Goal: Task Accomplishment & Management: Complete application form

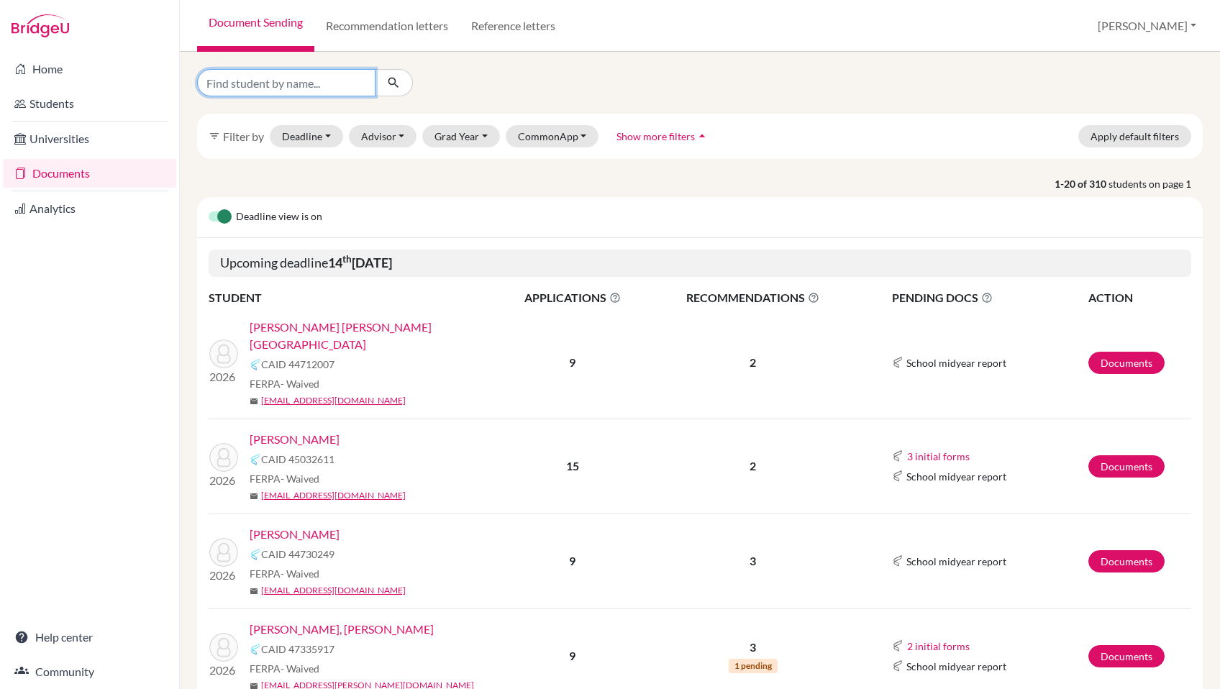
click at [301, 86] on input "Find student by name..." at bounding box center [286, 82] width 178 height 27
type input "montoya"
click button "submit" at bounding box center [394, 82] width 38 height 27
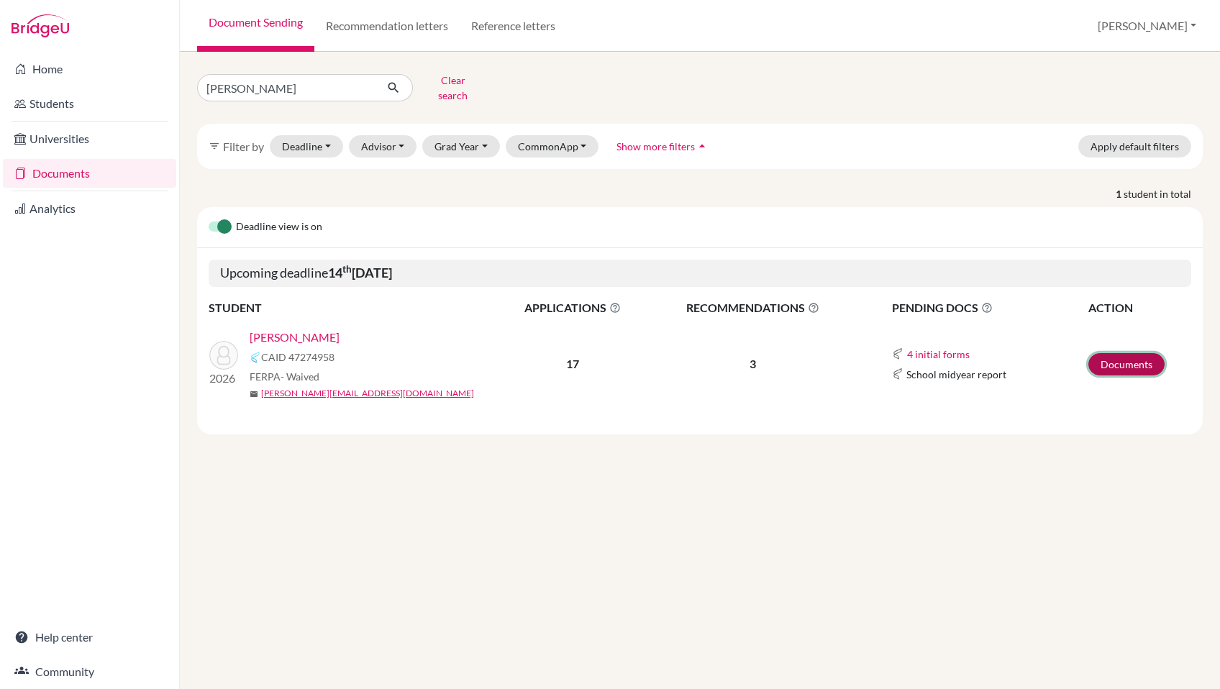
click at [1099, 355] on link "Documents" at bounding box center [1126, 364] width 76 height 22
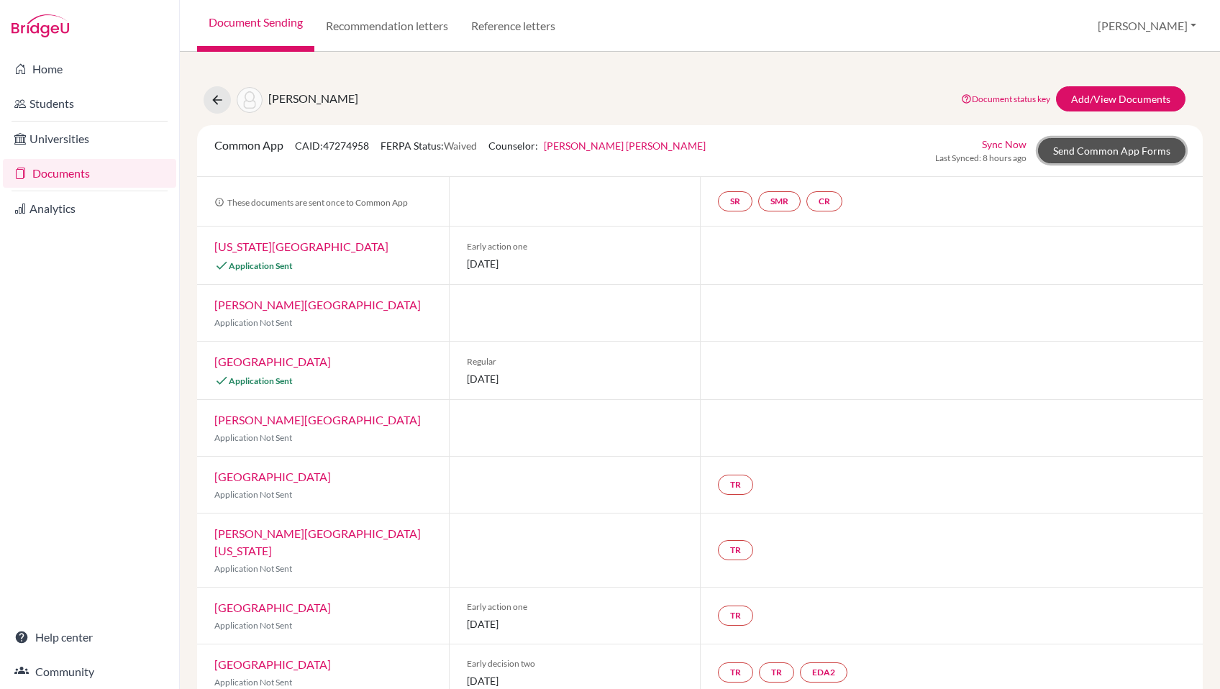
click at [1100, 153] on link "Send Common App Forms" at bounding box center [1111, 150] width 147 height 25
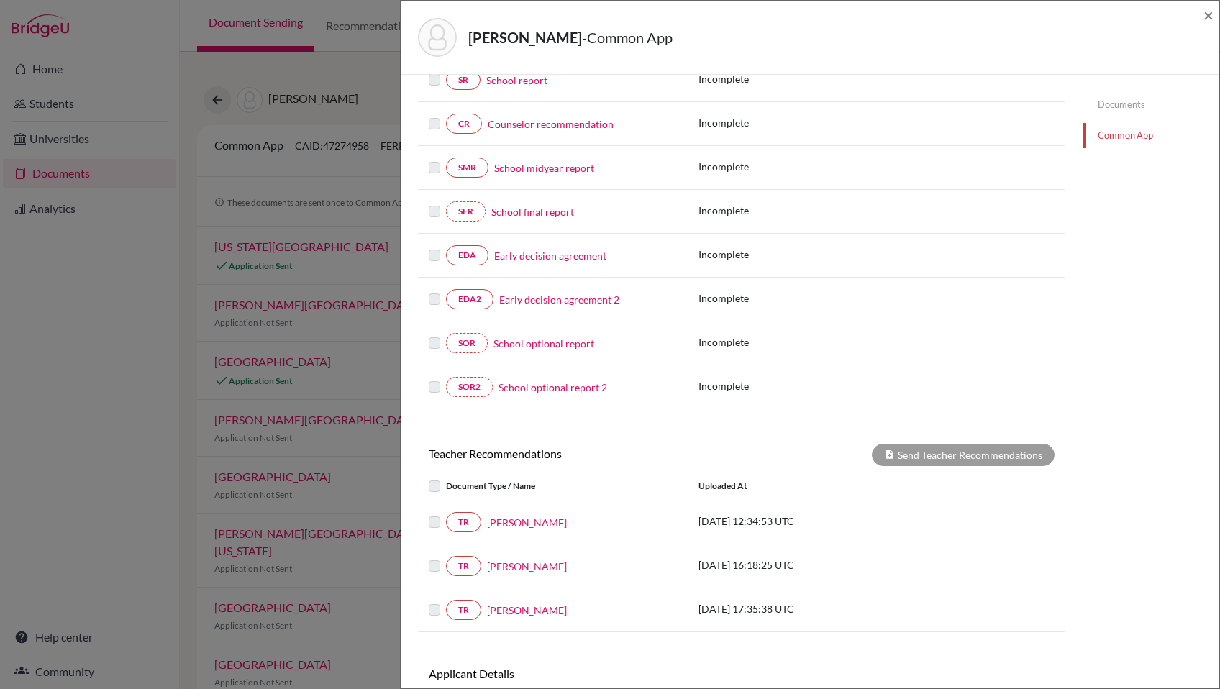
scroll to position [306, 0]
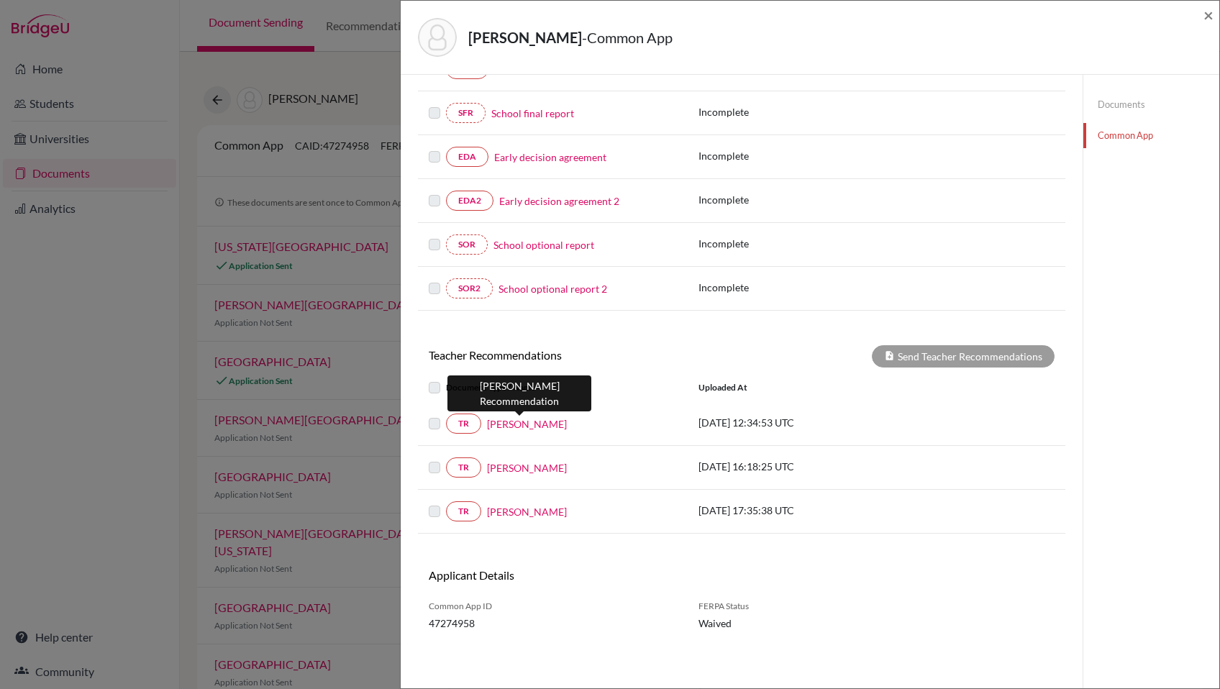
click at [524, 426] on link "[PERSON_NAME]" at bounding box center [527, 423] width 80 height 15
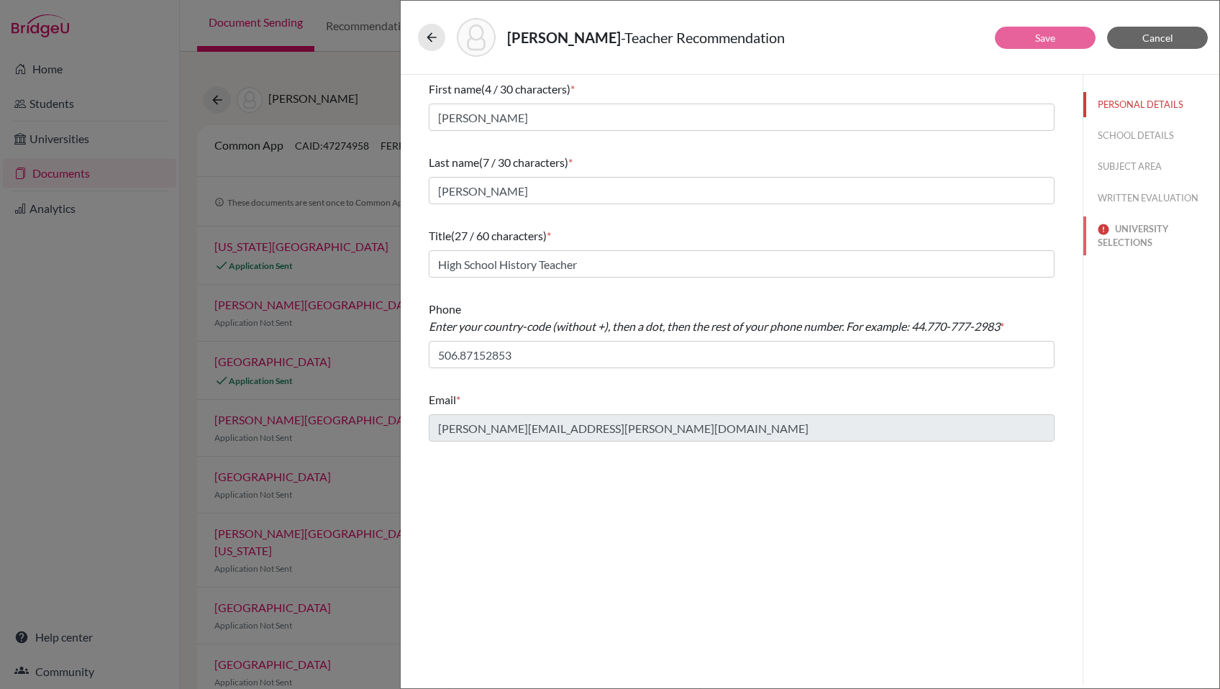
click at [1132, 232] on button "UNIVERSITY SELECTIONS" at bounding box center [1151, 236] width 136 height 39
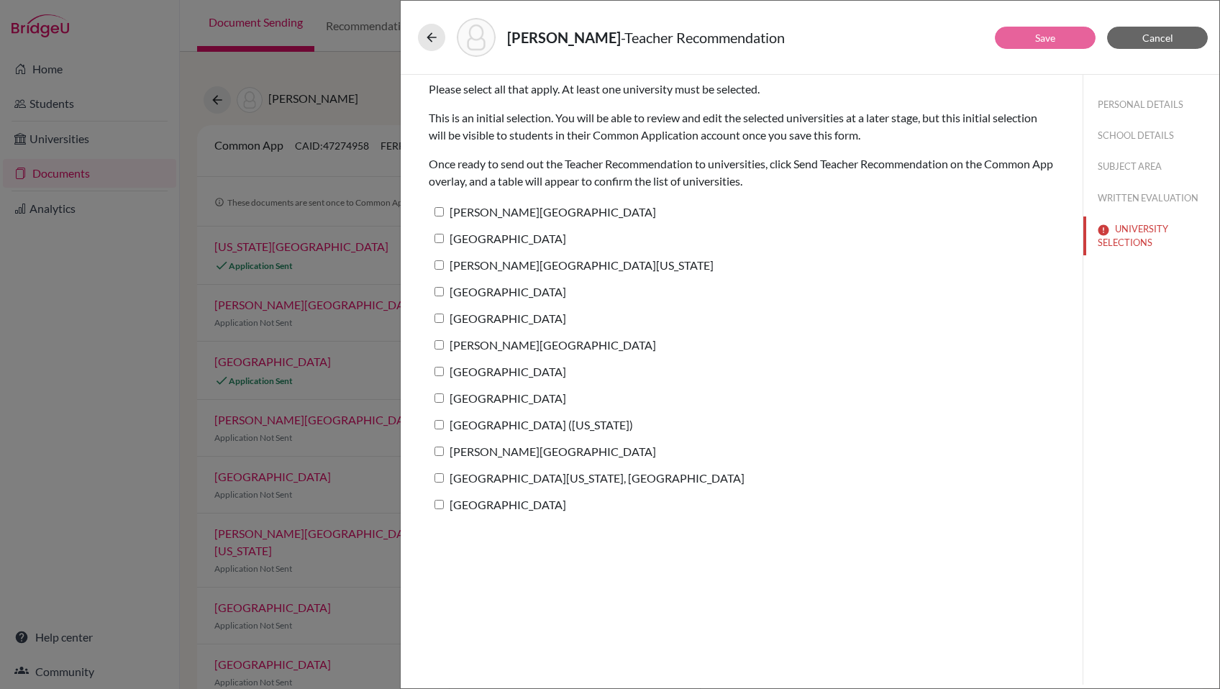
drag, startPoint x: 441, startPoint y: 212, endPoint x: 442, endPoint y: 226, distance: 13.7
click at [441, 214] on input "[PERSON_NAME][GEOGRAPHIC_DATA]" at bounding box center [438, 211] width 9 height 9
checkbox input "true"
click at [437, 238] on input "[GEOGRAPHIC_DATA]" at bounding box center [438, 238] width 9 height 9
checkbox input "true"
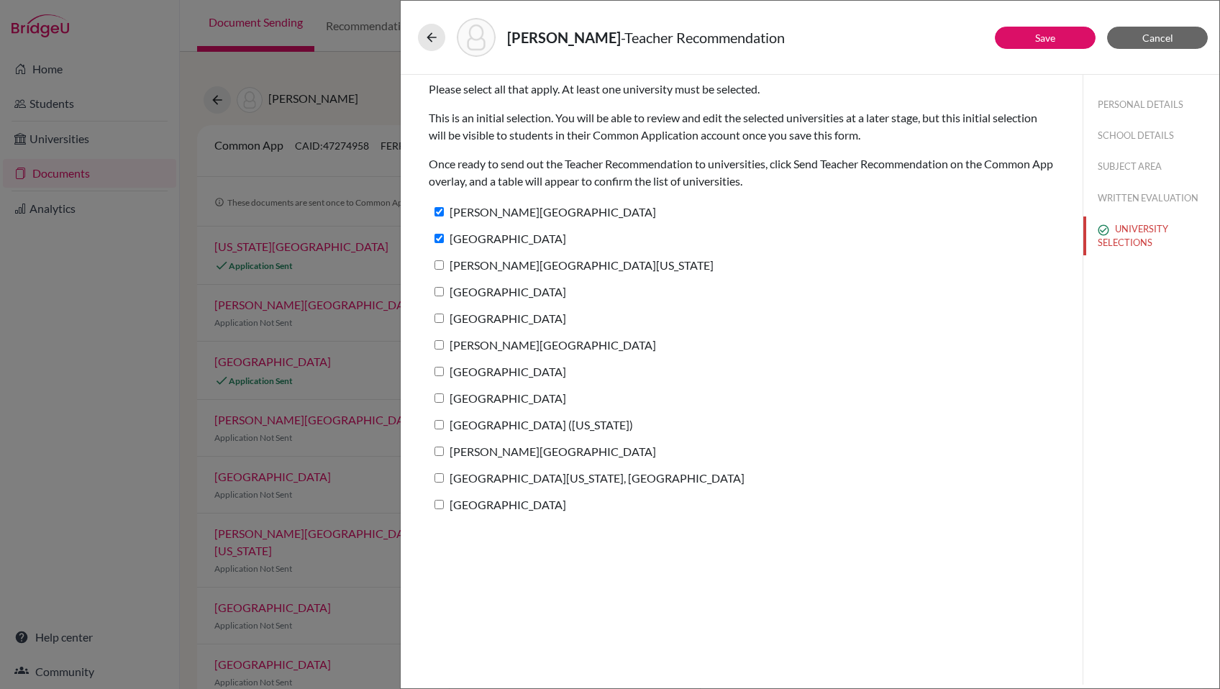
drag, startPoint x: 437, startPoint y: 265, endPoint x: 437, endPoint y: 273, distance: 8.7
click at [437, 267] on input "[PERSON_NAME][GEOGRAPHIC_DATA][US_STATE]" at bounding box center [438, 264] width 9 height 9
checkbox input "true"
click at [439, 296] on label "[GEOGRAPHIC_DATA]" at bounding box center [497, 291] width 137 height 21
click at [439, 296] on input "[GEOGRAPHIC_DATA]" at bounding box center [438, 291] width 9 height 9
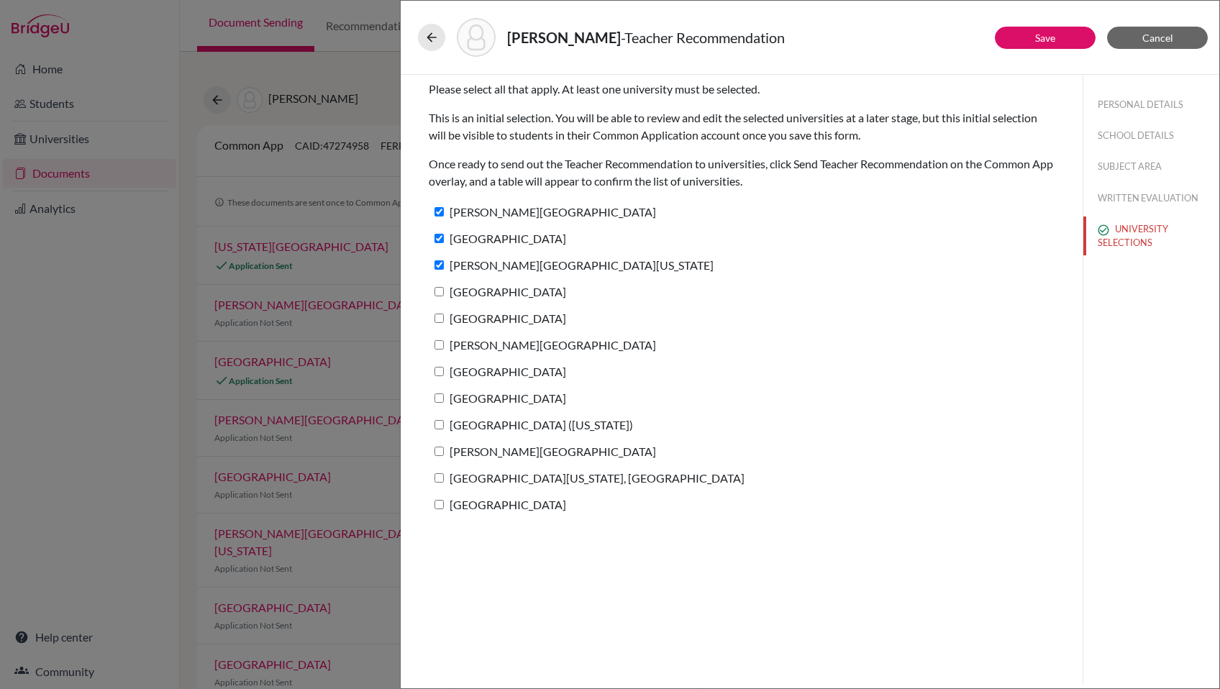
checkbox input "true"
click at [435, 322] on input "[GEOGRAPHIC_DATA]" at bounding box center [438, 318] width 9 height 9
checkbox input "true"
click at [438, 345] on input "[PERSON_NAME][GEOGRAPHIC_DATA]" at bounding box center [438, 344] width 9 height 9
checkbox input "true"
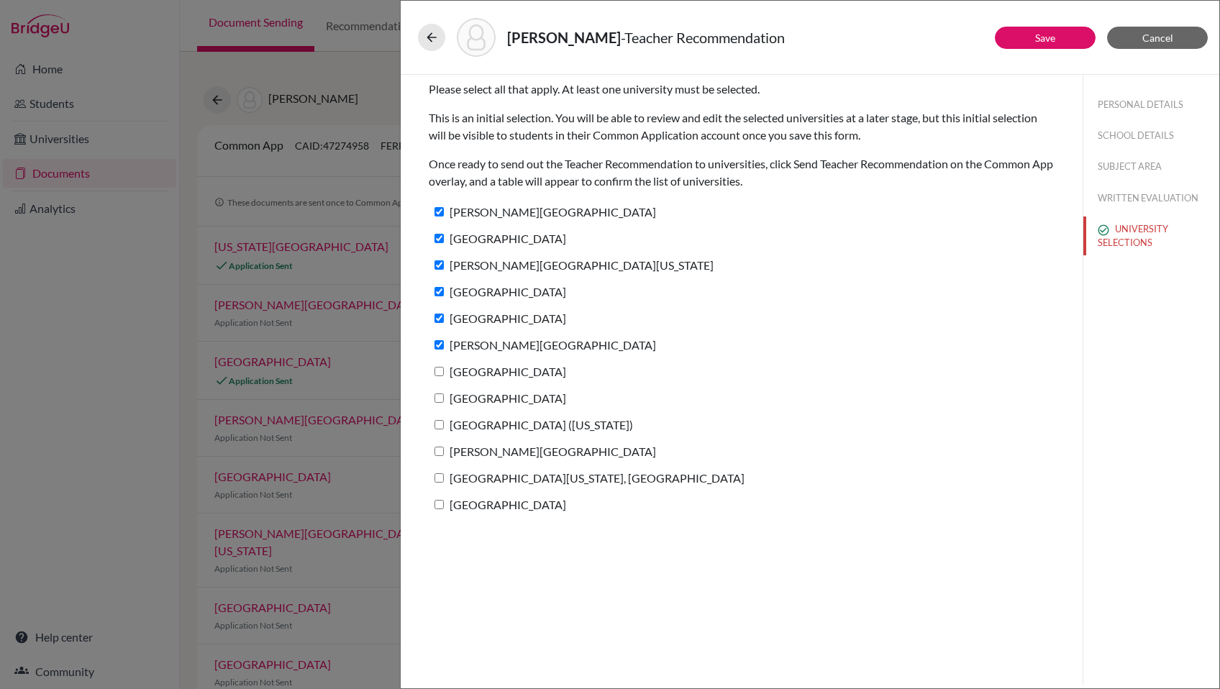
click at [438, 373] on input "[GEOGRAPHIC_DATA]" at bounding box center [438, 371] width 9 height 9
checkbox input "true"
drag, startPoint x: 439, startPoint y: 401, endPoint x: 439, endPoint y: 413, distance: 12.2
click at [439, 401] on input "[GEOGRAPHIC_DATA]" at bounding box center [438, 397] width 9 height 9
checkbox input "true"
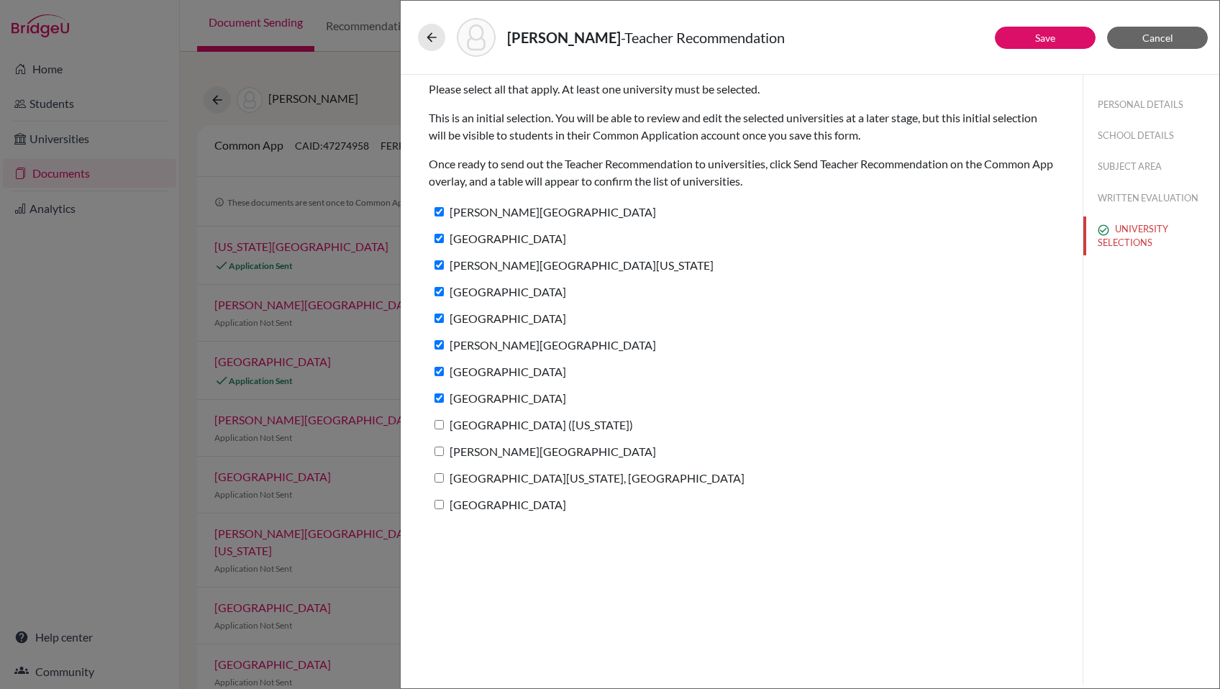
click at [439, 429] on input "[GEOGRAPHIC_DATA] ([US_STATE])" at bounding box center [438, 424] width 9 height 9
checkbox input "true"
click at [437, 455] on input "[PERSON_NAME][GEOGRAPHIC_DATA]" at bounding box center [438, 451] width 9 height 9
checkbox input "true"
click at [440, 478] on input "[GEOGRAPHIC_DATA][US_STATE], [GEOGRAPHIC_DATA]" at bounding box center [438, 477] width 9 height 9
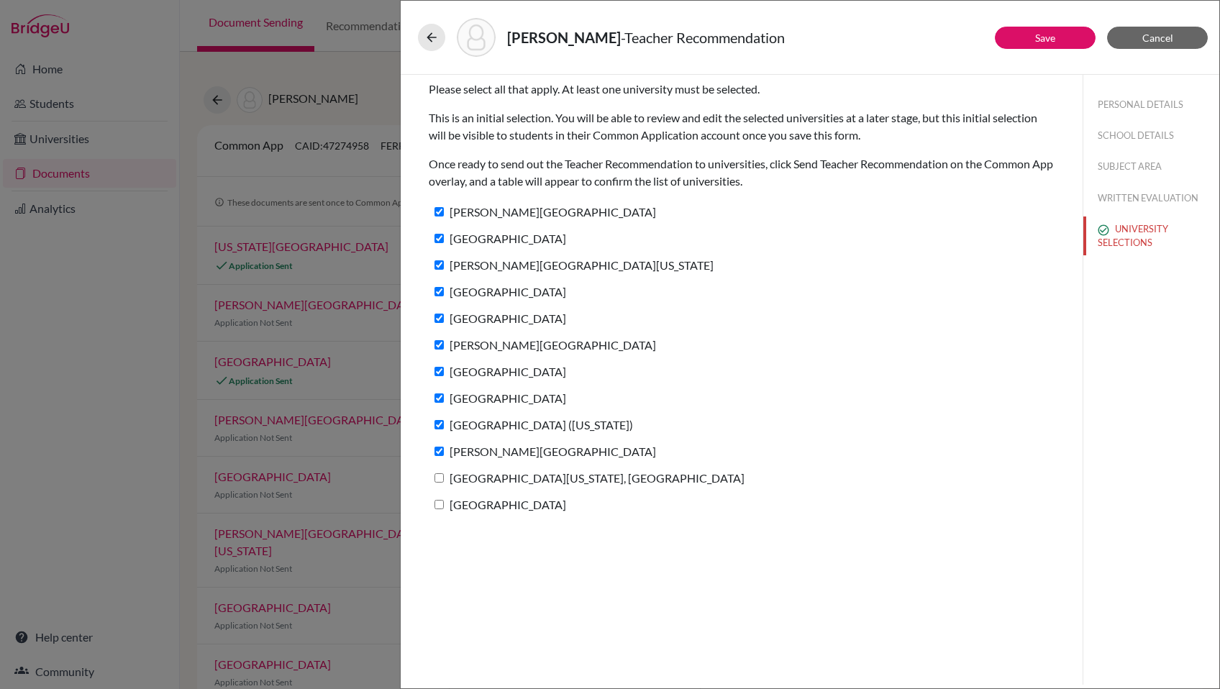
checkbox input "true"
drag, startPoint x: 437, startPoint y: 505, endPoint x: 450, endPoint y: 504, distance: 12.2
click at [438, 504] on input "[GEOGRAPHIC_DATA]" at bounding box center [438, 504] width 9 height 9
checkbox input "true"
click at [1031, 39] on button "Save" at bounding box center [1045, 38] width 101 height 22
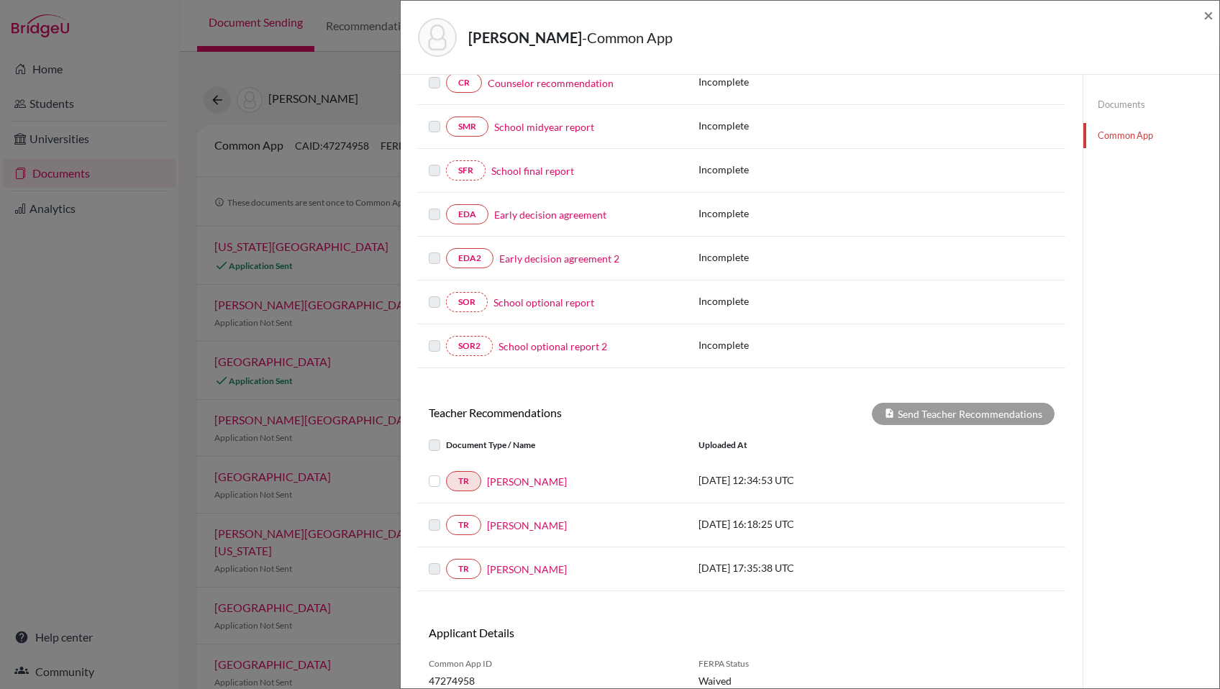
scroll to position [306, 0]
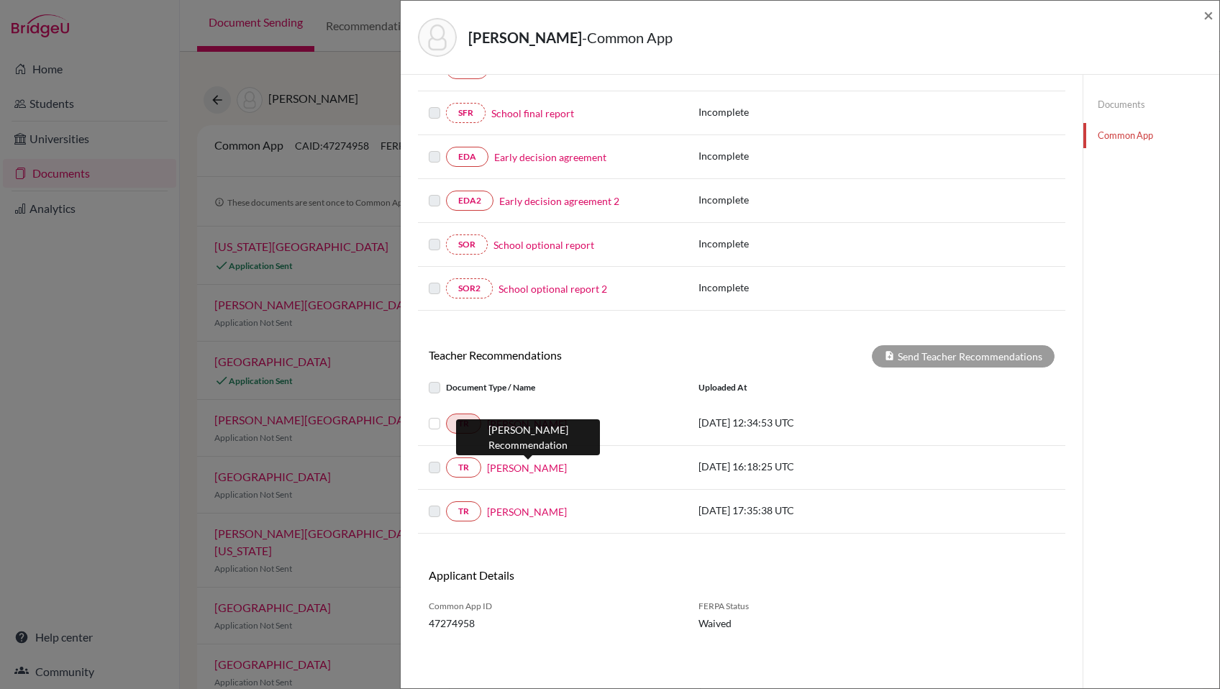
click at [525, 468] on link "[PERSON_NAME]" at bounding box center [527, 467] width 80 height 15
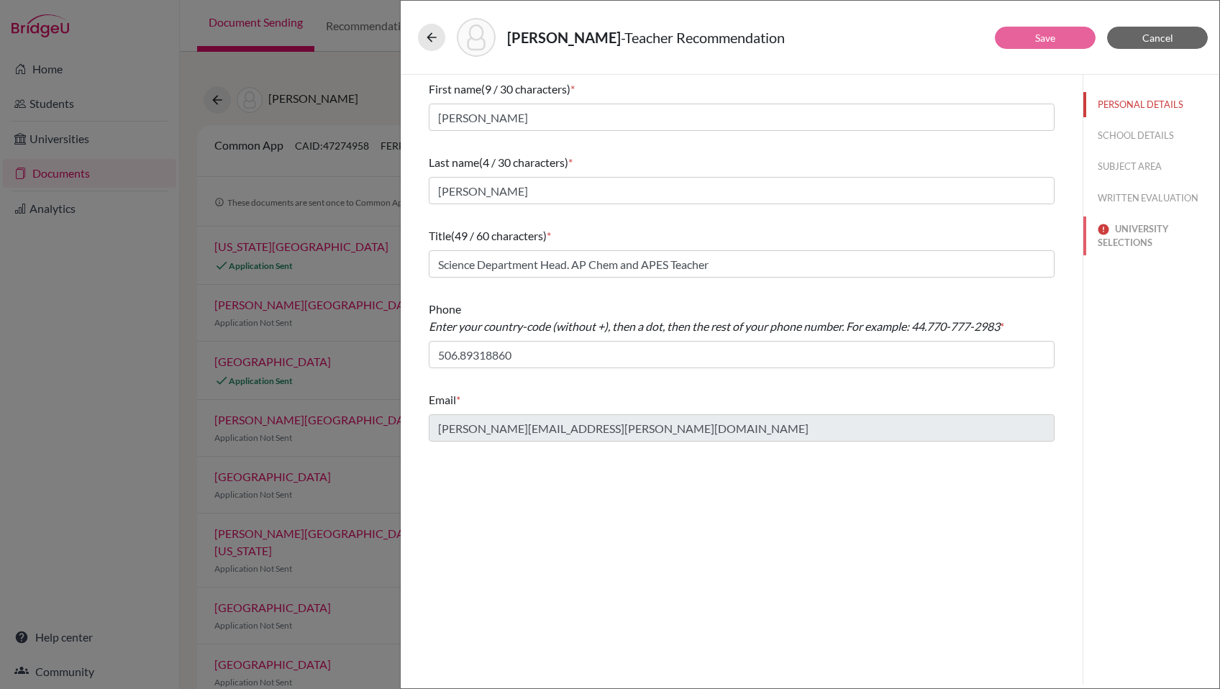
click at [1139, 226] on button "UNIVERSITY SELECTIONS" at bounding box center [1151, 236] width 136 height 39
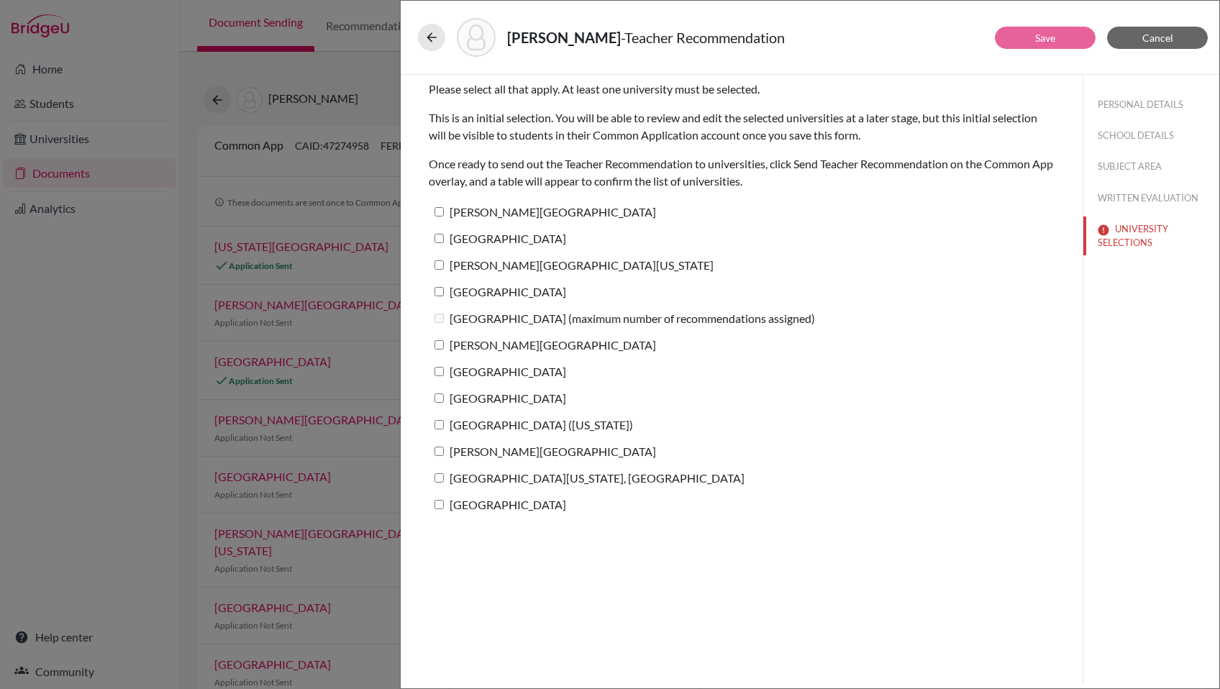
drag, startPoint x: 442, startPoint y: 213, endPoint x: 437, endPoint y: 227, distance: 14.3
click at [442, 213] on input "[PERSON_NAME][GEOGRAPHIC_DATA]" at bounding box center [438, 211] width 9 height 9
checkbox input "true"
click at [438, 240] on input "[GEOGRAPHIC_DATA]" at bounding box center [438, 238] width 9 height 9
checkbox input "true"
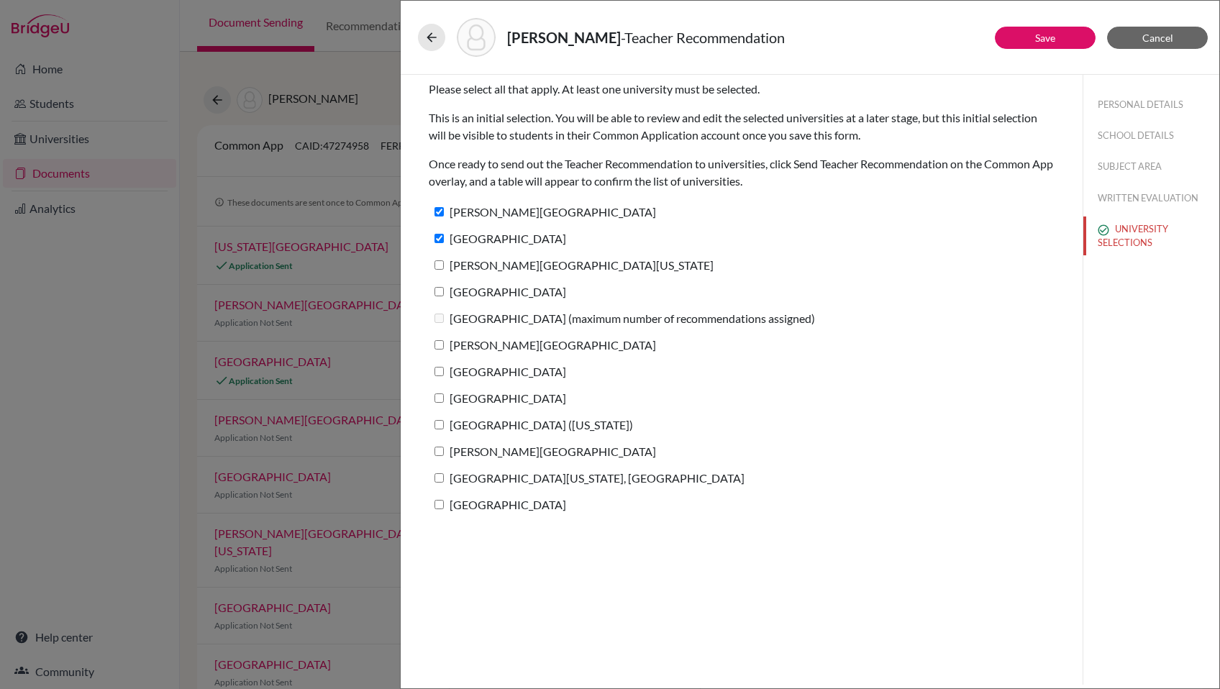
click at [438, 265] on input "[PERSON_NAME][GEOGRAPHIC_DATA][US_STATE]" at bounding box center [438, 264] width 9 height 9
checkbox input "true"
click at [442, 297] on label "[GEOGRAPHIC_DATA]" at bounding box center [497, 291] width 137 height 21
click at [442, 296] on input "[GEOGRAPHIC_DATA]" at bounding box center [438, 291] width 9 height 9
checkbox input "true"
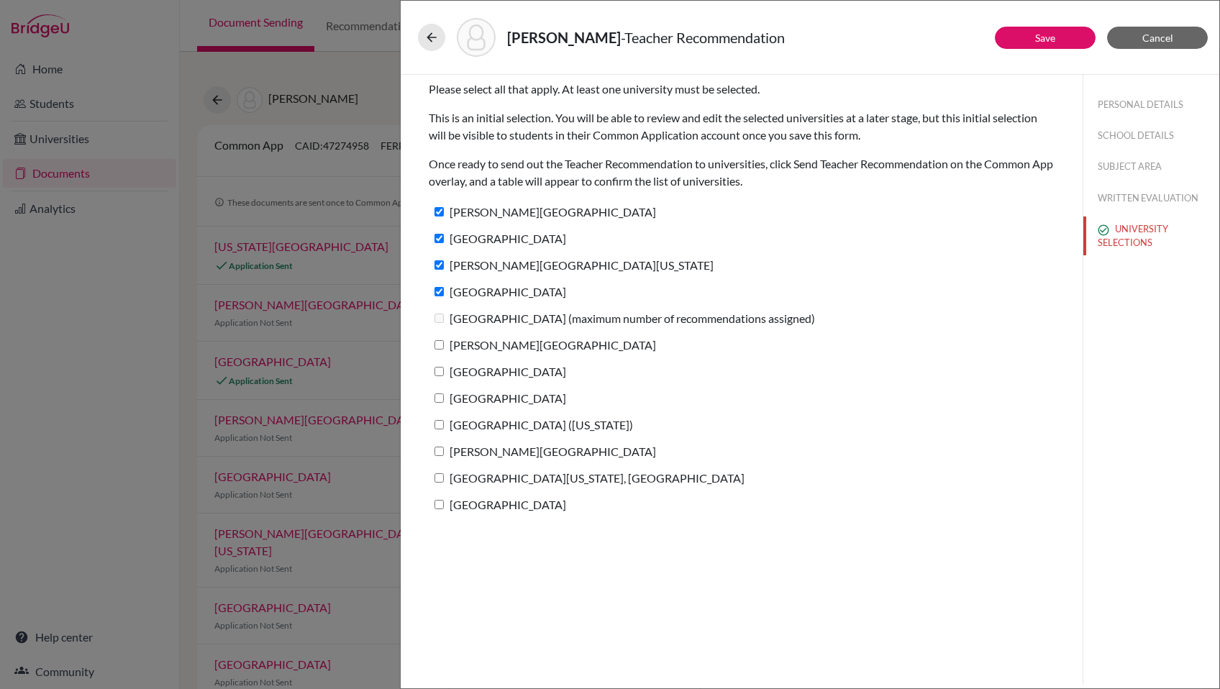
click at [438, 347] on input "[PERSON_NAME][GEOGRAPHIC_DATA]" at bounding box center [438, 344] width 9 height 9
checkbox input "true"
click at [438, 372] on input "[GEOGRAPHIC_DATA]" at bounding box center [438, 371] width 9 height 9
checkbox input "true"
click at [439, 393] on label "[GEOGRAPHIC_DATA]" at bounding box center [497, 398] width 137 height 21
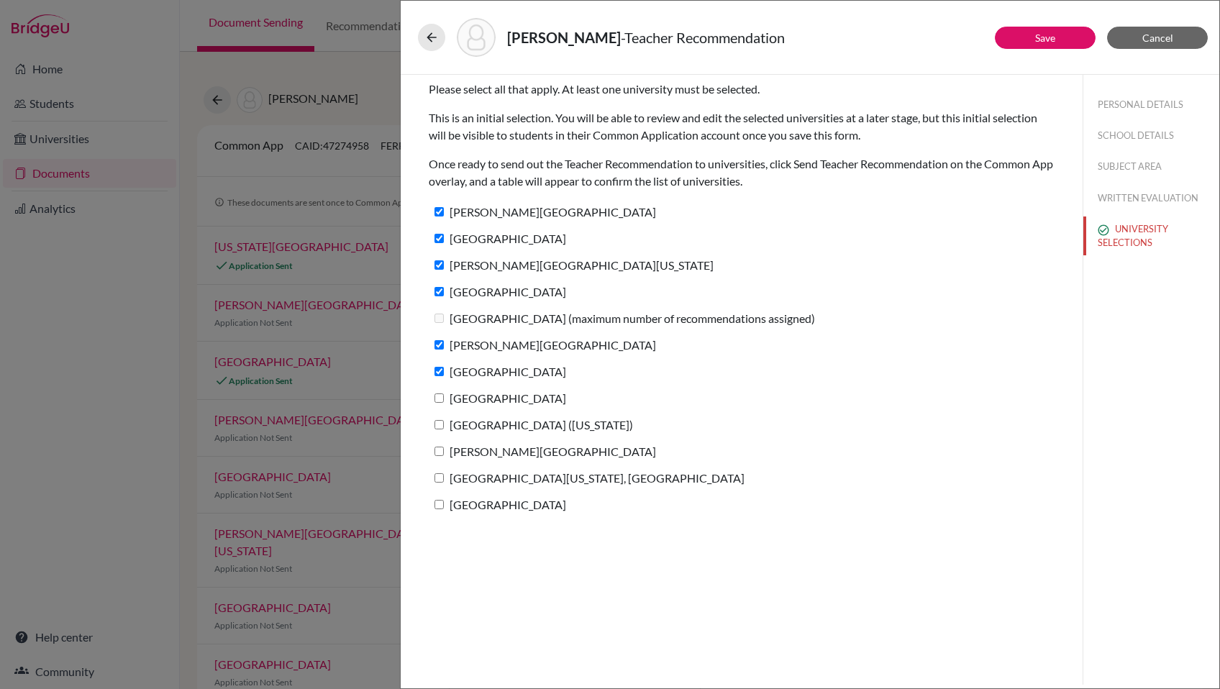
click at [439, 393] on input "[GEOGRAPHIC_DATA]" at bounding box center [438, 397] width 9 height 9
checkbox input "true"
click at [442, 424] on input "[GEOGRAPHIC_DATA] ([US_STATE])" at bounding box center [438, 424] width 9 height 9
checkbox input "true"
click at [444, 449] on label "[PERSON_NAME][GEOGRAPHIC_DATA]" at bounding box center [542, 451] width 227 height 21
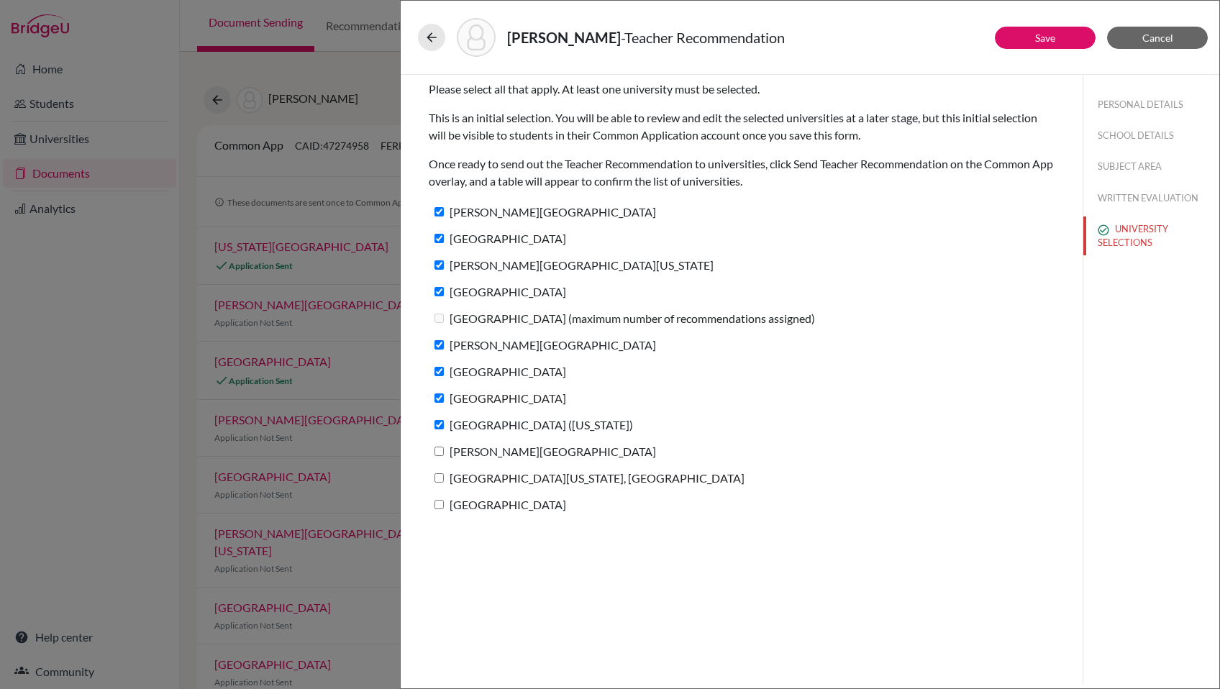
click at [439, 460] on label "[PERSON_NAME][GEOGRAPHIC_DATA]" at bounding box center [542, 451] width 227 height 21
click at [439, 456] on input "[PERSON_NAME][GEOGRAPHIC_DATA]" at bounding box center [438, 451] width 9 height 9
checkbox input "true"
click at [441, 478] on input "[GEOGRAPHIC_DATA][US_STATE], [GEOGRAPHIC_DATA]" at bounding box center [438, 477] width 9 height 9
checkbox input "true"
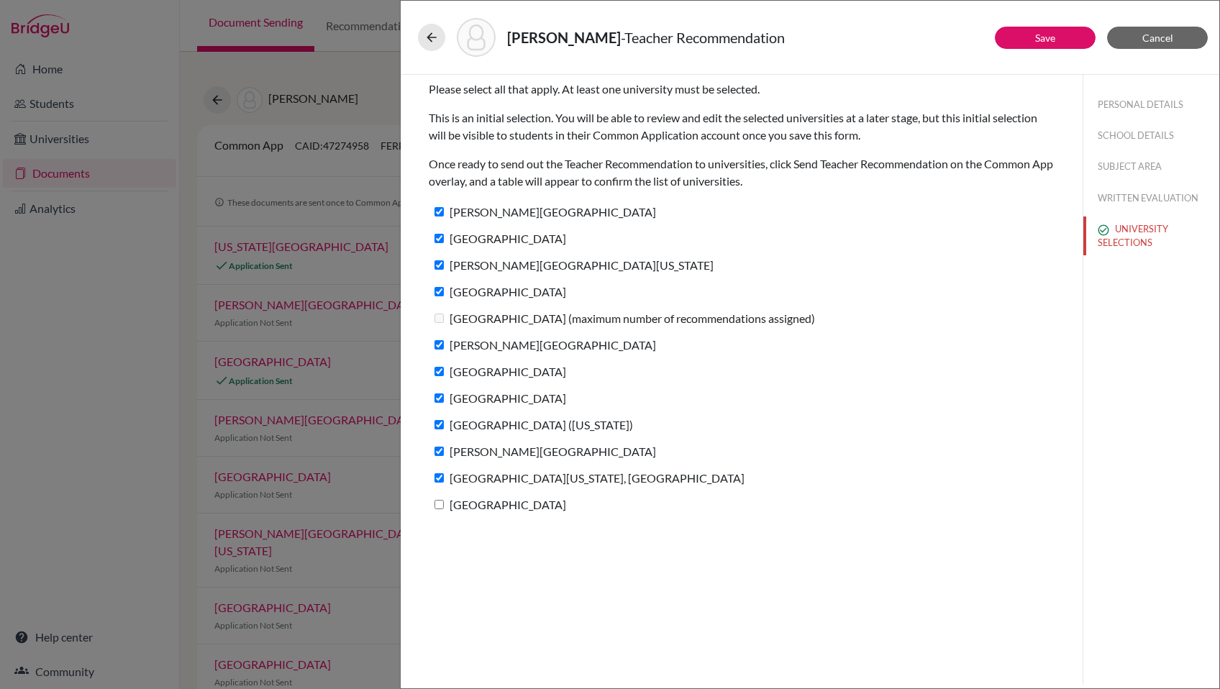
click at [439, 506] on input "[GEOGRAPHIC_DATA]" at bounding box center [438, 504] width 9 height 9
checkbox input "true"
click at [1044, 40] on link "Save" at bounding box center [1045, 38] width 20 height 12
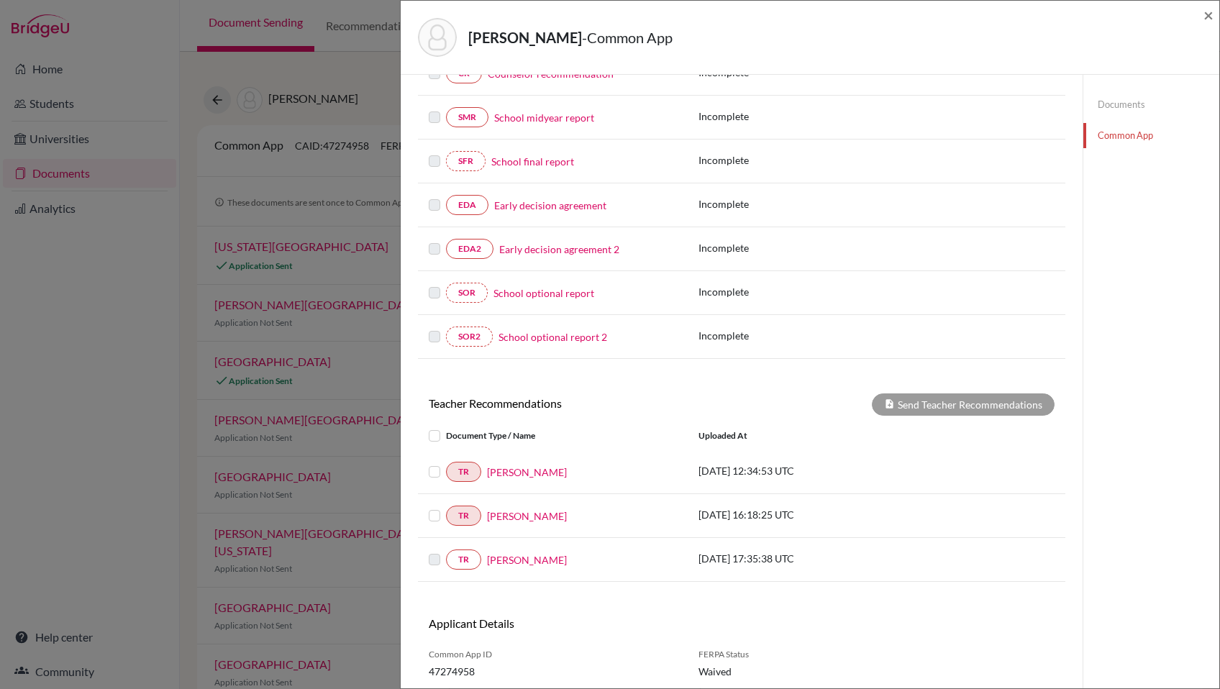
scroll to position [306, 0]
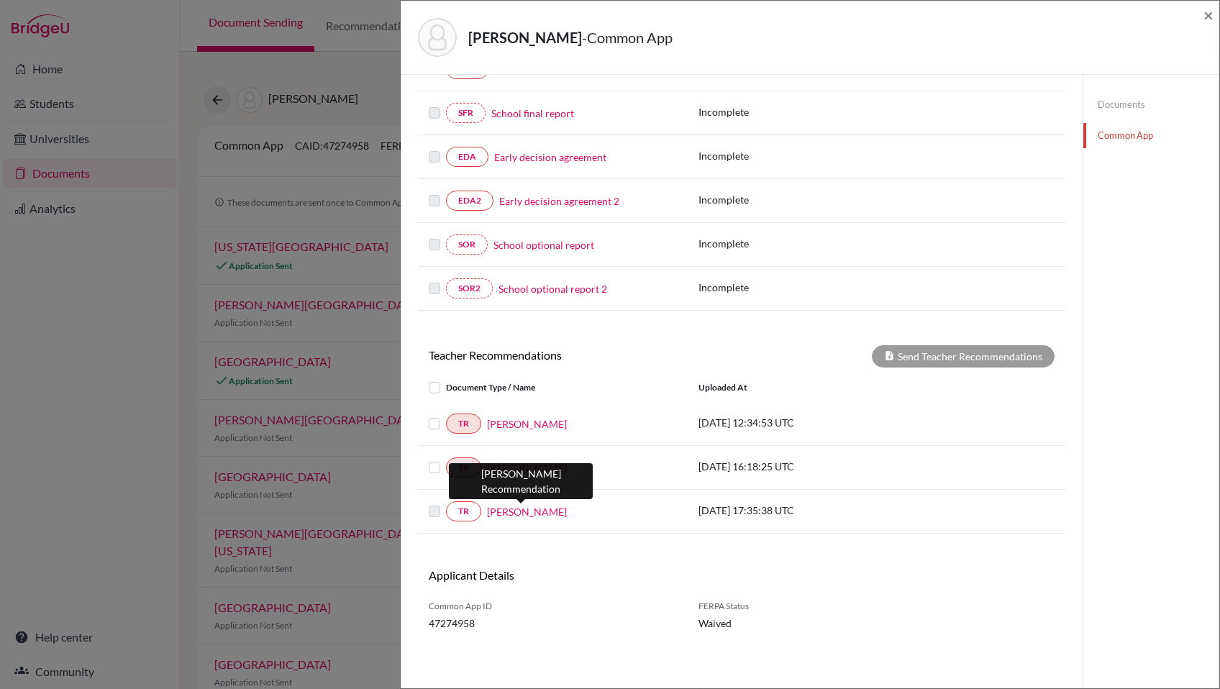
click at [518, 514] on link "[PERSON_NAME]" at bounding box center [527, 511] width 80 height 15
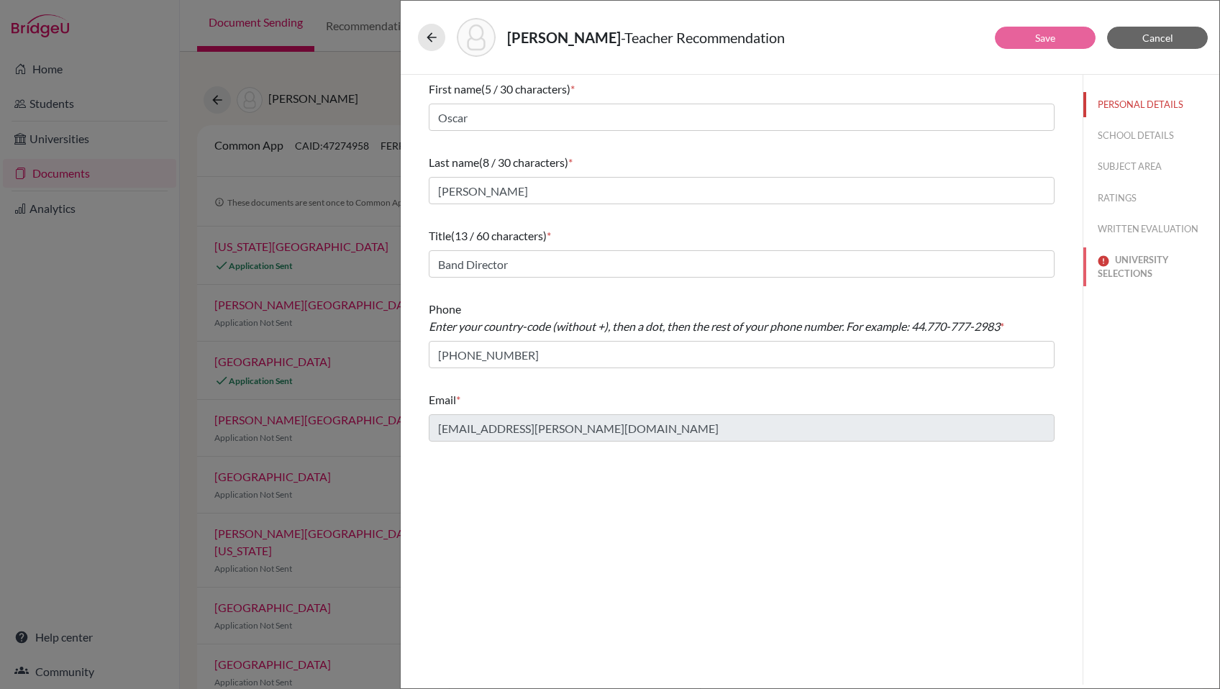
click at [1143, 265] on button "UNIVERSITY SELECTIONS" at bounding box center [1151, 266] width 136 height 39
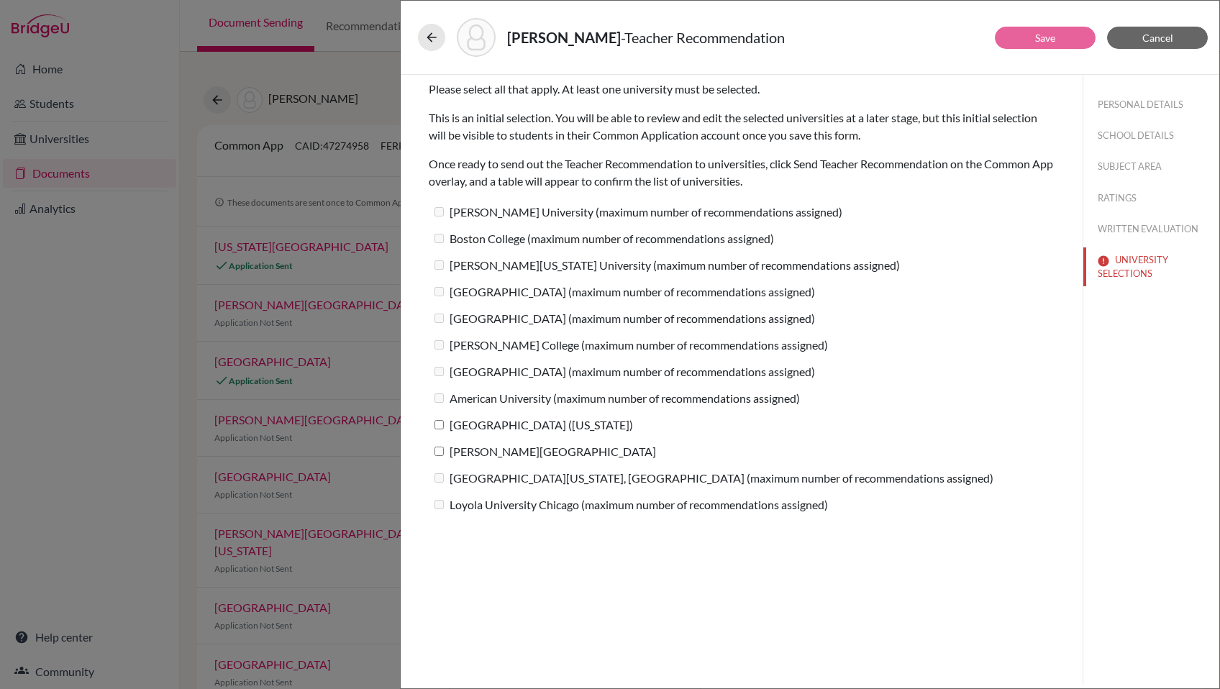
click at [434, 432] on label "[GEOGRAPHIC_DATA] ([US_STATE])" at bounding box center [531, 424] width 204 height 21
click at [434, 429] on input "[GEOGRAPHIC_DATA] ([US_STATE])" at bounding box center [438, 424] width 9 height 9
checkbox input "true"
drag, startPoint x: 440, startPoint y: 450, endPoint x: 457, endPoint y: 455, distance: 18.0
click at [441, 451] on input "[PERSON_NAME][GEOGRAPHIC_DATA]" at bounding box center [438, 451] width 9 height 9
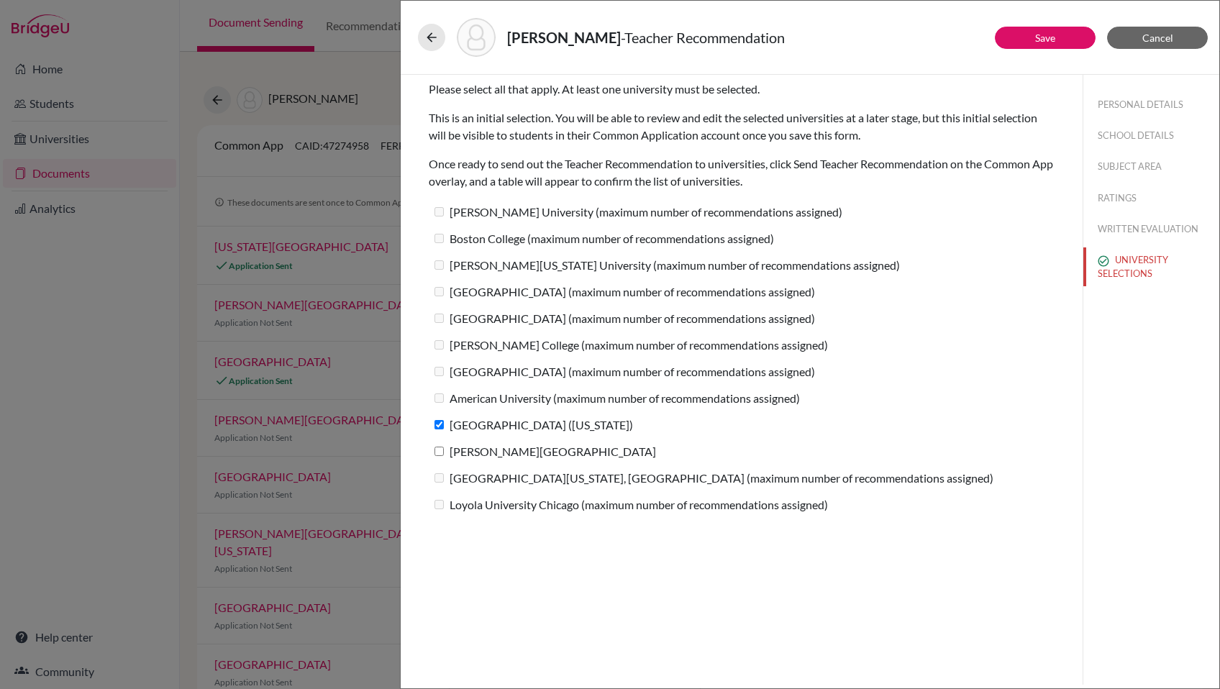
checkbox input "true"
click at [1011, 35] on button "Save" at bounding box center [1045, 38] width 101 height 22
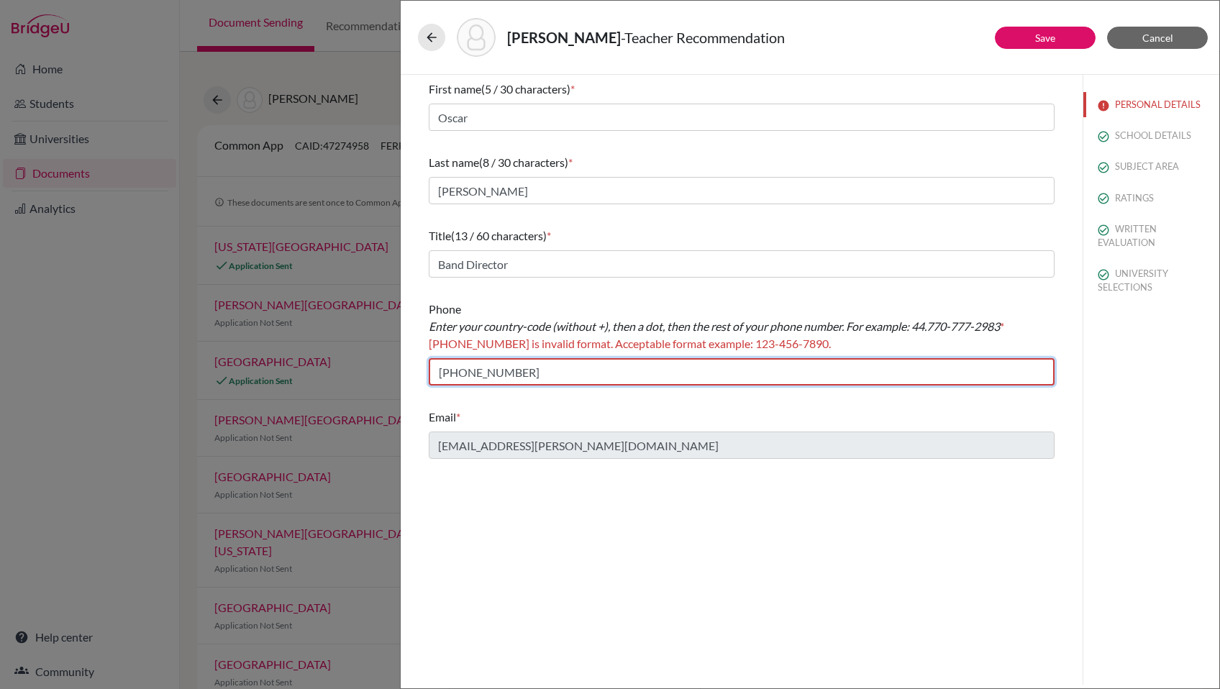
click at [448, 371] on input "+506 8883 7774" at bounding box center [742, 371] width 626 height 27
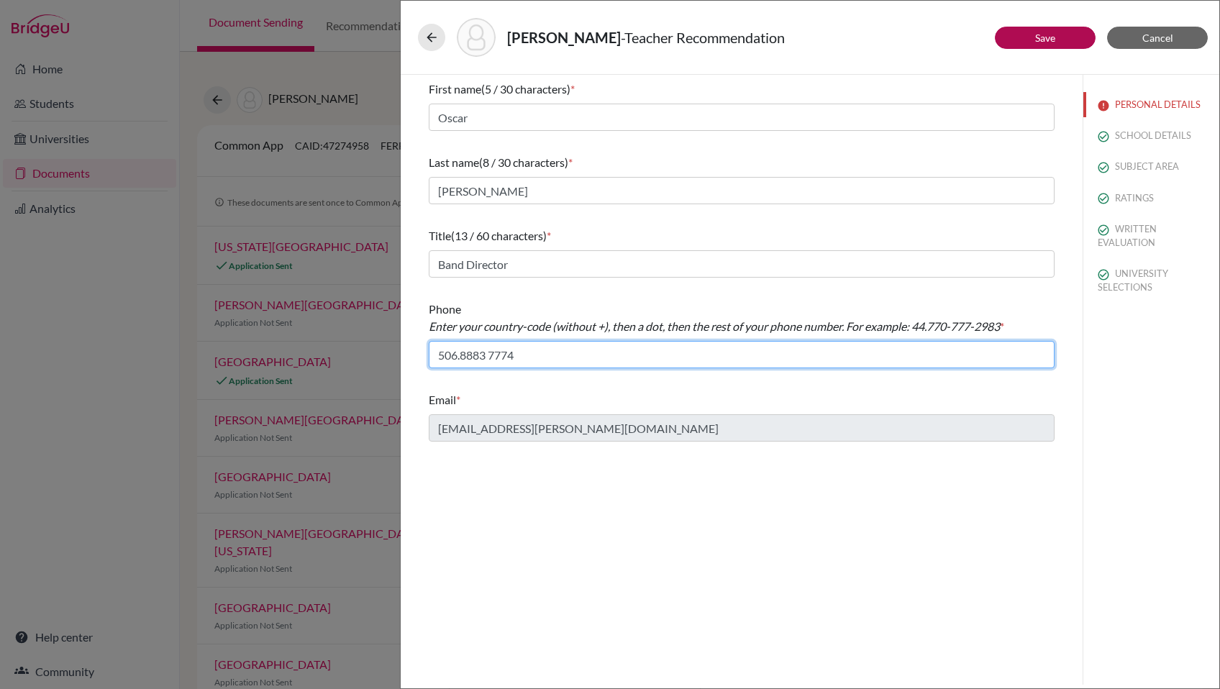
type input "506.8883 7774"
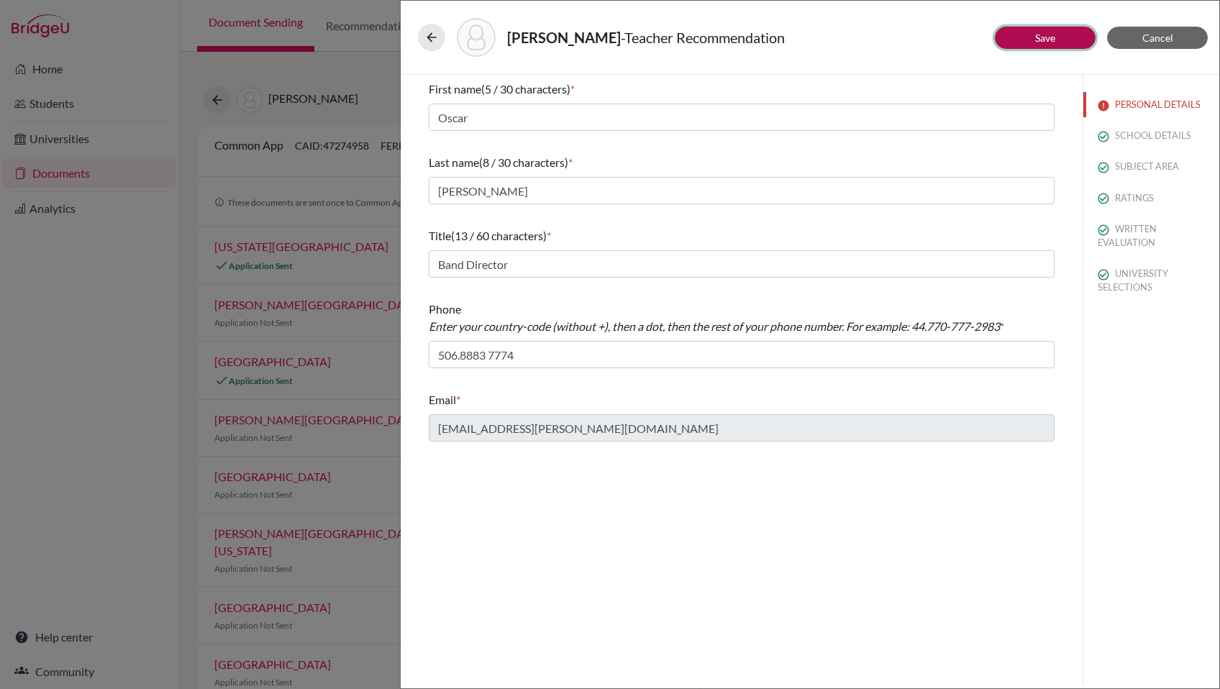
click at [1018, 40] on button "Save" at bounding box center [1045, 38] width 101 height 22
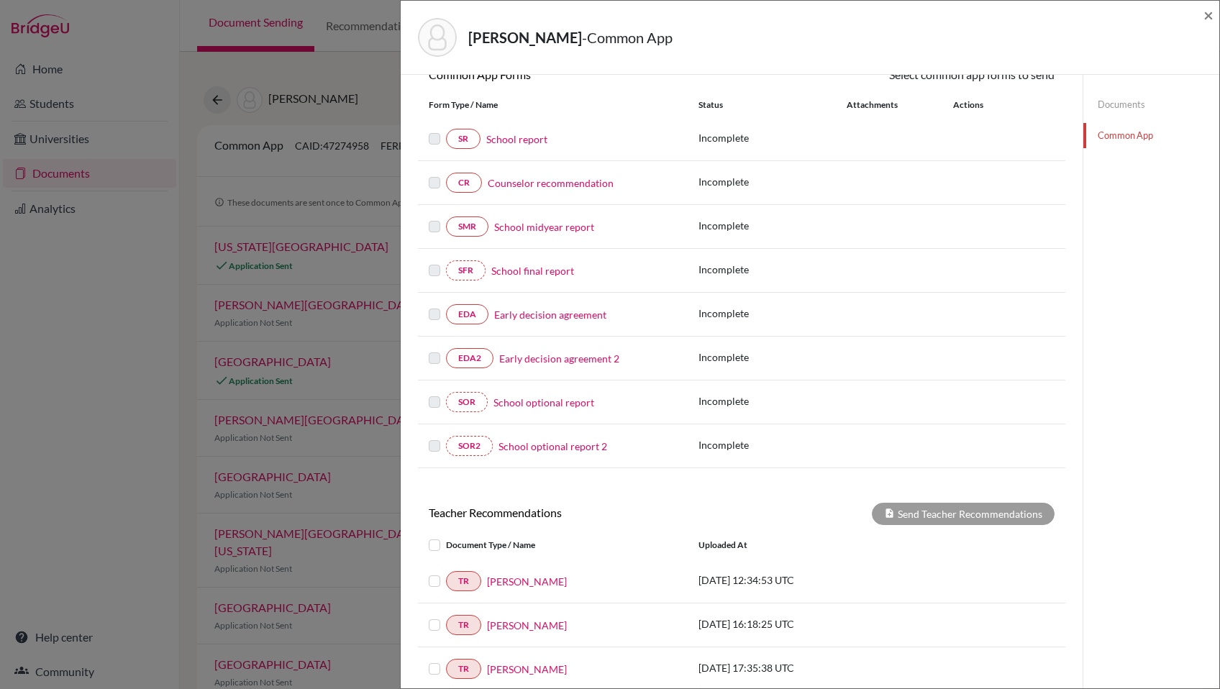
scroll to position [306, 0]
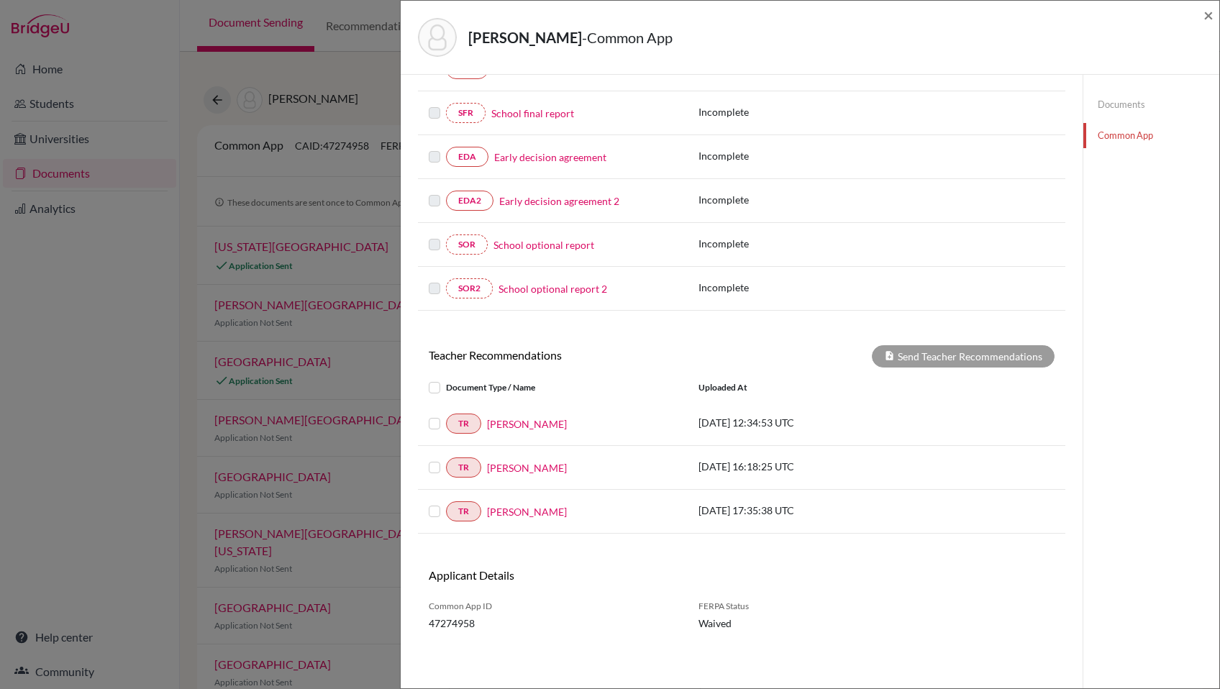
click at [441, 388] on div at bounding box center [437, 387] width 17 height 17
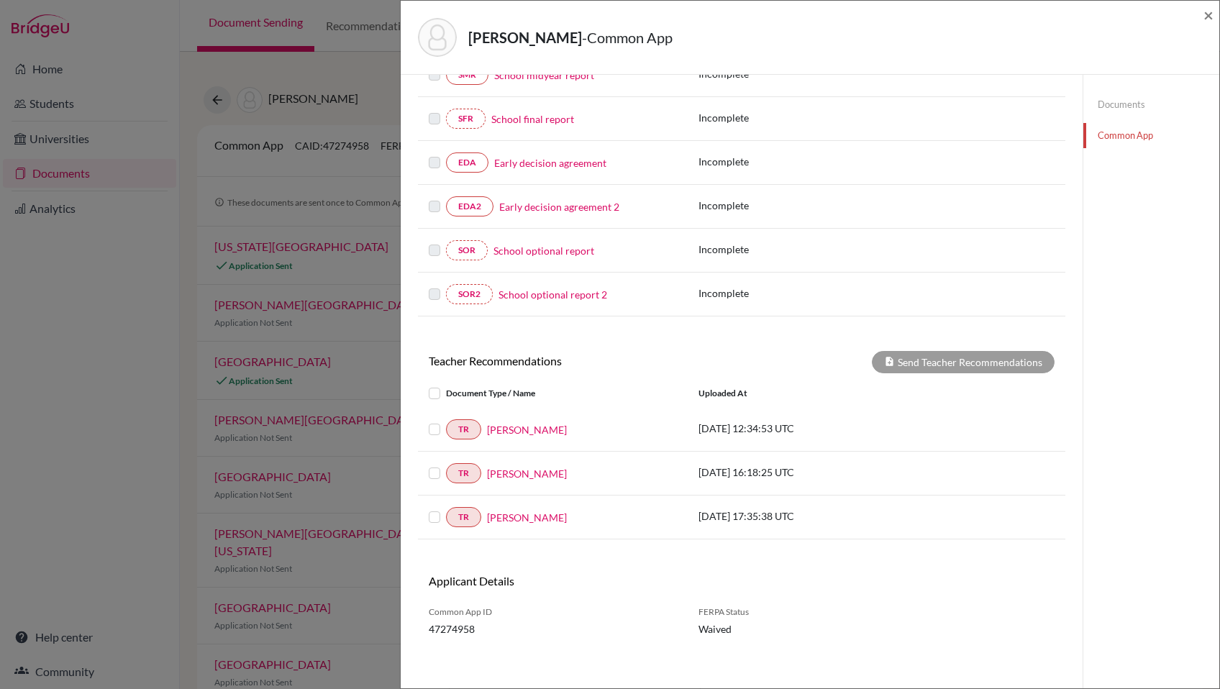
click at [446, 385] on label at bounding box center [446, 385] width 0 height 0
click at [0, 0] on input "checkbox" at bounding box center [0, 0] width 0 height 0
click at [446, 509] on label at bounding box center [446, 509] width 0 height 0
click at [0, 0] on input "checkbox" at bounding box center [0, 0] width 0 height 0
click at [924, 352] on button "Send Teacher Recommendations" at bounding box center [963, 362] width 183 height 22
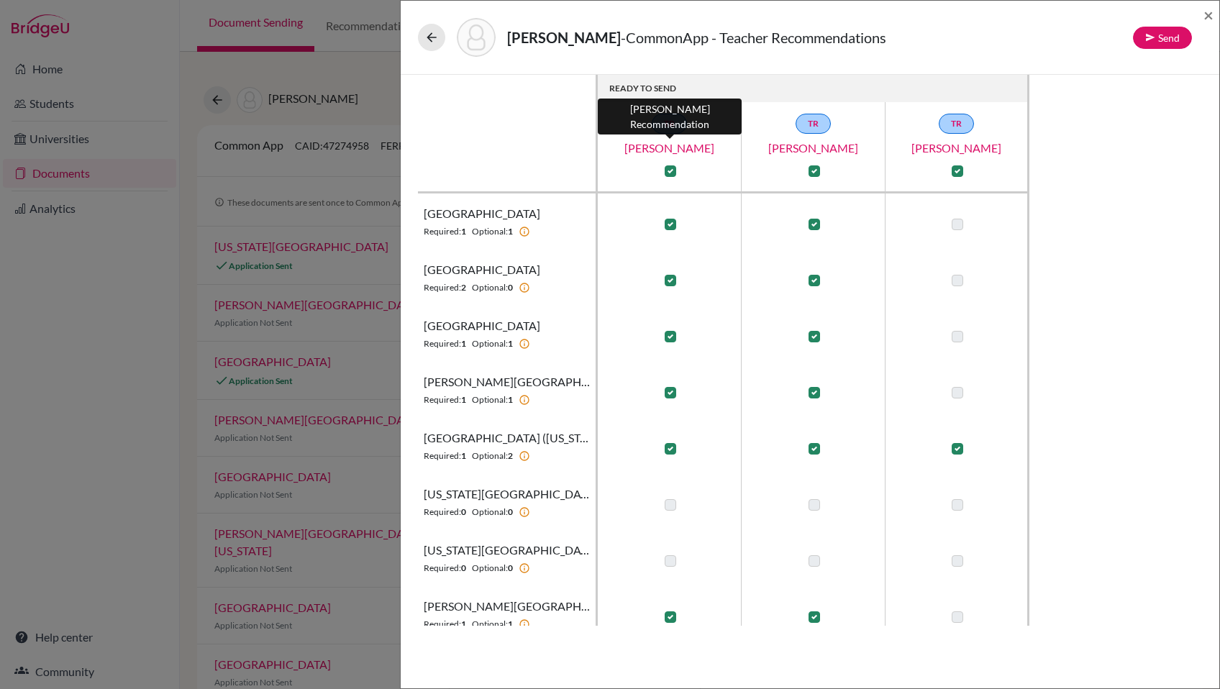
click at [688, 142] on link "[PERSON_NAME]" at bounding box center [670, 148] width 144 height 17
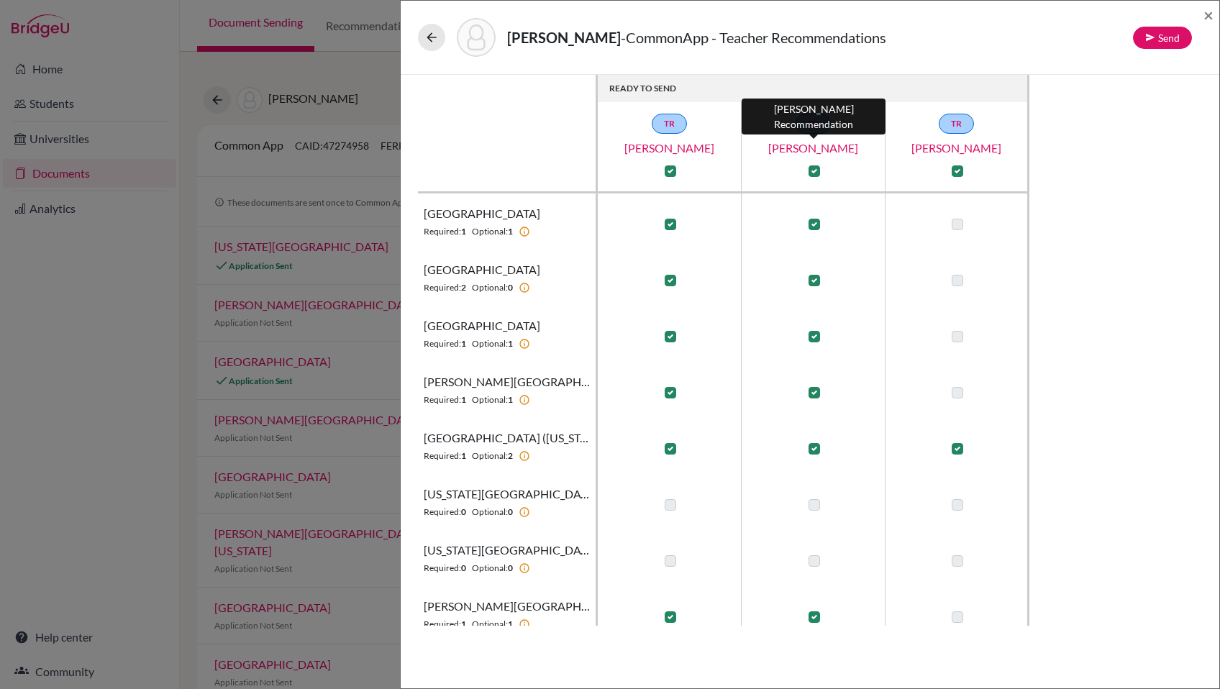
click at [816, 146] on link "[PERSON_NAME]" at bounding box center [814, 148] width 144 height 17
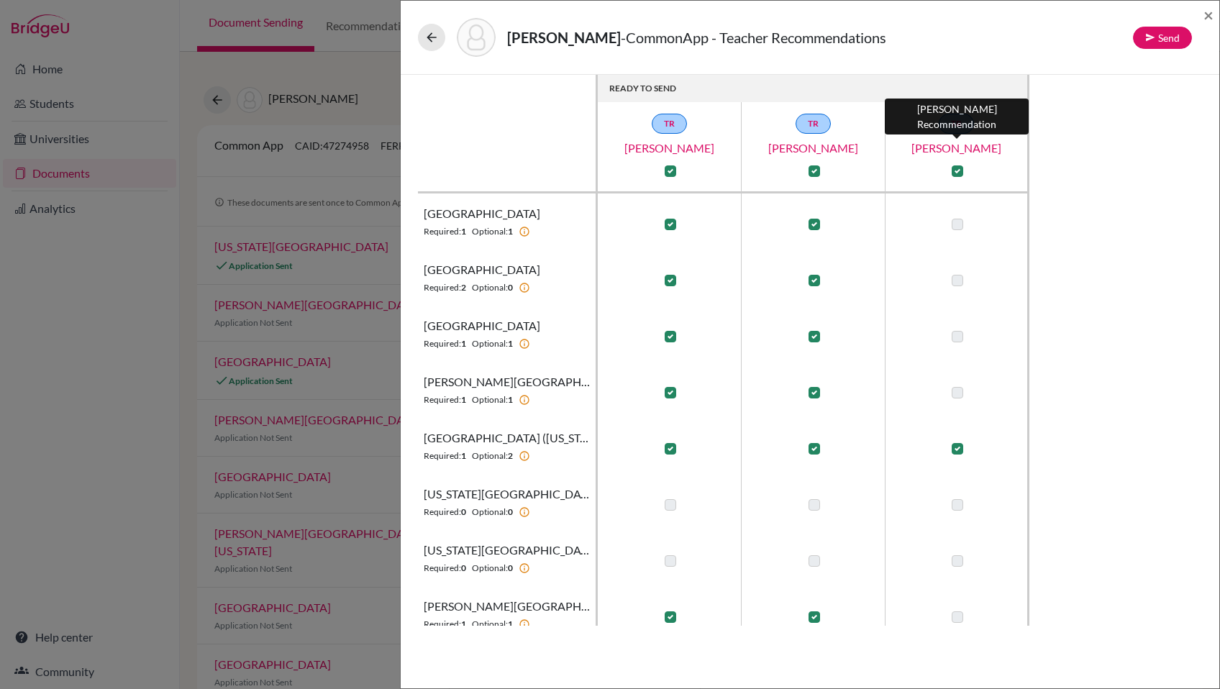
click at [951, 147] on link "[PERSON_NAME]" at bounding box center [957, 148] width 144 height 17
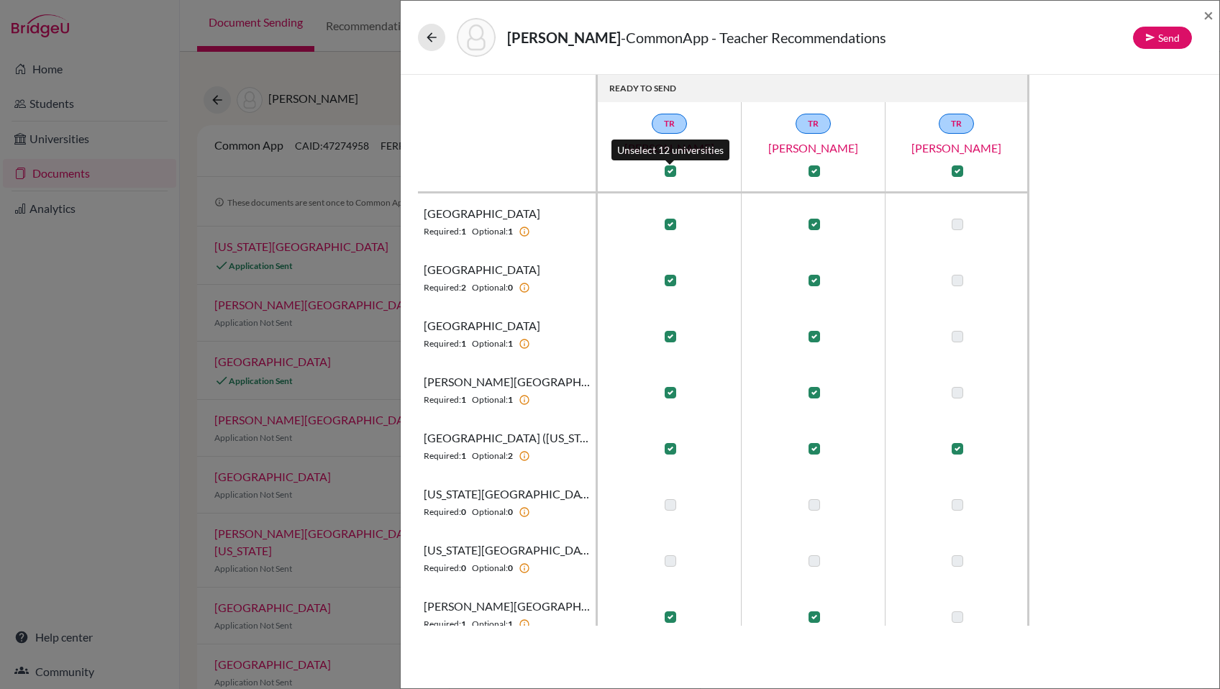
click at [667, 169] on label at bounding box center [671, 171] width 12 height 12
click at [667, 169] on input "checkbox" at bounding box center [667, 170] width 12 height 14
checkbox input "false"
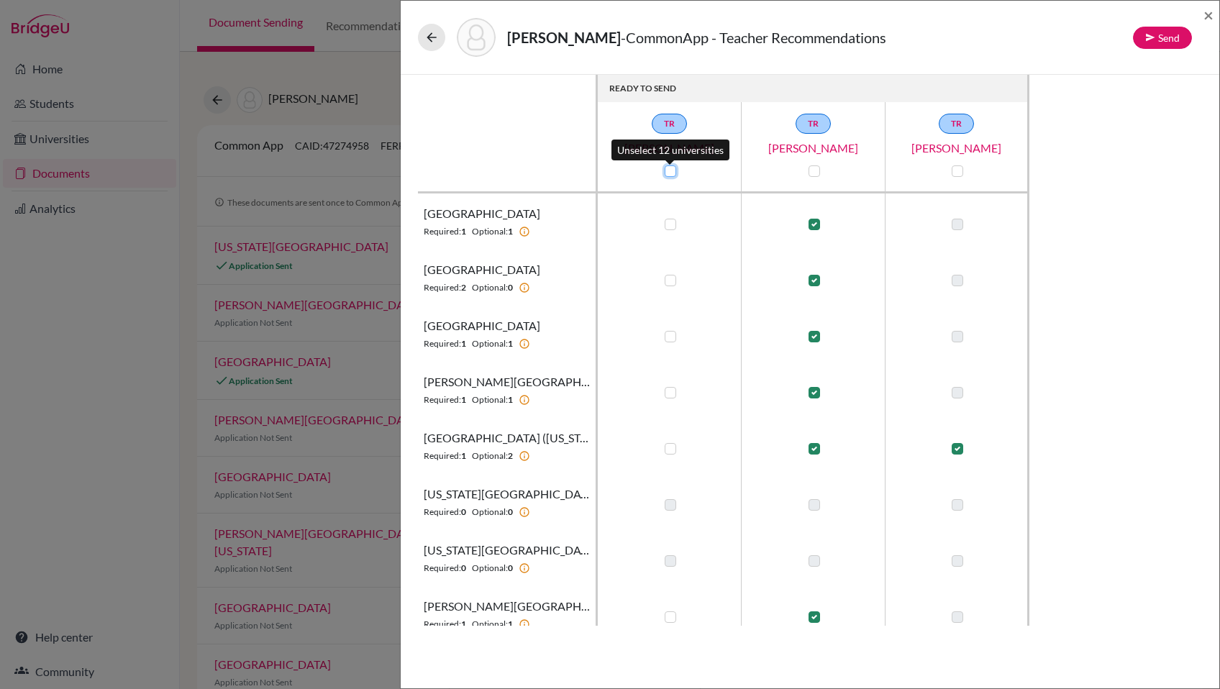
checkbox input "false"
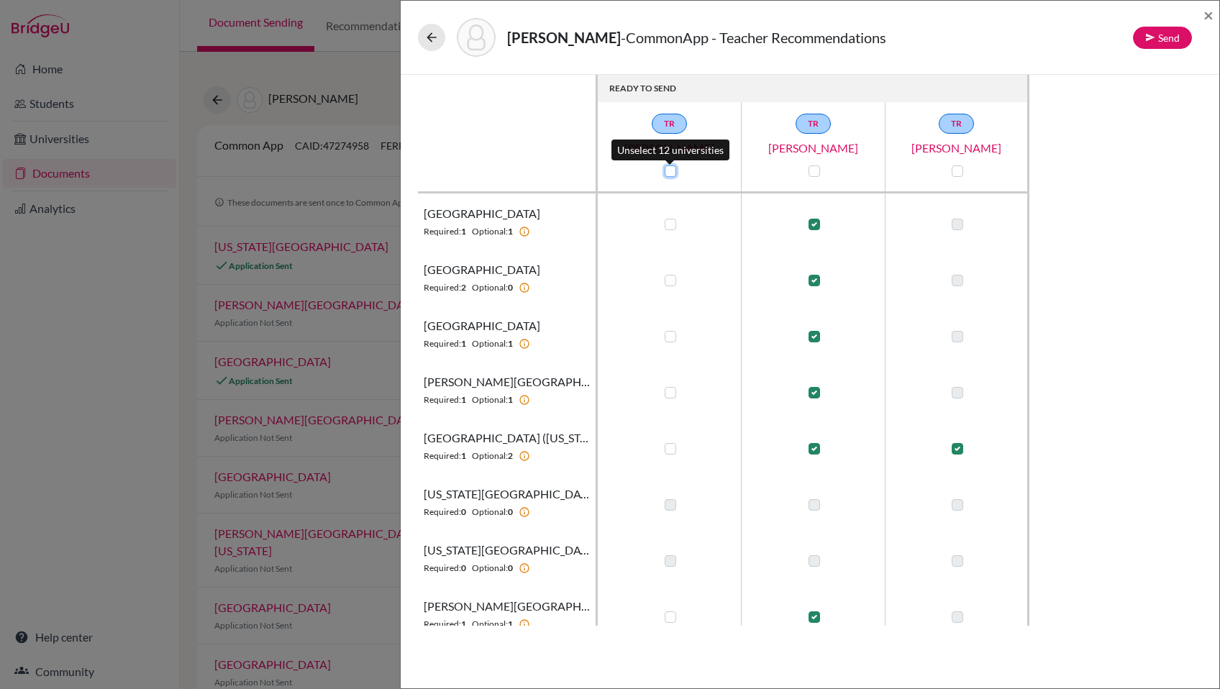
checkbox input "false"
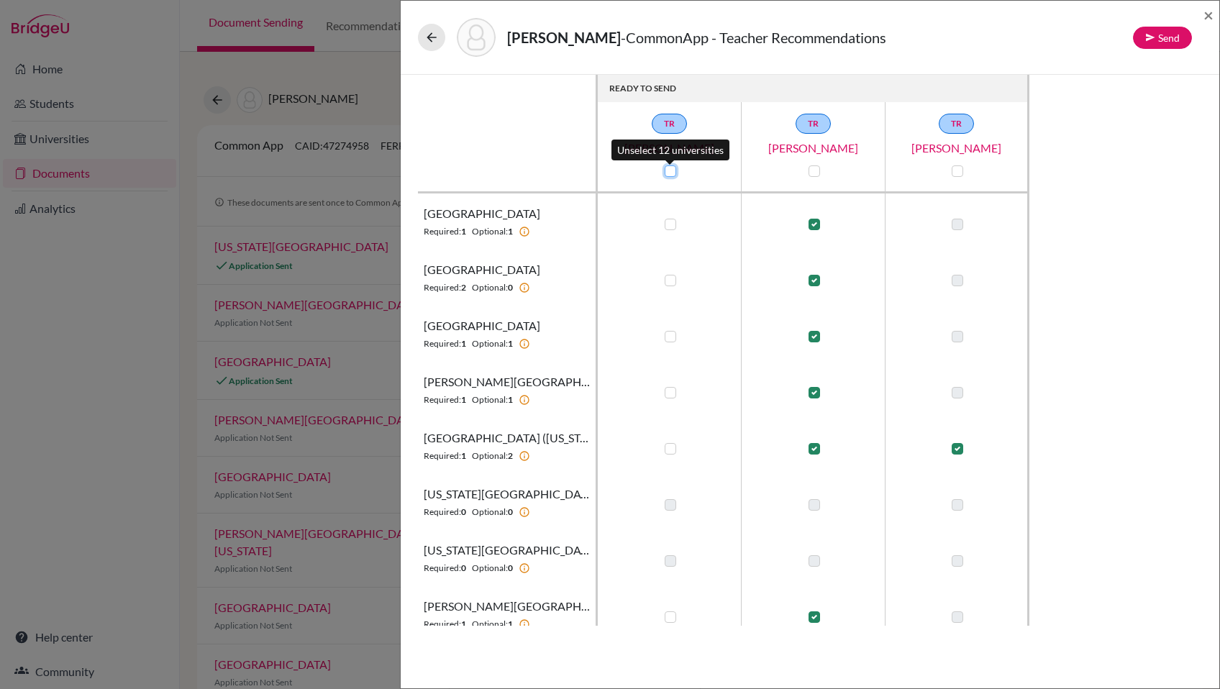
checkbox input "false"
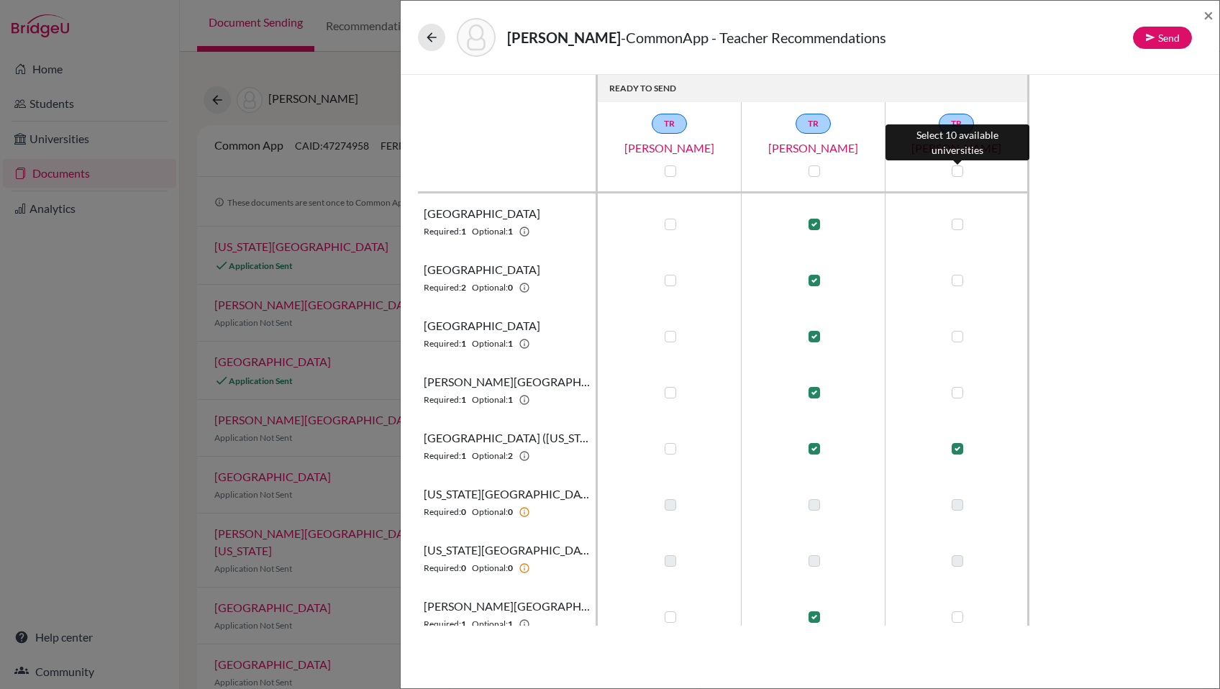
click at [961, 173] on label at bounding box center [958, 171] width 12 height 12
click at [960, 173] on input "checkbox" at bounding box center [954, 170] width 12 height 14
checkbox input "true"
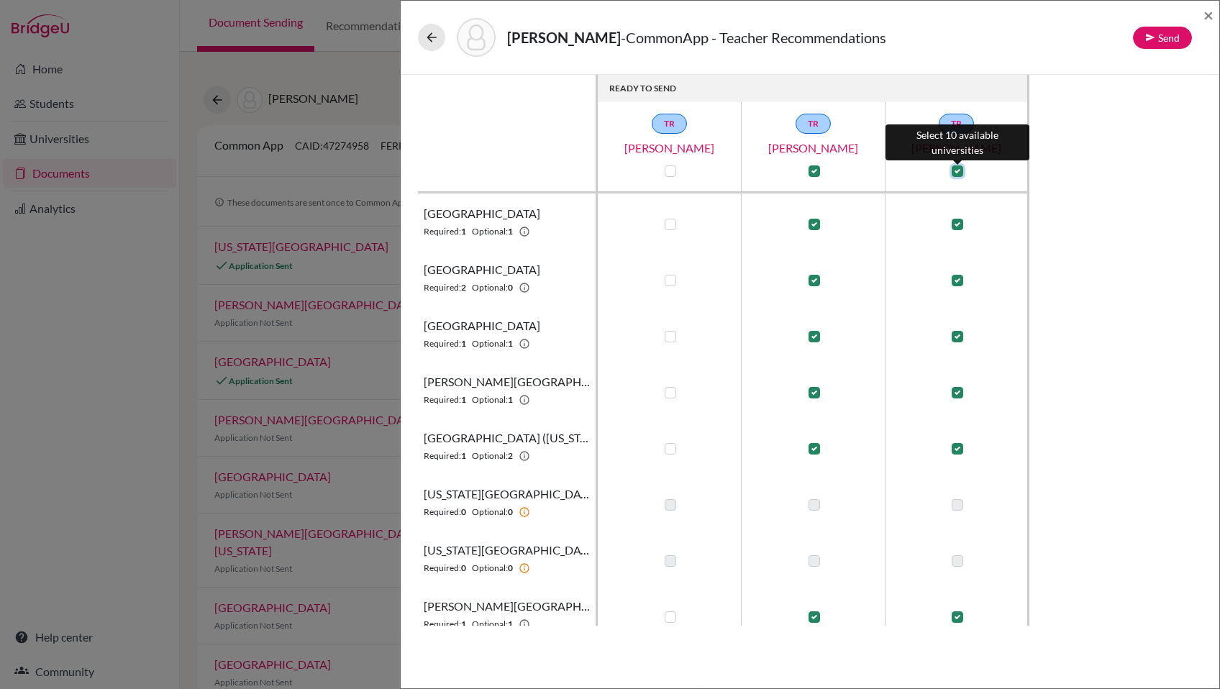
checkbox input "true"
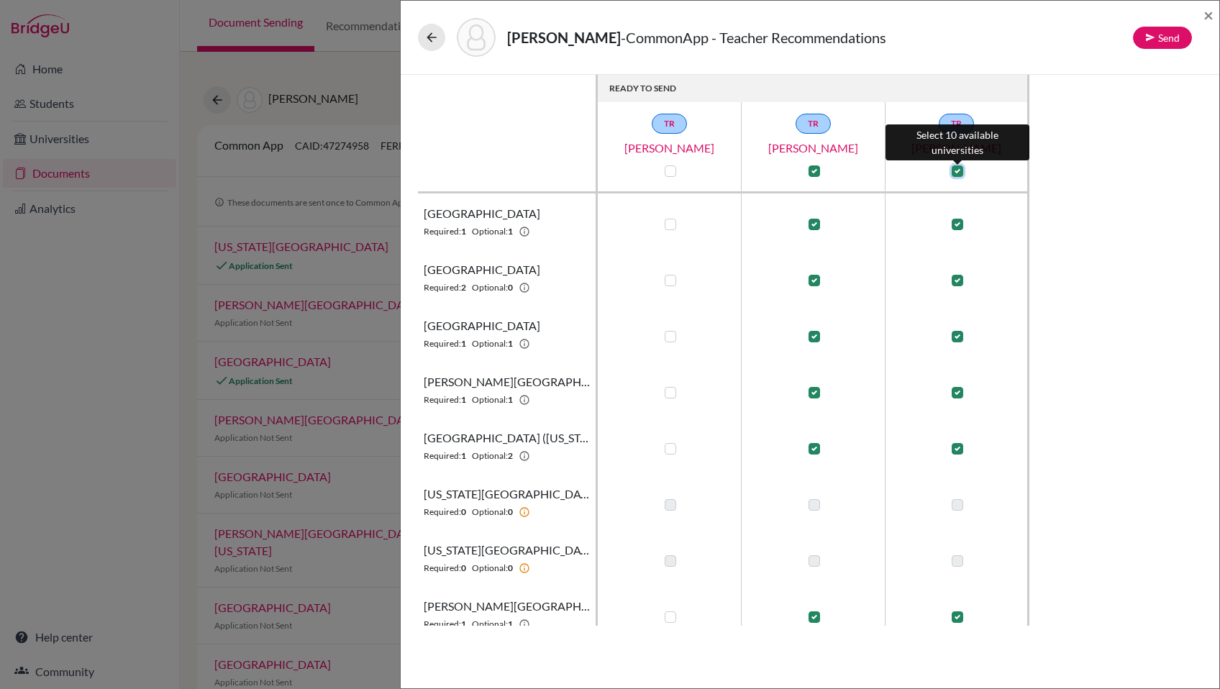
checkbox input "true"
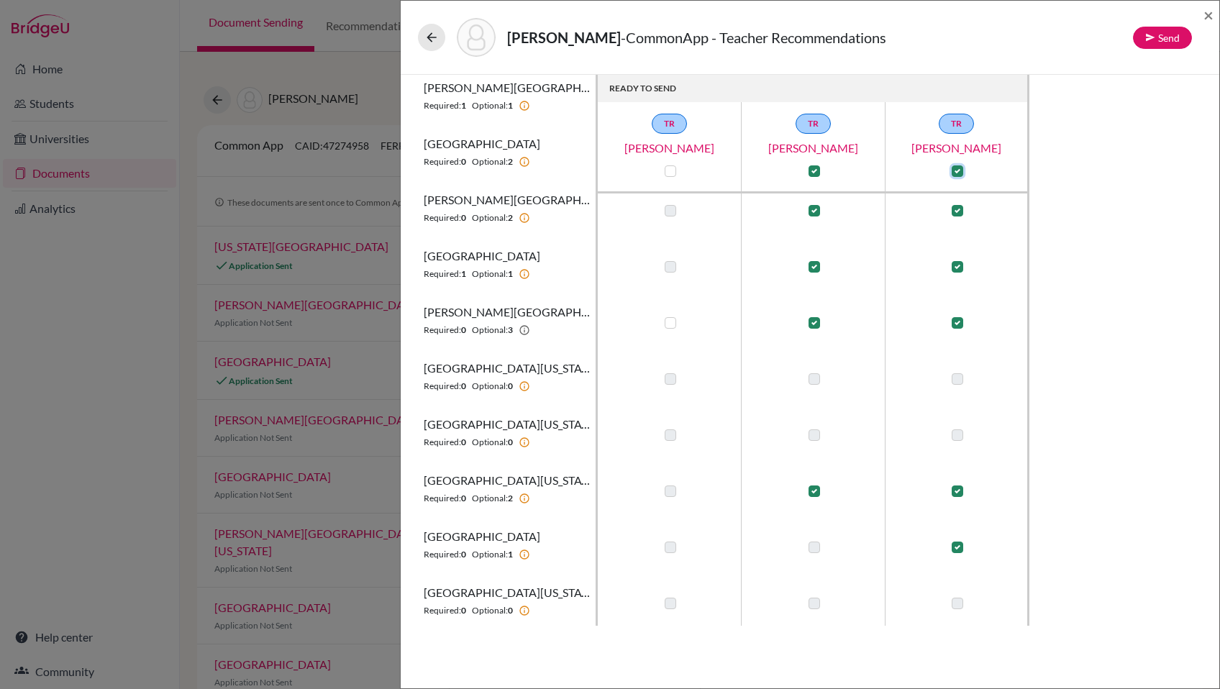
scroll to position [521, 0]
click at [958, 548] on label at bounding box center [958, 545] width 12 height 12
click at [958, 548] on input "checkbox" at bounding box center [954, 544] width 12 height 14
checkbox input "false"
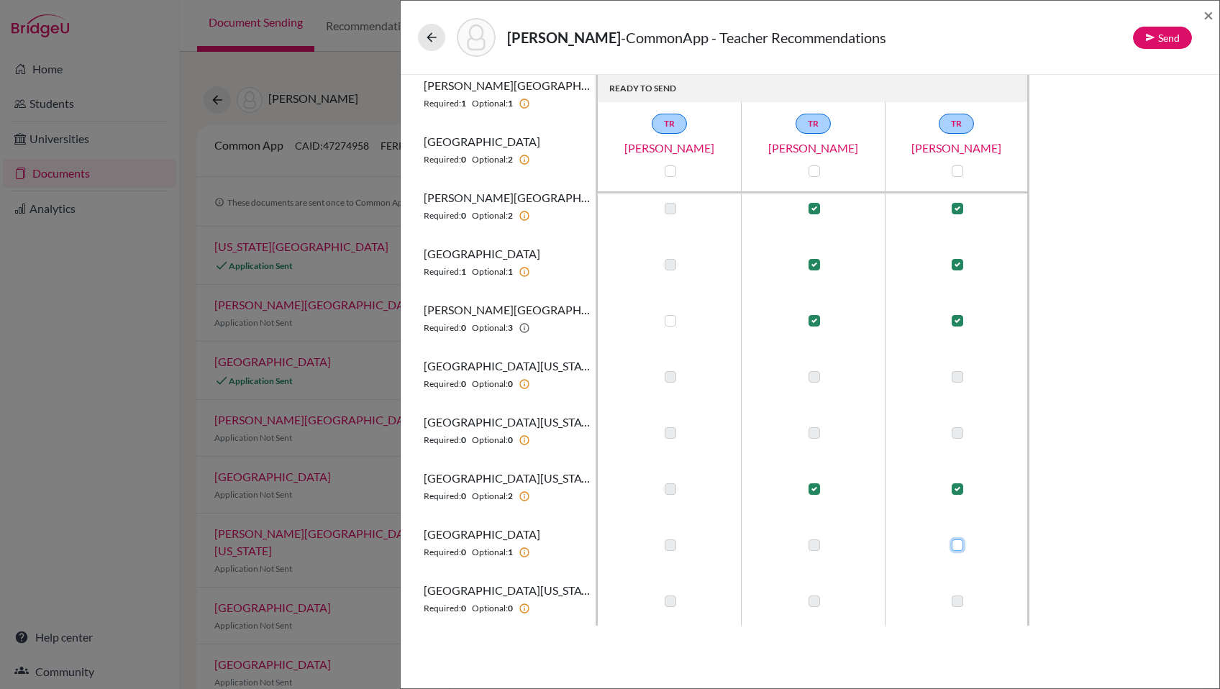
checkbox input "false"
click at [806, 550] on input "checkbox" at bounding box center [811, 544] width 12 height 14
checkbox input "true"
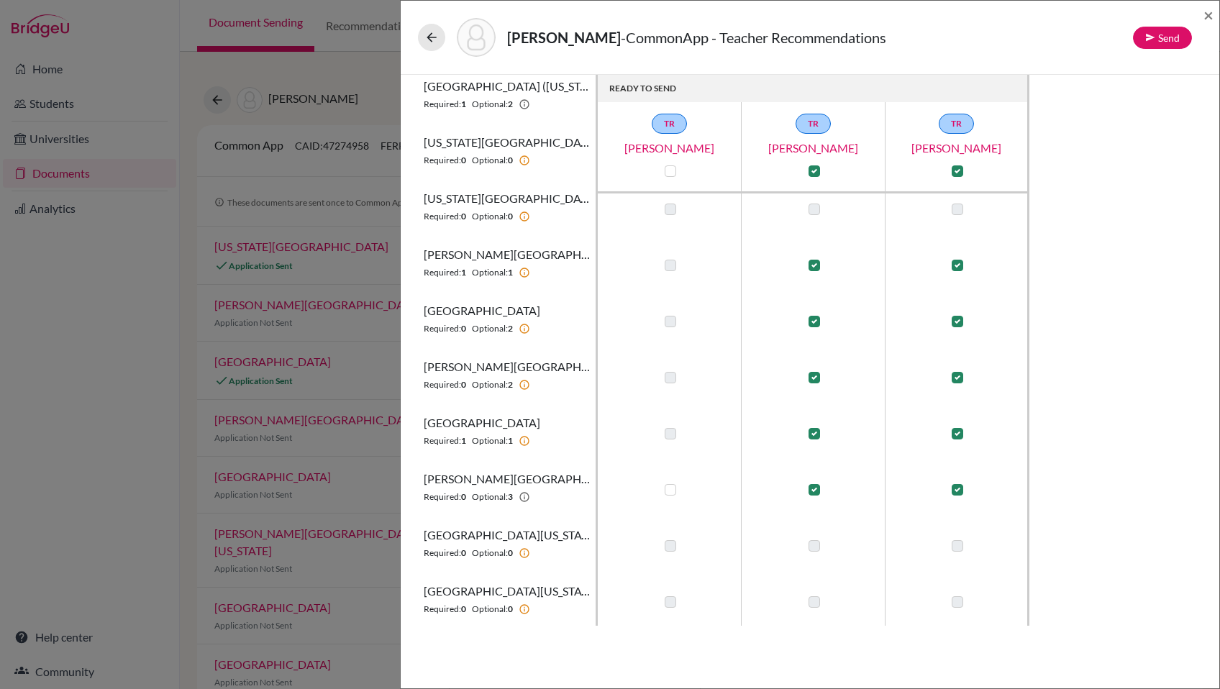
scroll to position [349, 0]
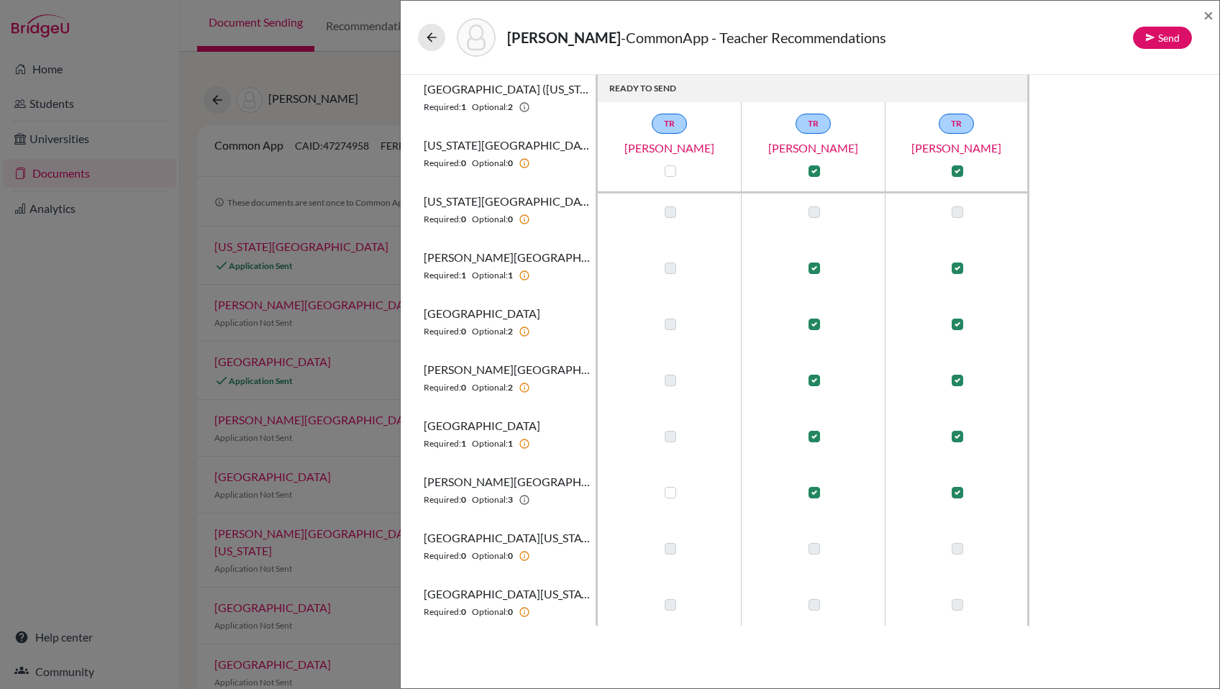
click at [670, 496] on label at bounding box center [671, 493] width 12 height 12
click at [670, 496] on input "checkbox" at bounding box center [667, 491] width 12 height 14
checkbox input "true"
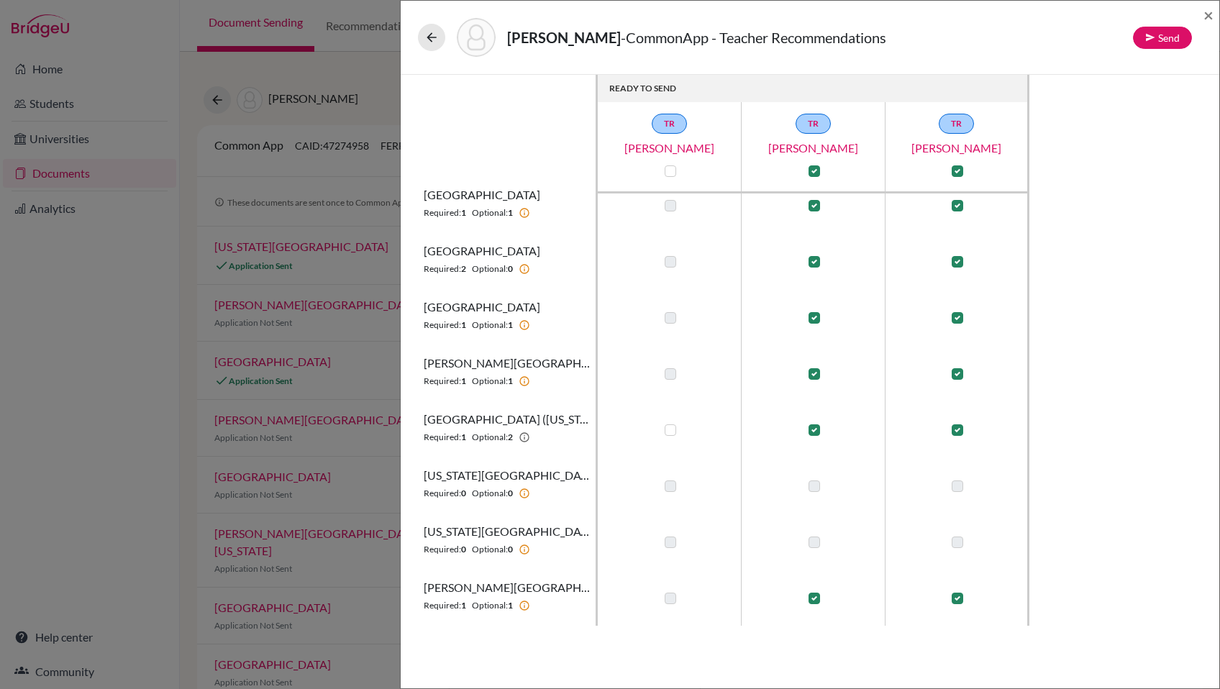
scroll to position [17, 0]
click at [673, 435] on label at bounding box center [671, 432] width 12 height 12
click at [673, 435] on input "checkbox" at bounding box center [667, 430] width 12 height 14
checkbox input "true"
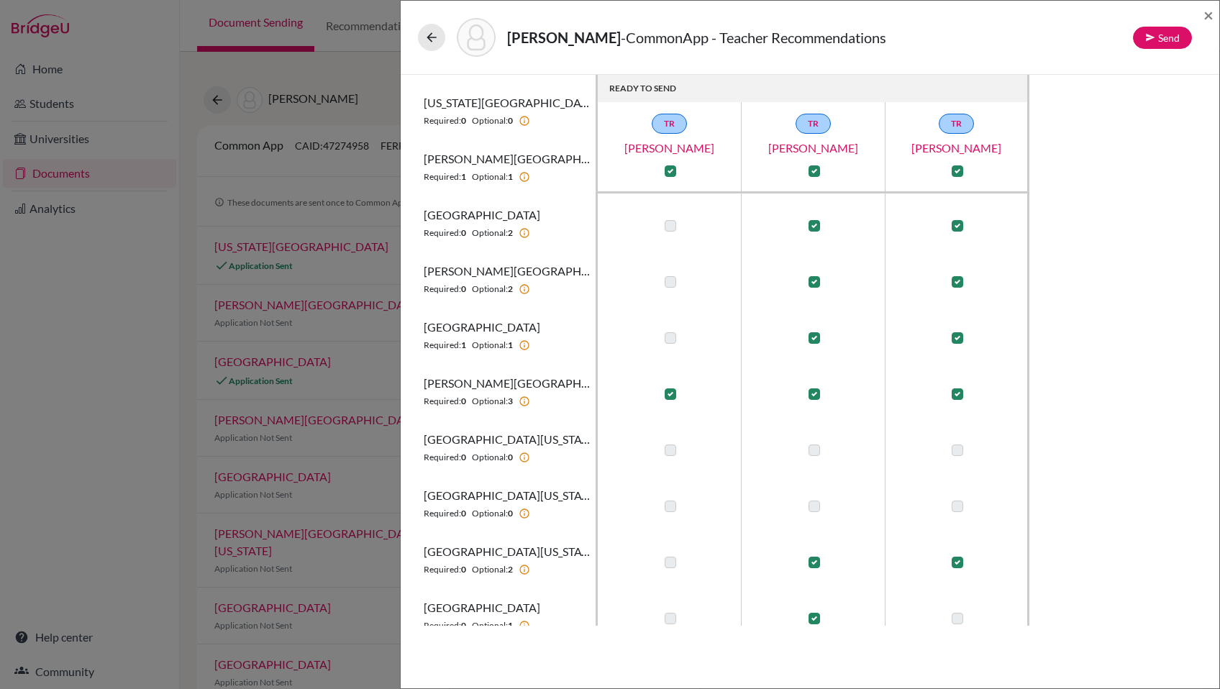
scroll to position [521, 0]
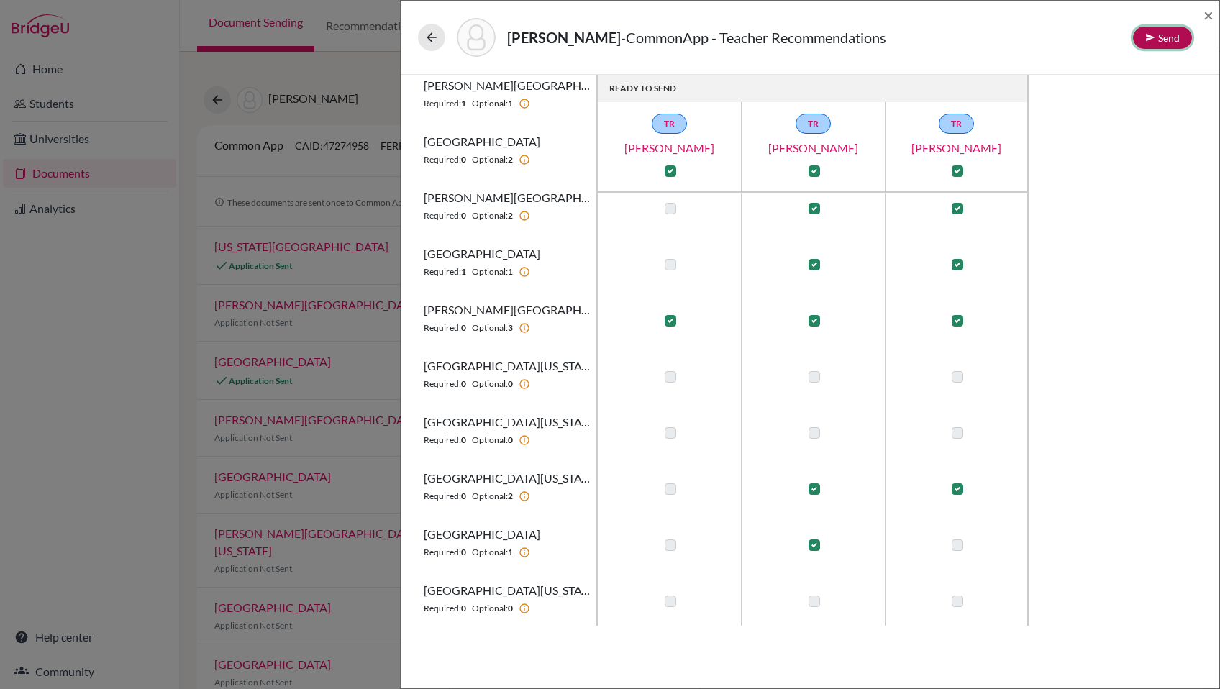
click at [1168, 35] on button "Send" at bounding box center [1162, 38] width 59 height 22
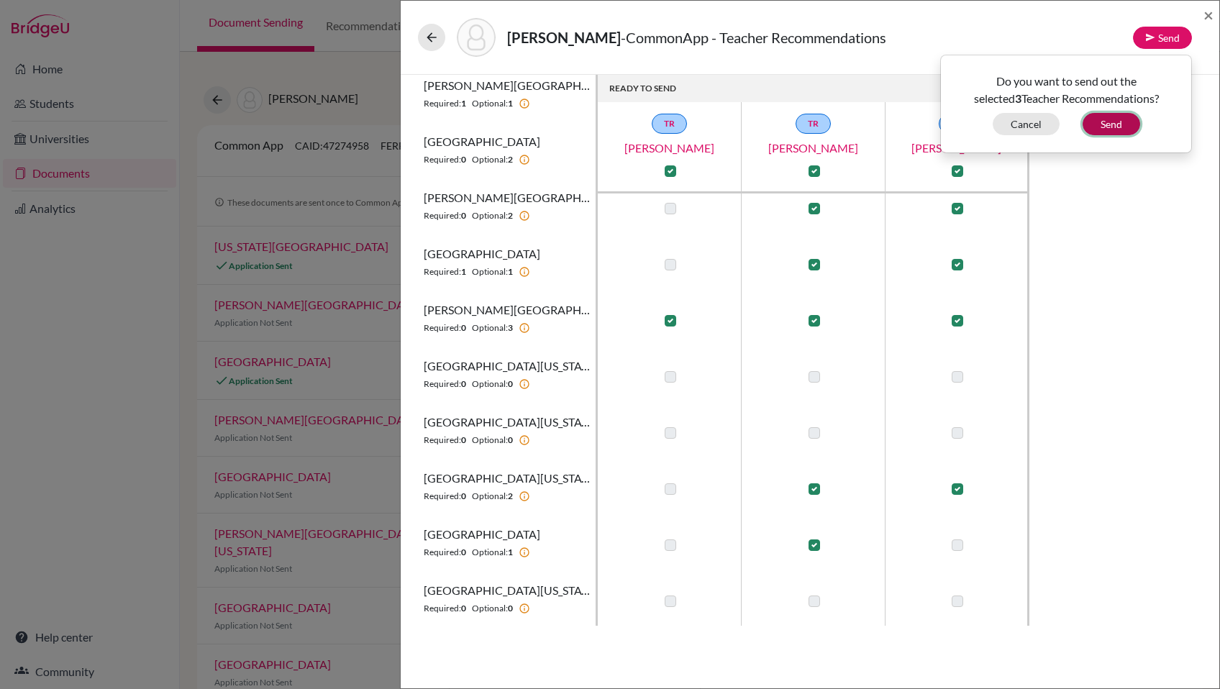
click at [1104, 127] on button "Send" at bounding box center [1112, 124] width 58 height 22
checkbox input "false"
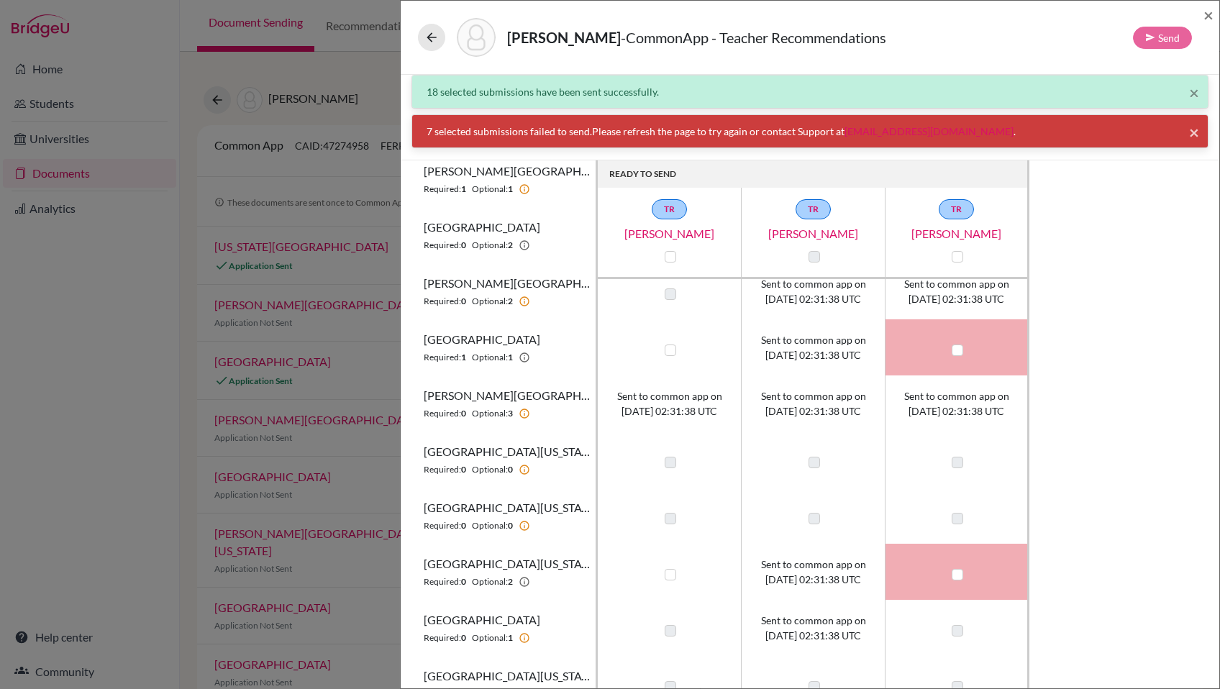
click at [1192, 131] on span "×" at bounding box center [1194, 132] width 10 height 21
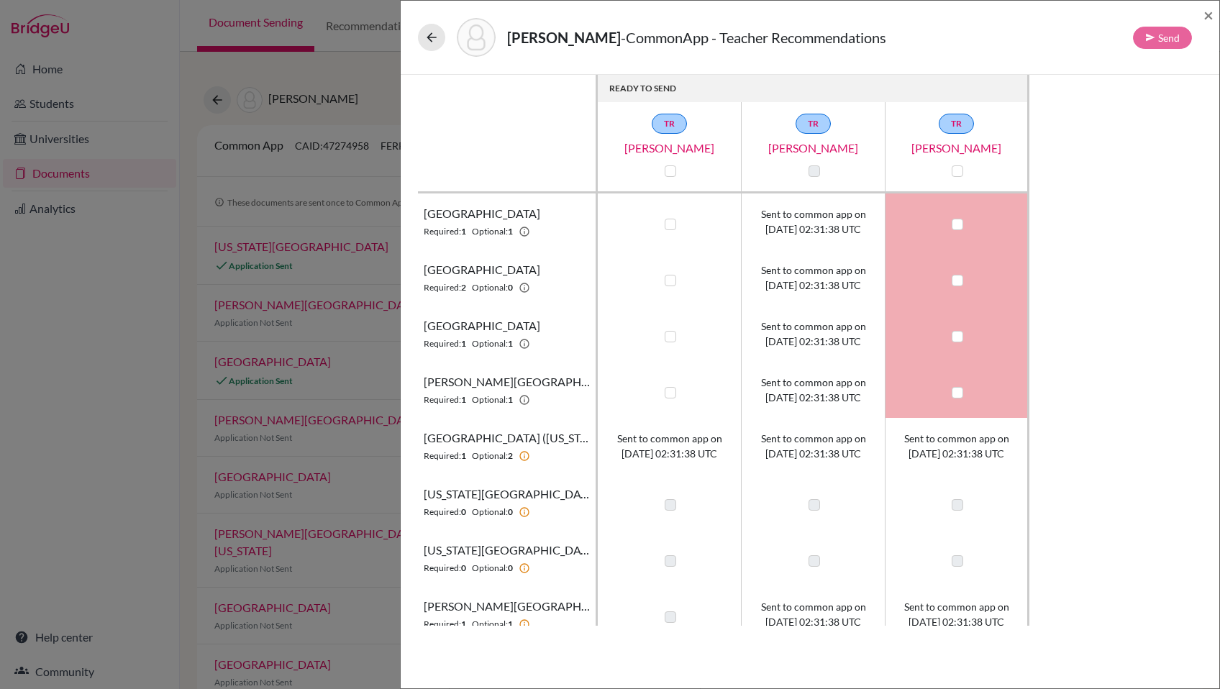
click at [1118, 188] on div "READY TO SEND TR [PERSON_NAME] TR [PERSON_NAME] TR [PERSON_NAME] American Unive…" at bounding box center [810, 350] width 784 height 551
click at [960, 224] on label at bounding box center [958, 225] width 12 height 12
click at [960, 224] on input "checkbox" at bounding box center [954, 223] width 12 height 14
checkbox input "true"
click at [959, 279] on label at bounding box center [958, 281] width 12 height 12
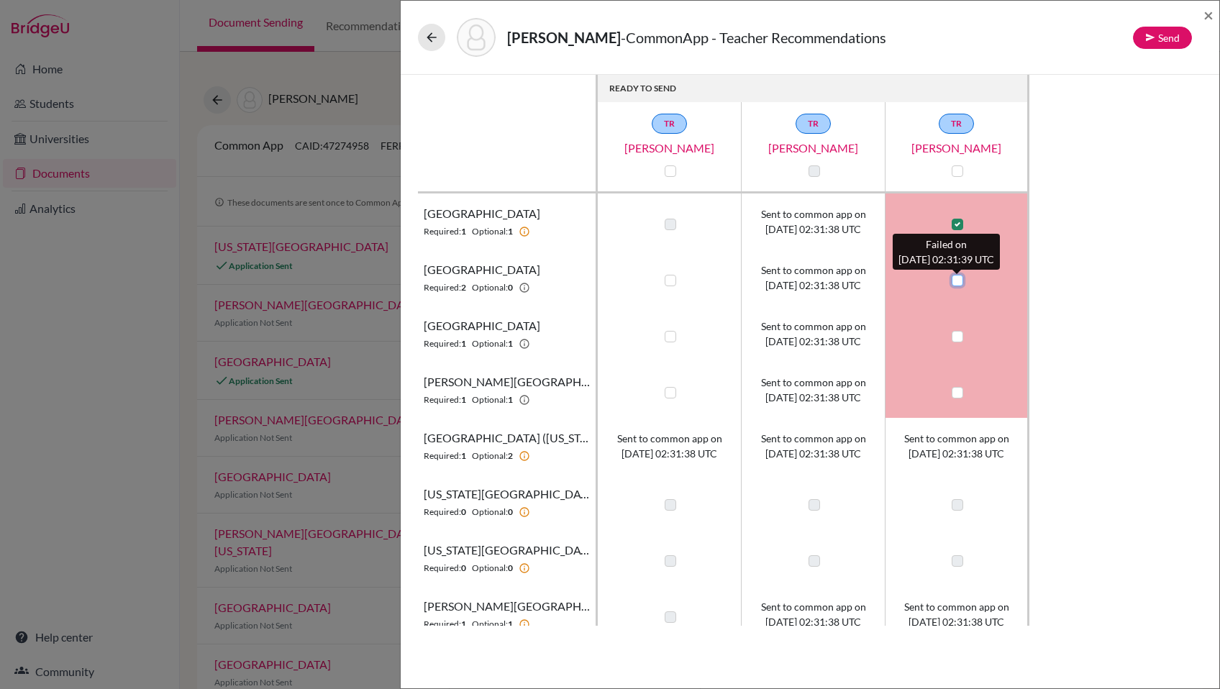
click at [959, 279] on input "checkbox" at bounding box center [954, 279] width 12 height 14
checkbox input "true"
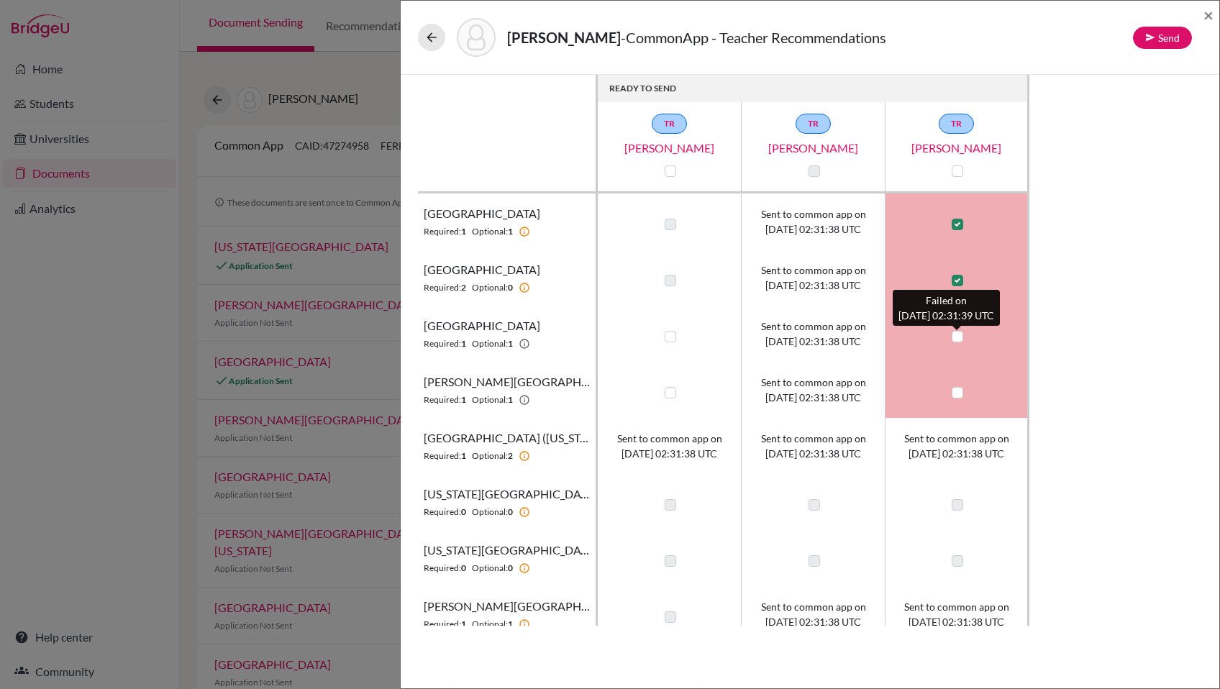
drag, startPoint x: 956, startPoint y: 333, endPoint x: 957, endPoint y: 352, distance: 18.7
click at [956, 333] on label at bounding box center [958, 337] width 12 height 12
click at [956, 333] on input "checkbox" at bounding box center [954, 335] width 12 height 14
checkbox input "true"
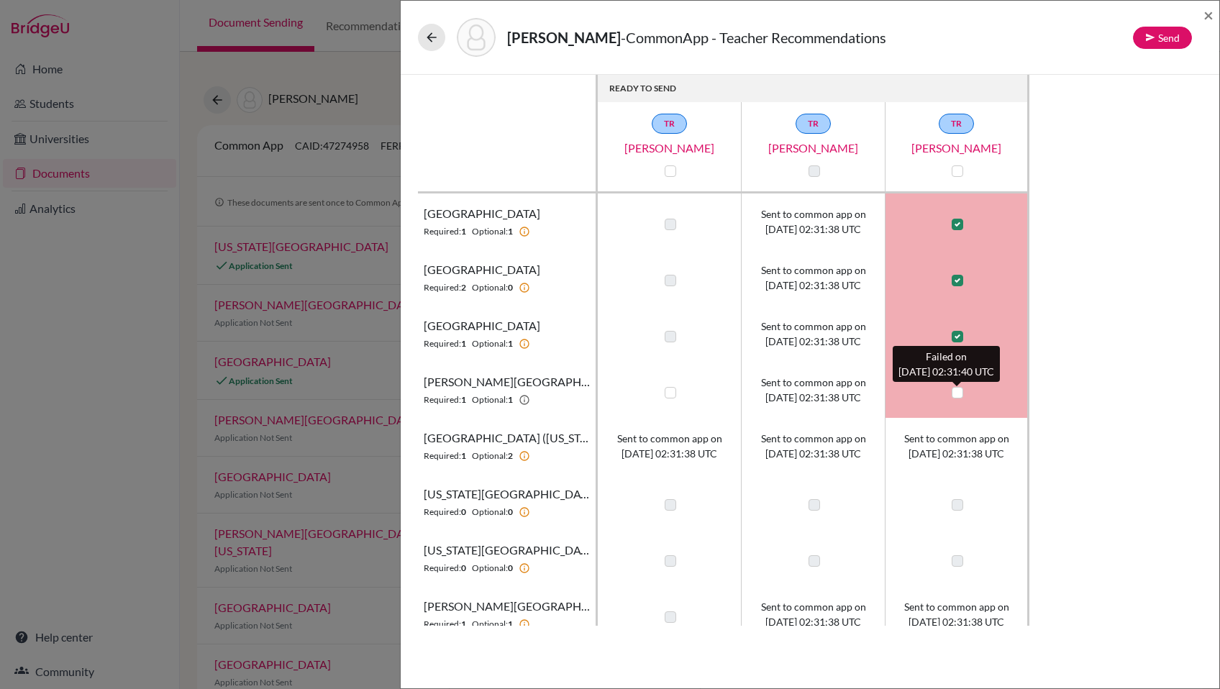
click at [959, 393] on label at bounding box center [958, 393] width 12 height 12
click at [959, 393] on input "checkbox" at bounding box center [954, 391] width 12 height 14
checkbox input "true"
click at [1162, 38] on button "Send" at bounding box center [1162, 38] width 59 height 22
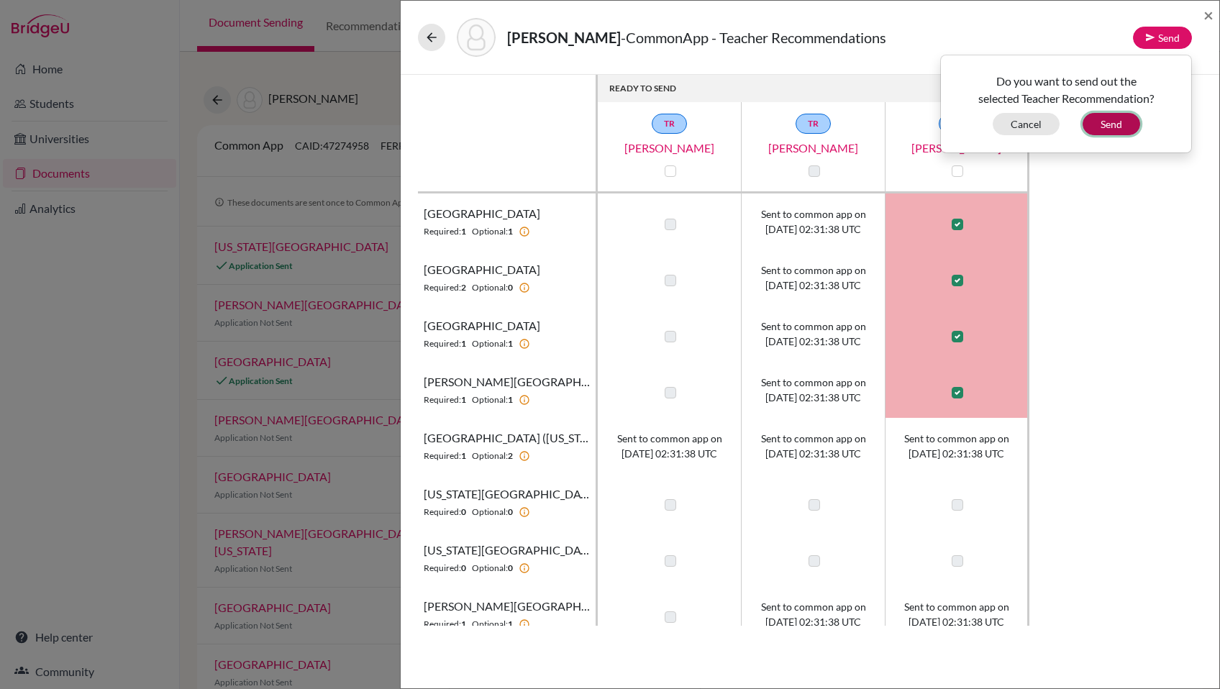
click at [1108, 125] on button "Send" at bounding box center [1112, 124] width 58 height 22
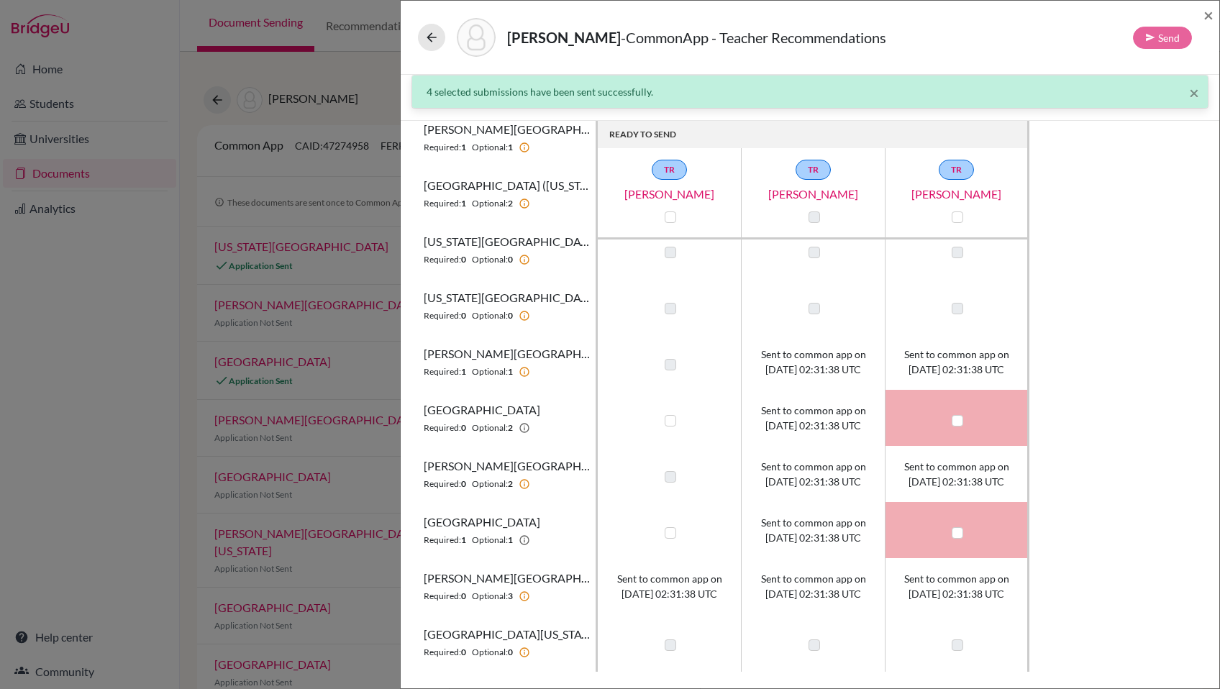
click at [954, 413] on div at bounding box center [956, 411] width 9 height 4
click at [945, 534] on td at bounding box center [957, 531] width 144 height 56
click at [955, 529] on label at bounding box center [958, 534] width 12 height 12
click at [955, 529] on input "checkbox" at bounding box center [954, 532] width 12 height 14
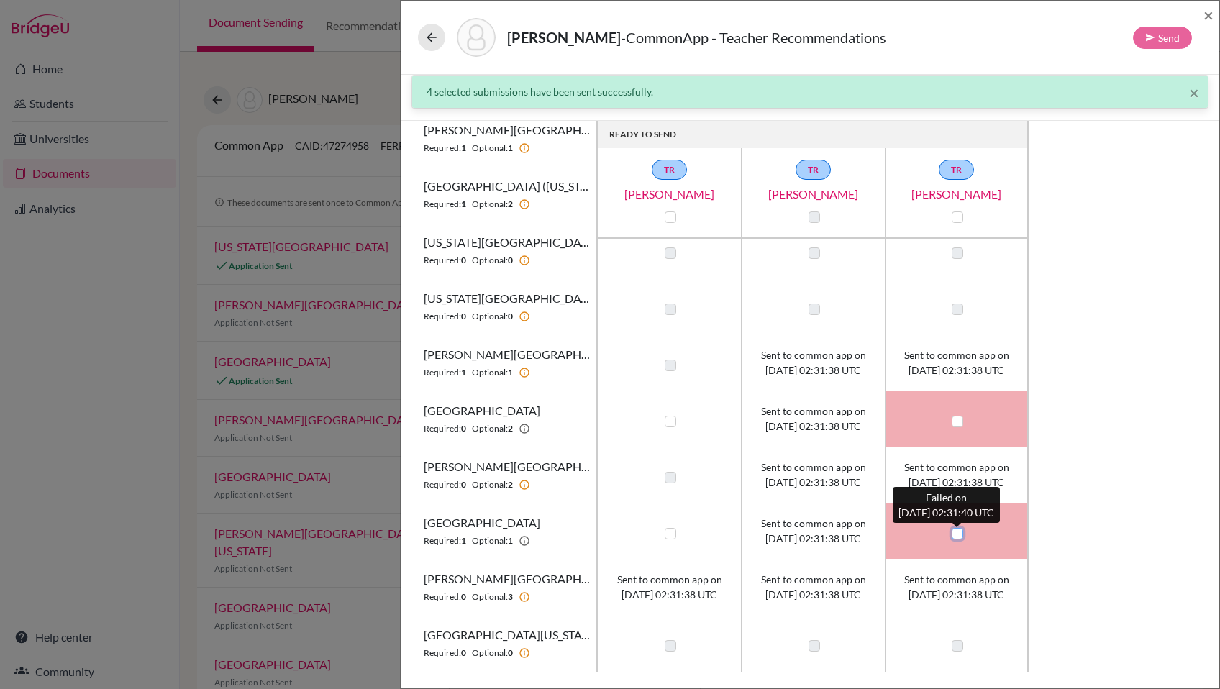
checkbox input "true"
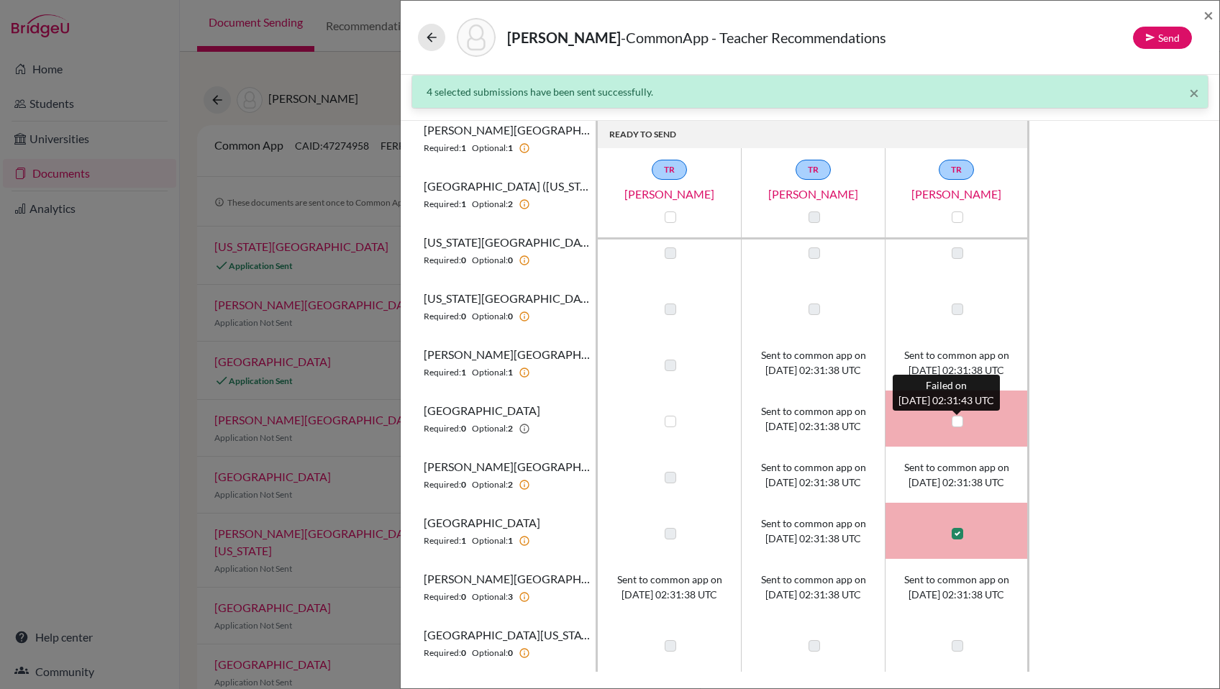
click at [957, 418] on label at bounding box center [958, 422] width 12 height 12
click at [957, 418] on input "checkbox" at bounding box center [954, 420] width 12 height 14
checkbox input "true"
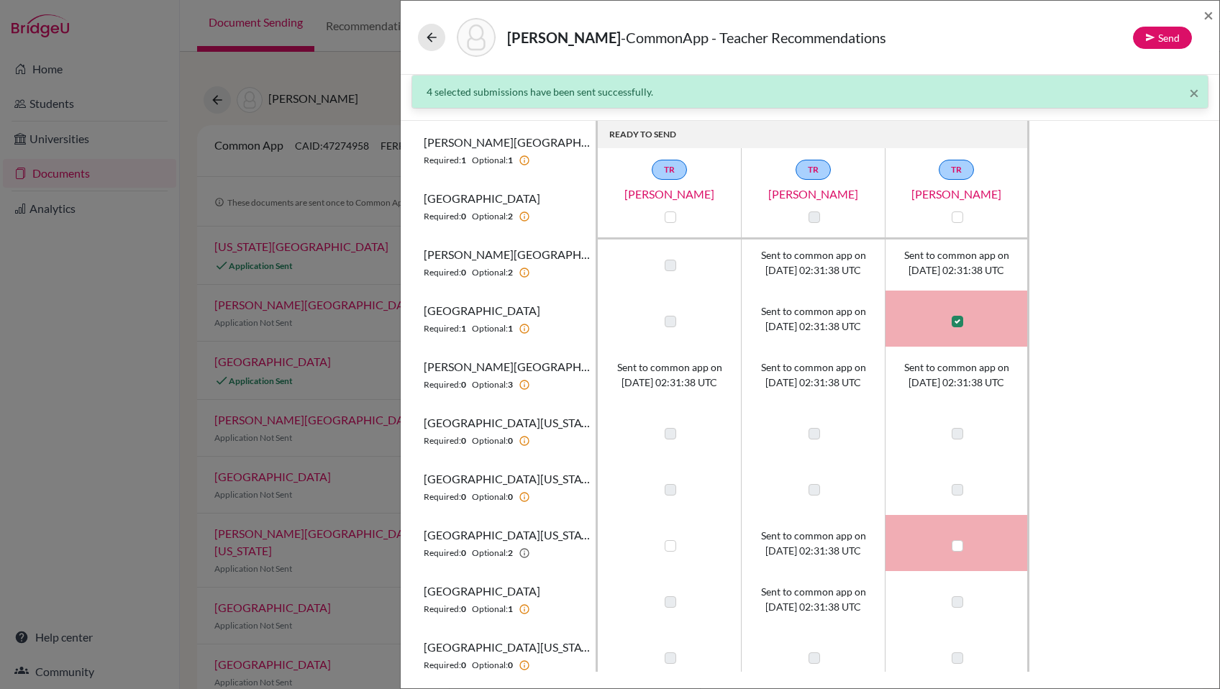
scroll to position [521, 0]
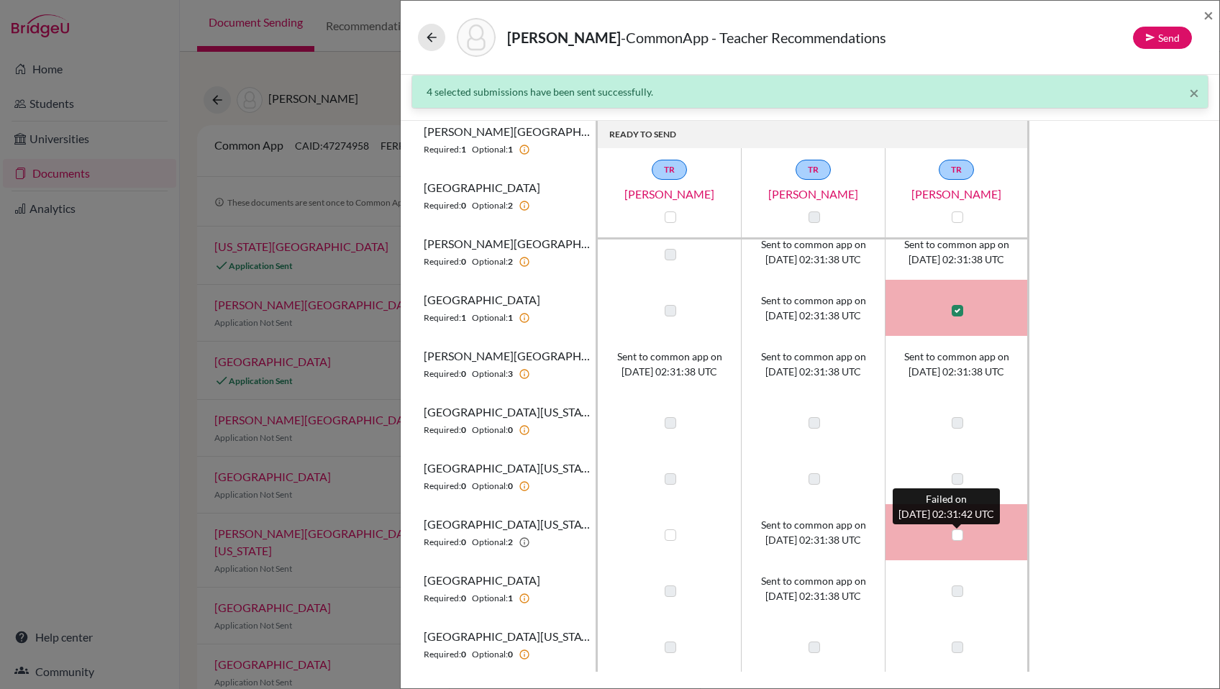
click at [955, 534] on label at bounding box center [958, 535] width 12 height 12
click at [955, 534] on input "checkbox" at bounding box center [954, 534] width 12 height 14
checkbox input "true"
click at [1156, 38] on button "Send" at bounding box center [1162, 38] width 59 height 22
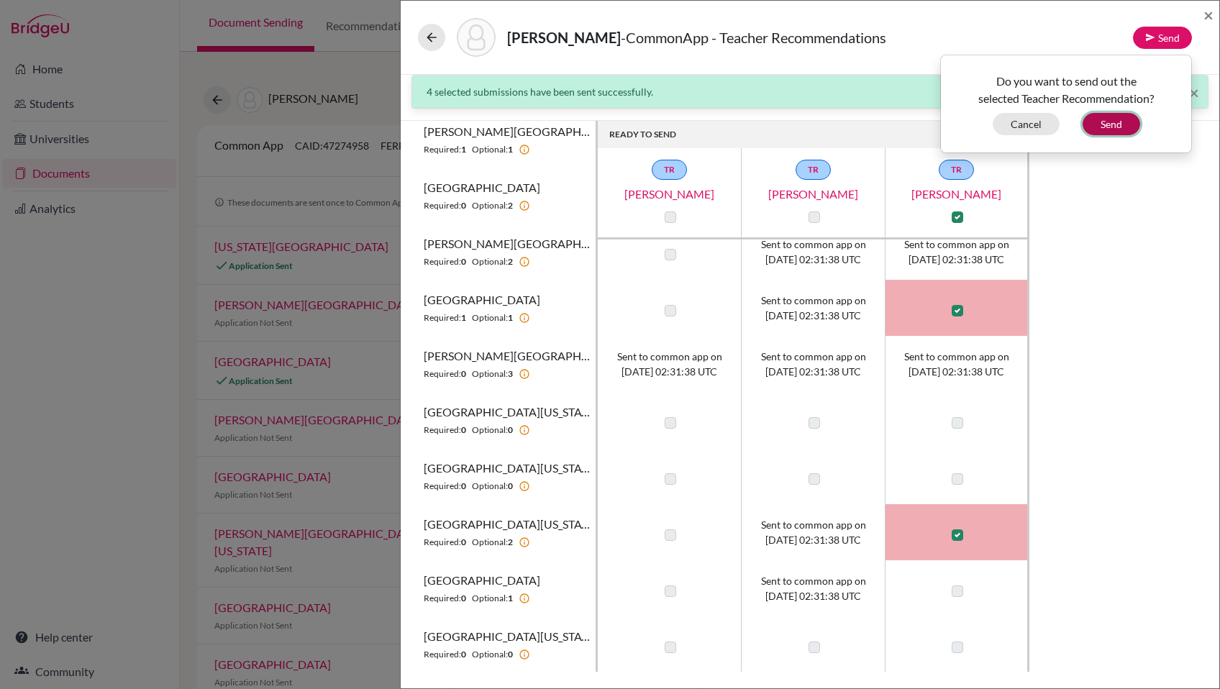
click at [1103, 120] on button "Send" at bounding box center [1112, 124] width 58 height 22
checkbox input "false"
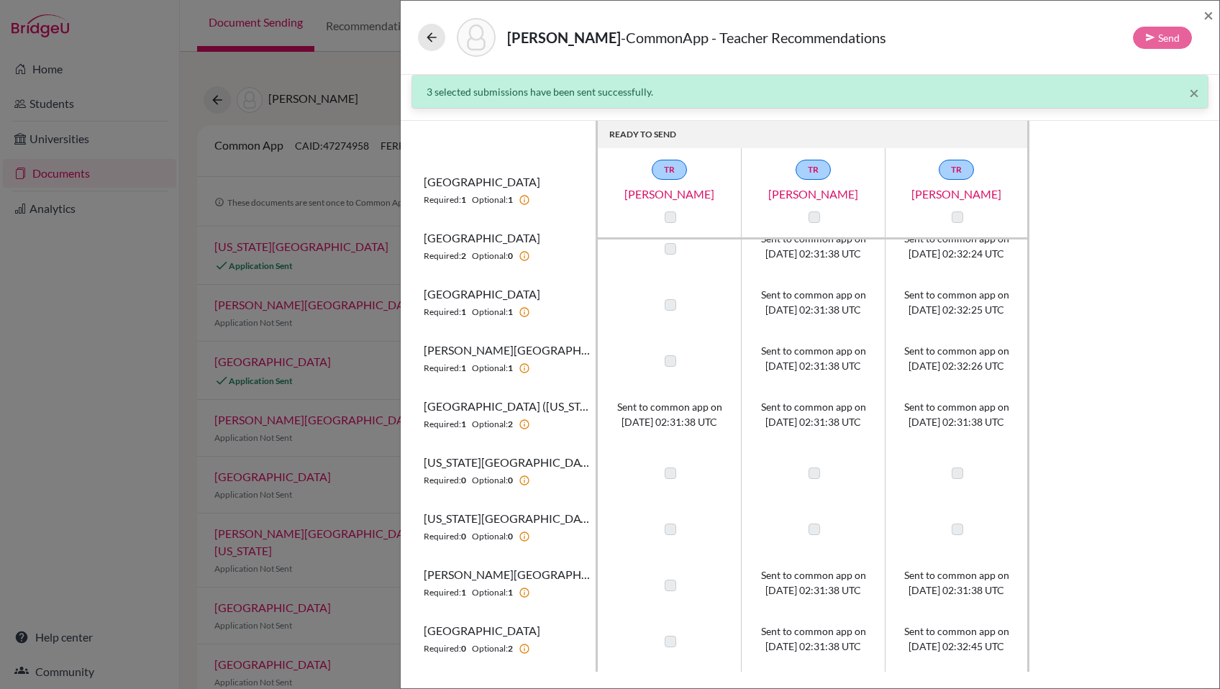
scroll to position [0, 0]
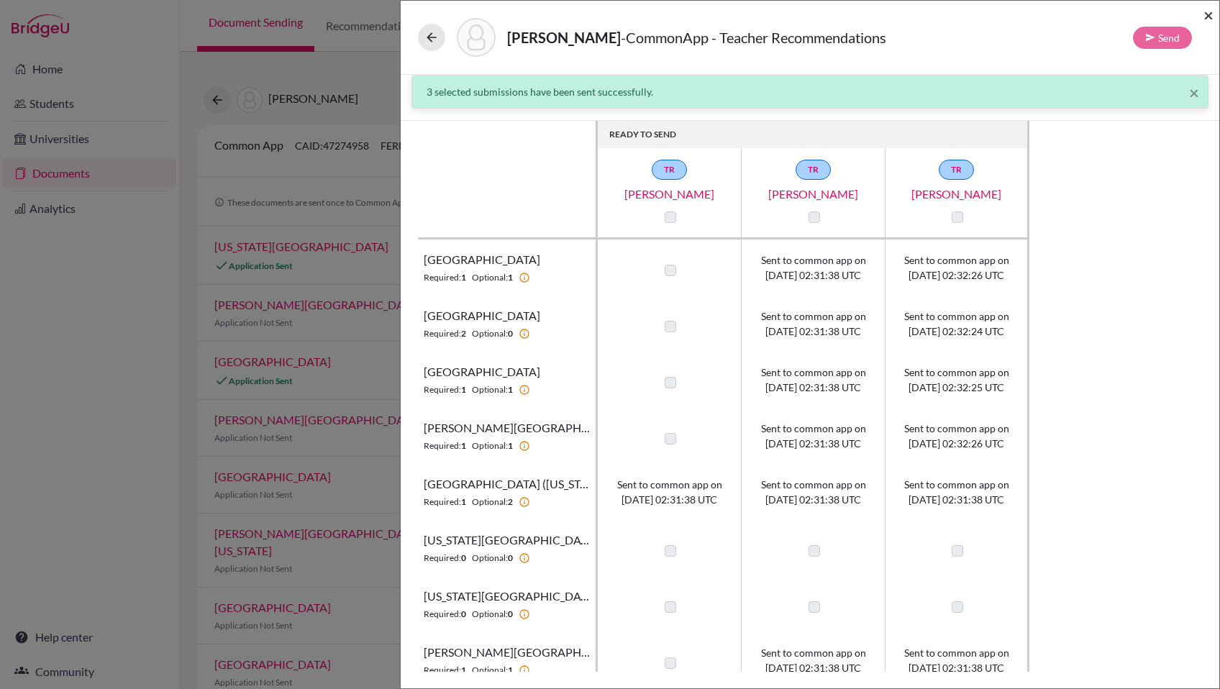
click at [1211, 12] on span "×" at bounding box center [1208, 14] width 10 height 21
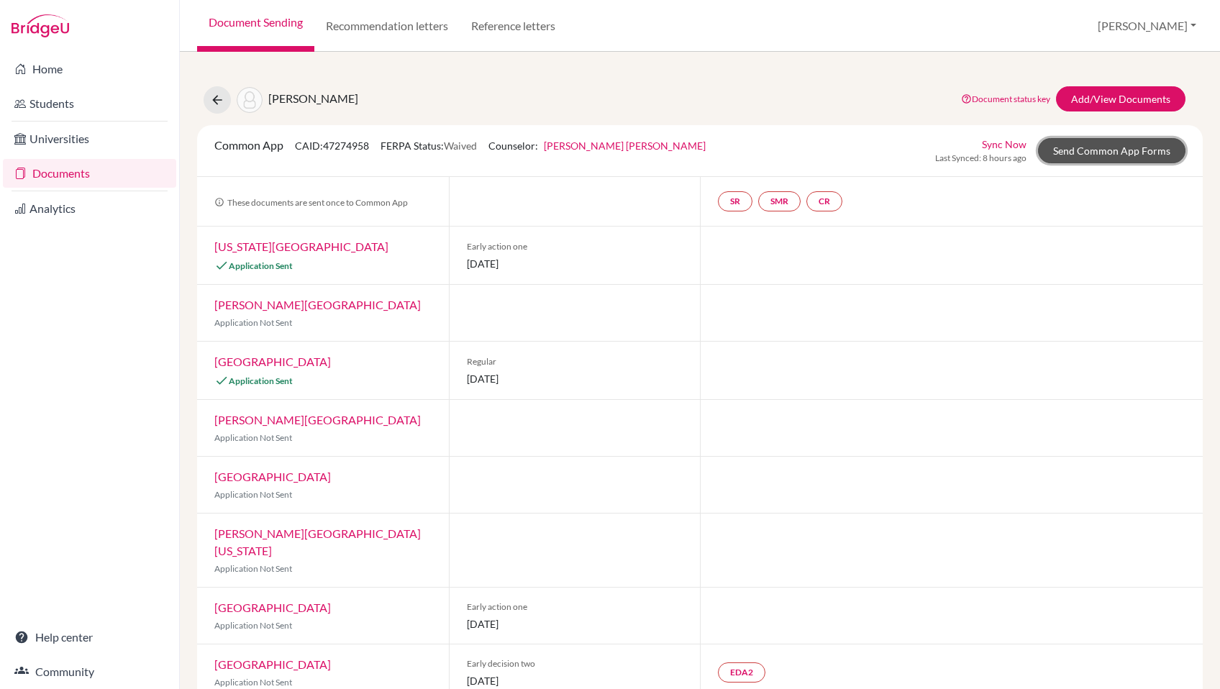
click at [1083, 150] on link "Send Common App Forms" at bounding box center [1111, 150] width 147 height 25
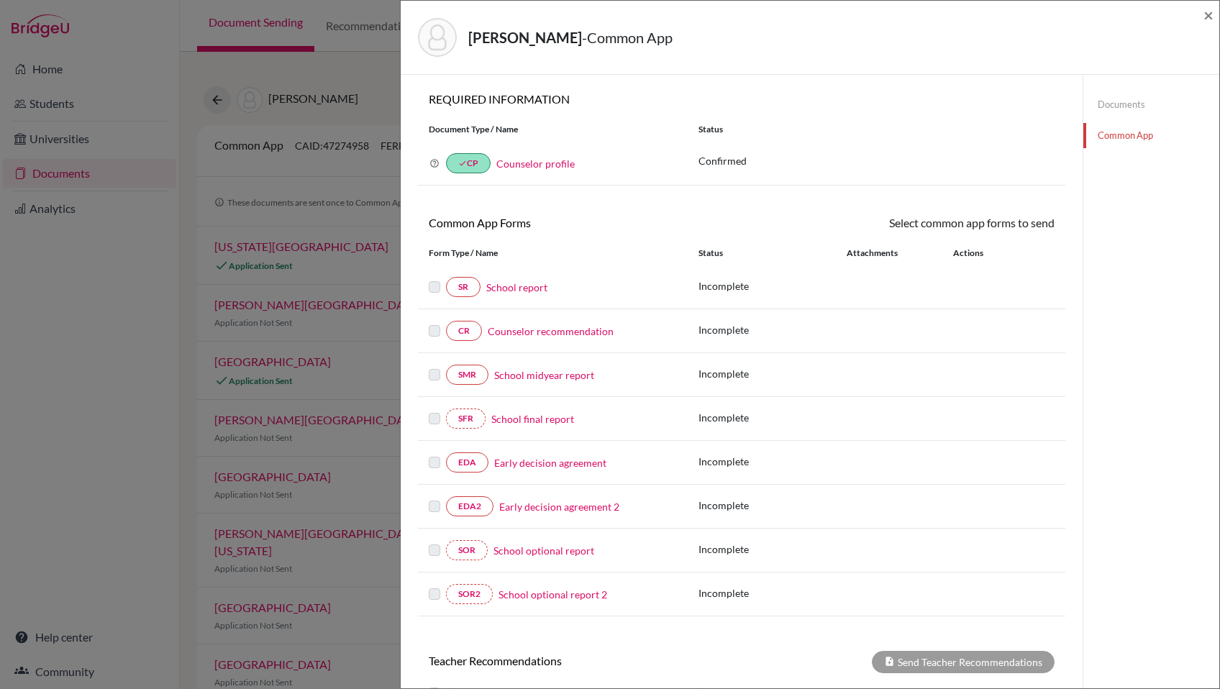
click at [516, 289] on link "School report" at bounding box center [516, 287] width 61 height 15
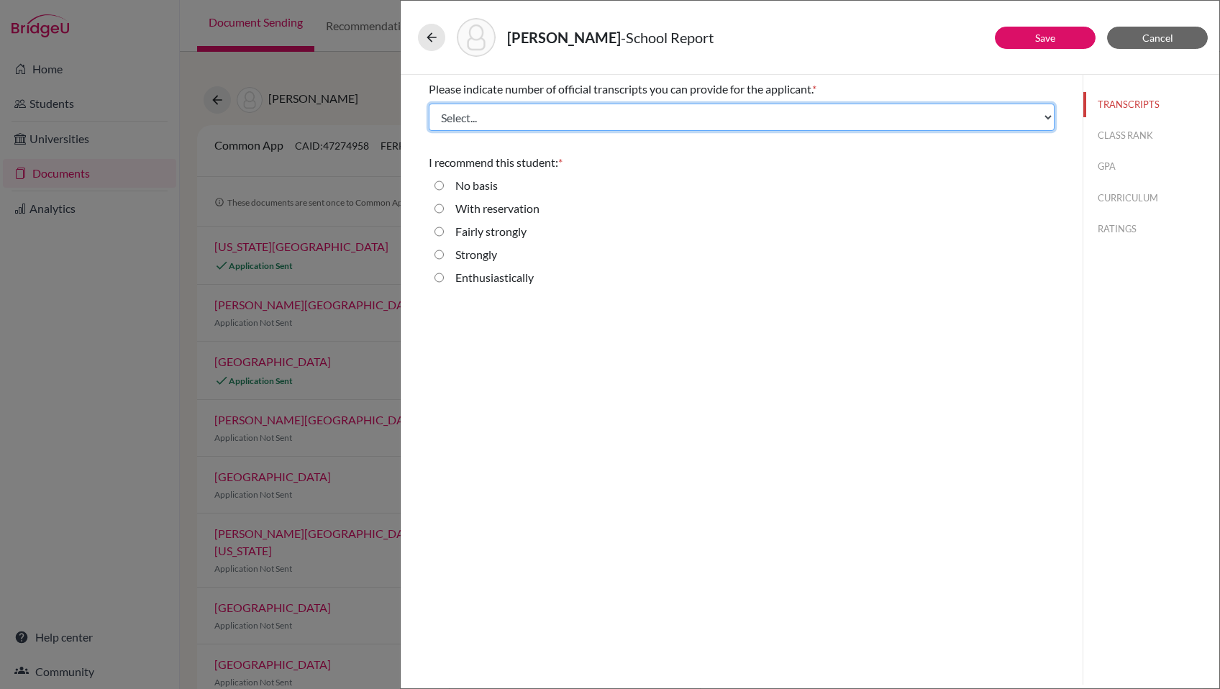
click at [565, 113] on select "Select... 1 2 3 4" at bounding box center [742, 117] width 626 height 27
select select "1"
click at [429, 104] on select "Select... 1 2 3 4" at bounding box center [742, 117] width 626 height 27
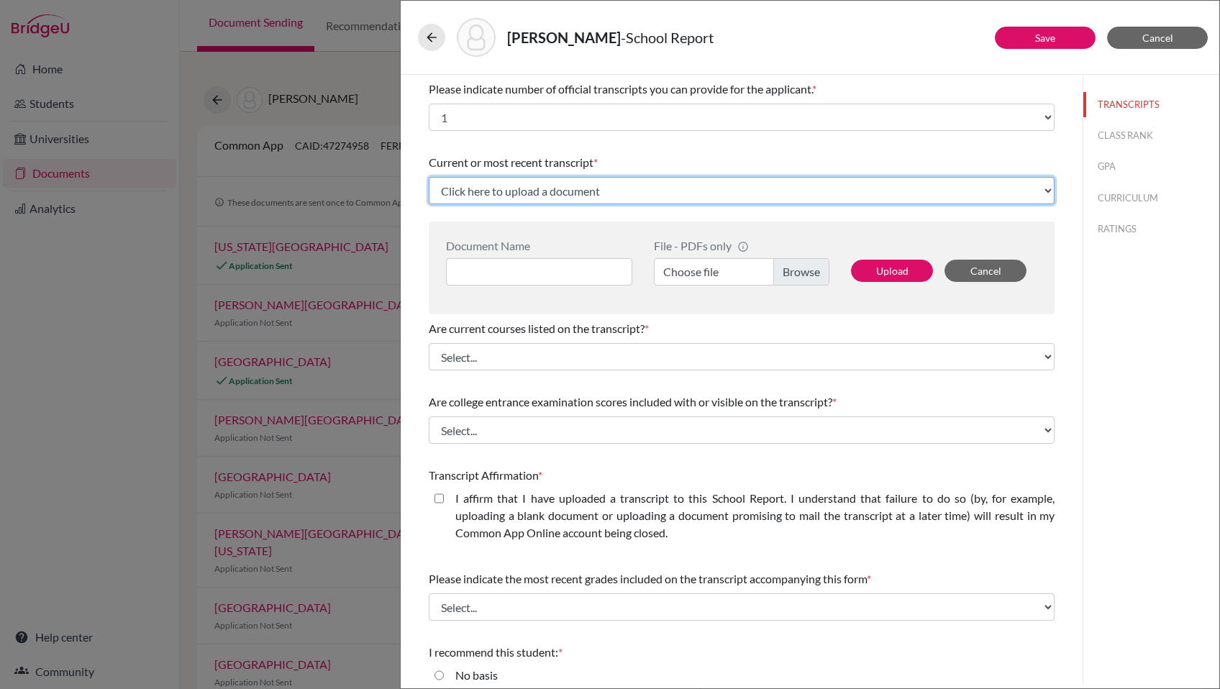
click at [624, 189] on select "Click here to upload a document Upload New File" at bounding box center [742, 190] width 626 height 27
select select "Upload New File"
click at [429, 177] on select "Click here to upload a document Upload New File" at bounding box center [742, 190] width 626 height 27
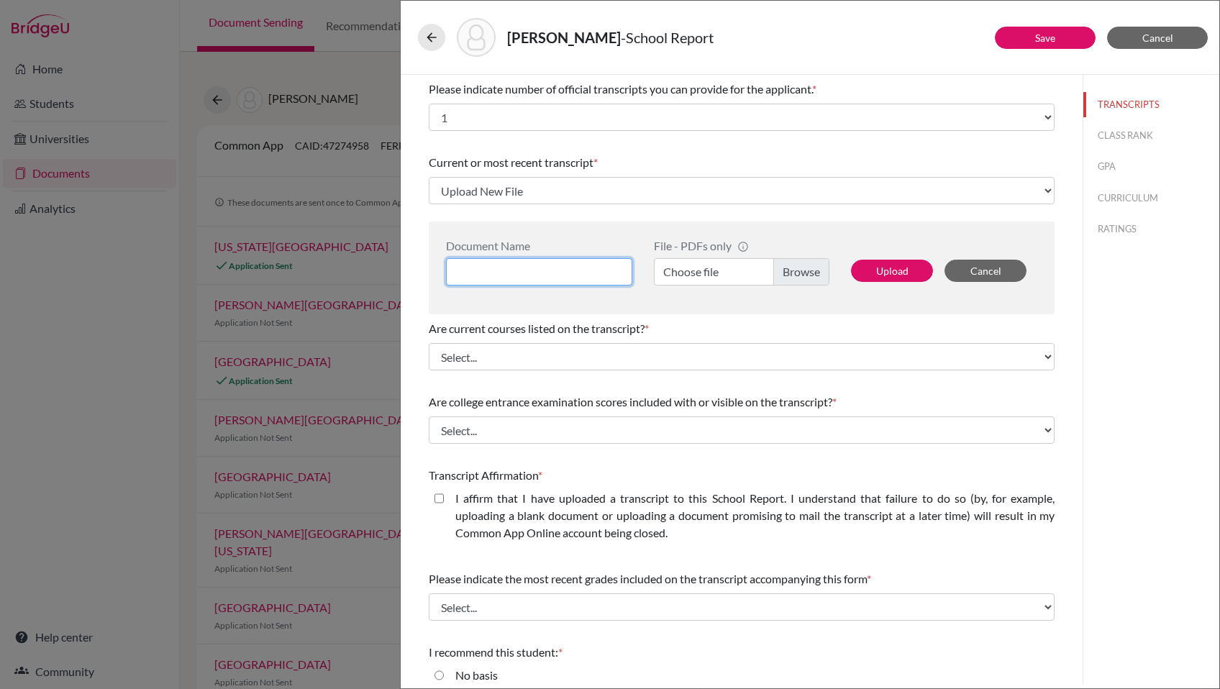
click at [532, 272] on input at bounding box center [539, 271] width 186 height 27
type input "Initial Transcript"
click at [803, 269] on label "Choose file" at bounding box center [742, 271] width 176 height 27
click at [803, 269] on input "Choose file" at bounding box center [742, 271] width 176 height 27
click at [802, 271] on label "Choose file" at bounding box center [742, 271] width 176 height 27
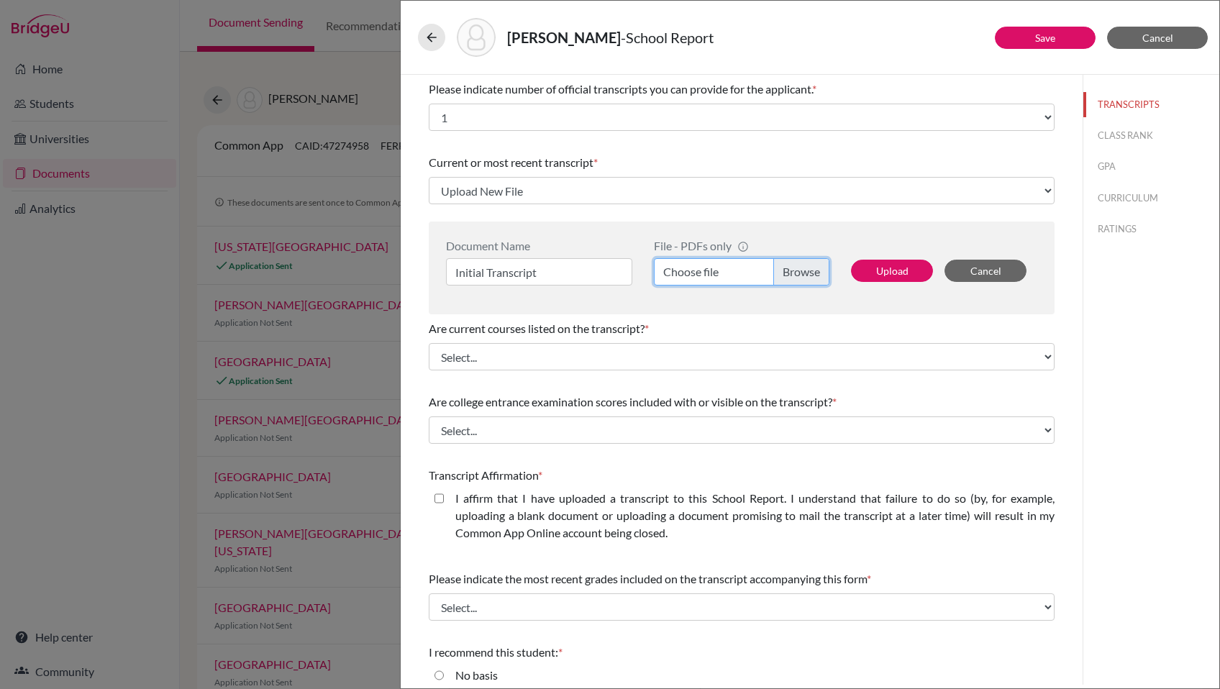
click at [802, 271] on input "Choose file" at bounding box center [742, 271] width 176 height 27
click at [892, 269] on button "Upload" at bounding box center [892, 271] width 82 height 22
select select "685550"
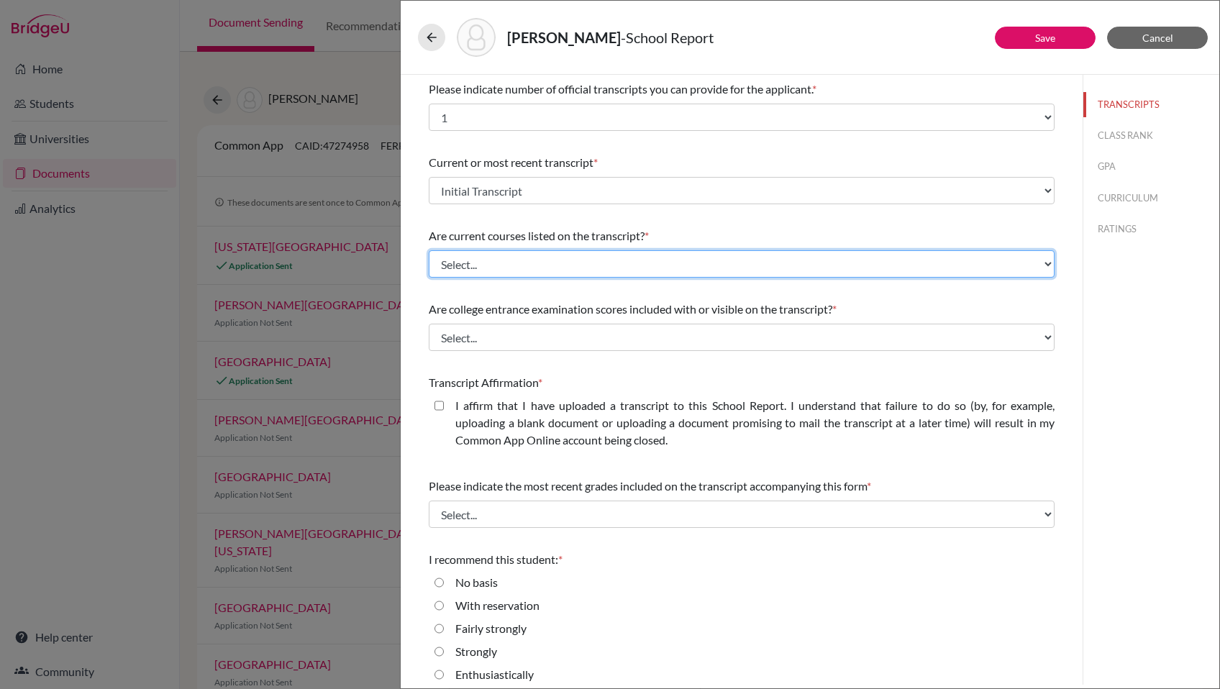
click at [532, 263] on select "Select... Yes No" at bounding box center [742, 263] width 626 height 27
select select "0"
click at [429, 250] on select "Select... Yes No" at bounding box center [742, 263] width 626 height 27
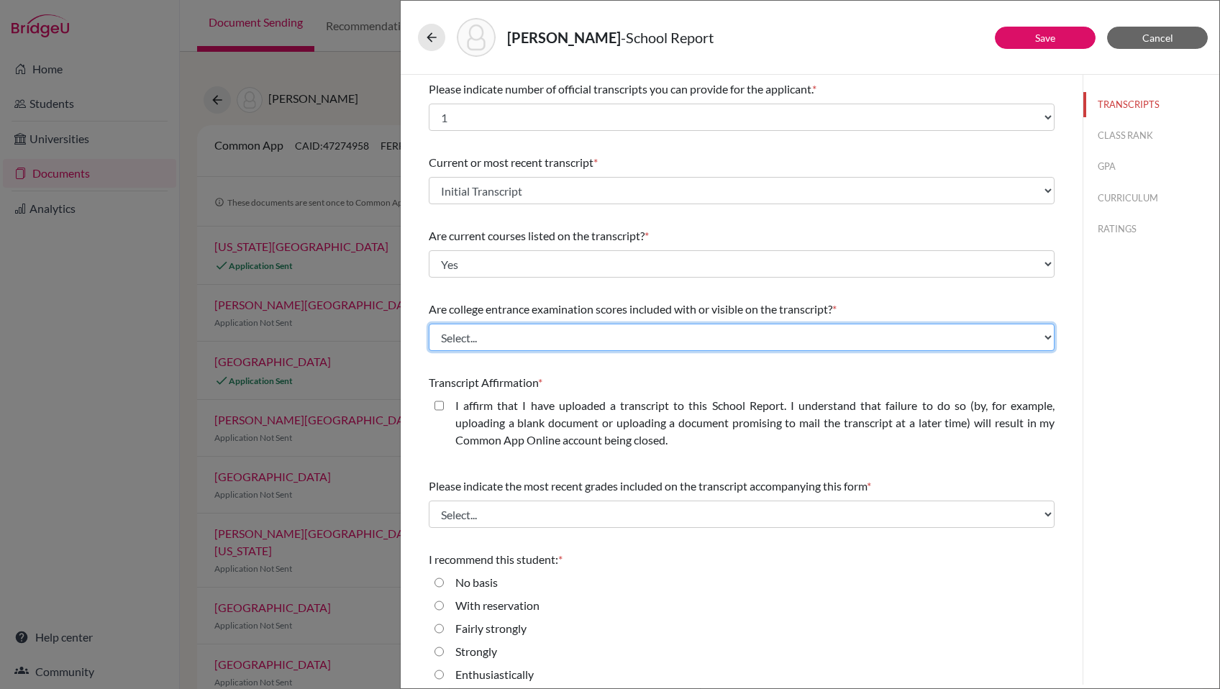
click at [568, 331] on select "Select... Yes No" at bounding box center [742, 337] width 626 height 27
select select "1"
click at [429, 324] on select "Select... Yes No" at bounding box center [742, 337] width 626 height 27
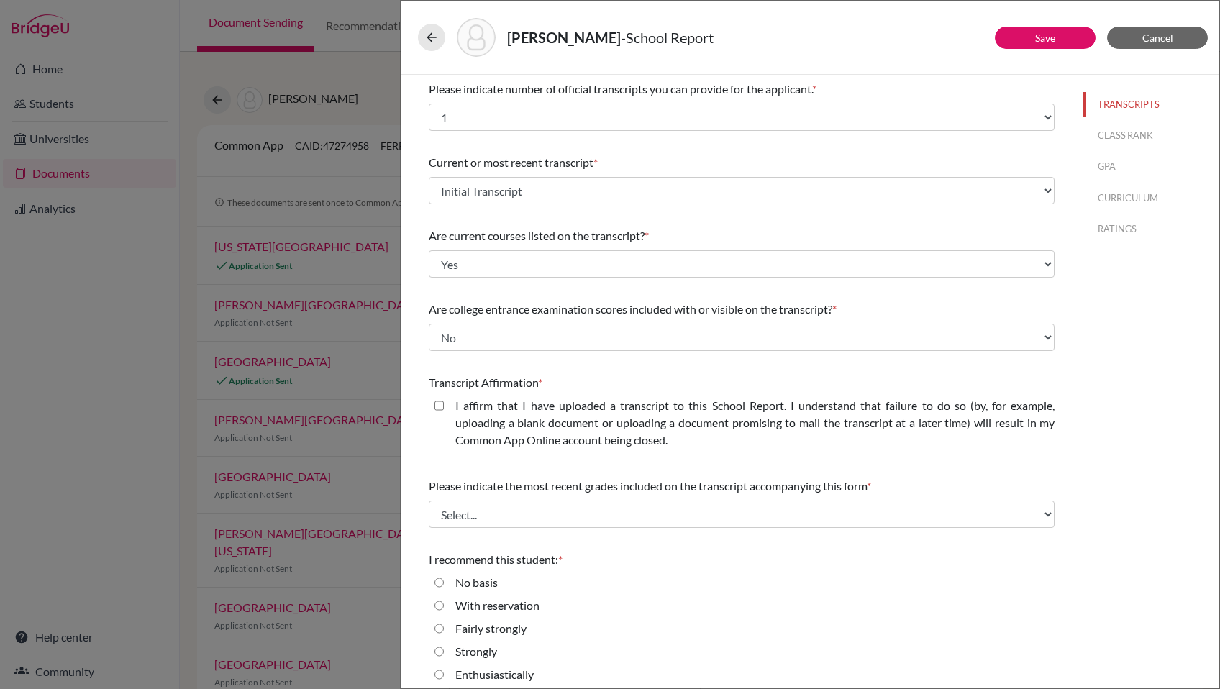
click at [438, 404] on closed\ "I affirm that I have uploaded a transcript to this School Report. I understand …" at bounding box center [438, 405] width 9 height 17
checkbox closed\ "true"
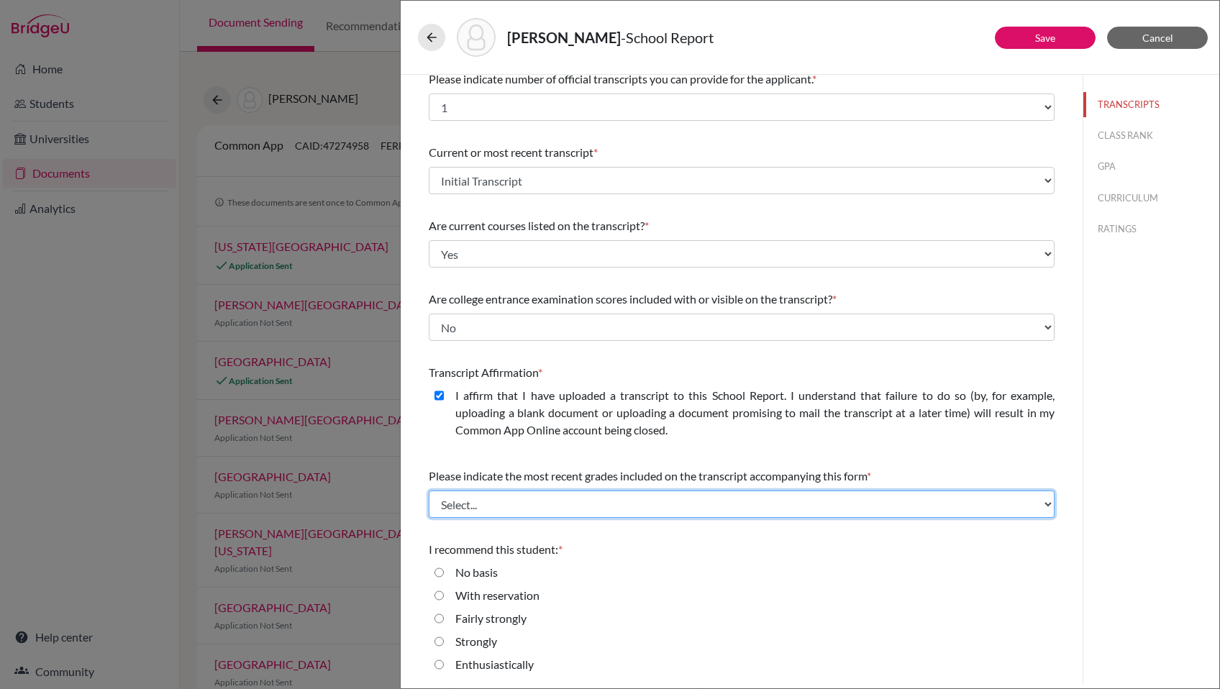
click at [617, 500] on select "Select... Final junior year grades 1st Quarter senior year grades 2nd Quarter/1…" at bounding box center [742, 504] width 626 height 27
select select "0"
click at [429, 491] on select "Select... Final junior year grades 1st Quarter senior year grades 2nd Quarter/1…" at bounding box center [742, 504] width 626 height 27
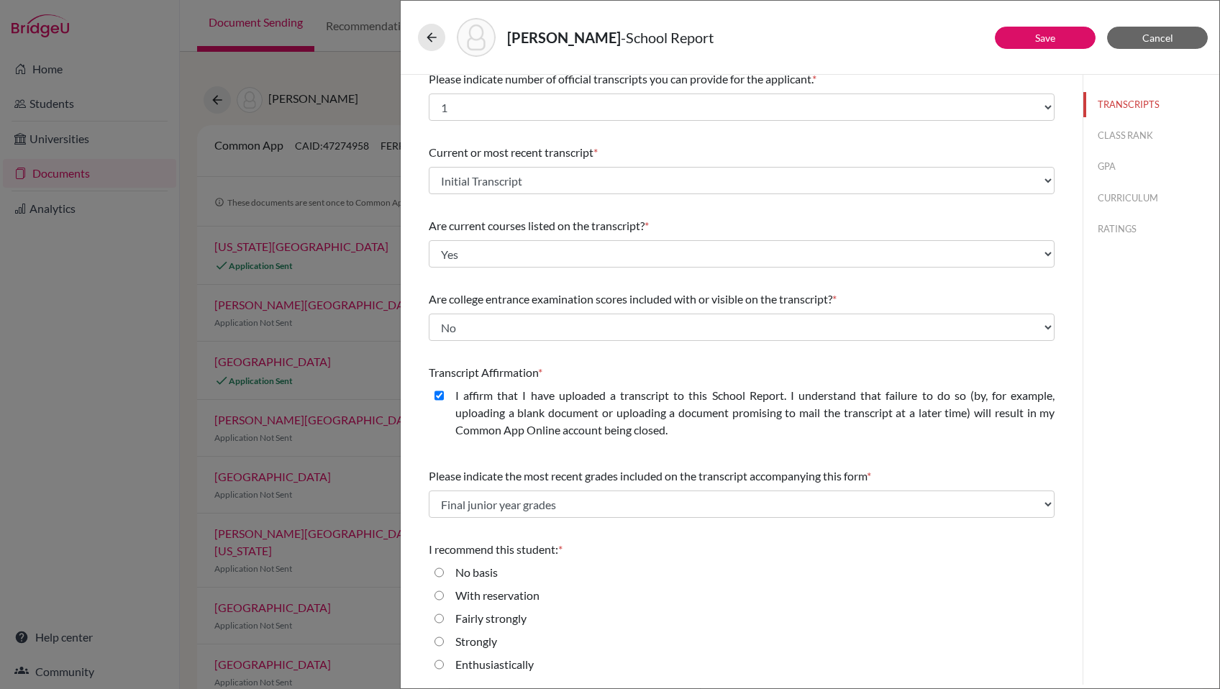
click at [439, 642] on input "Strongly" at bounding box center [438, 641] width 9 height 17
radio input "true"
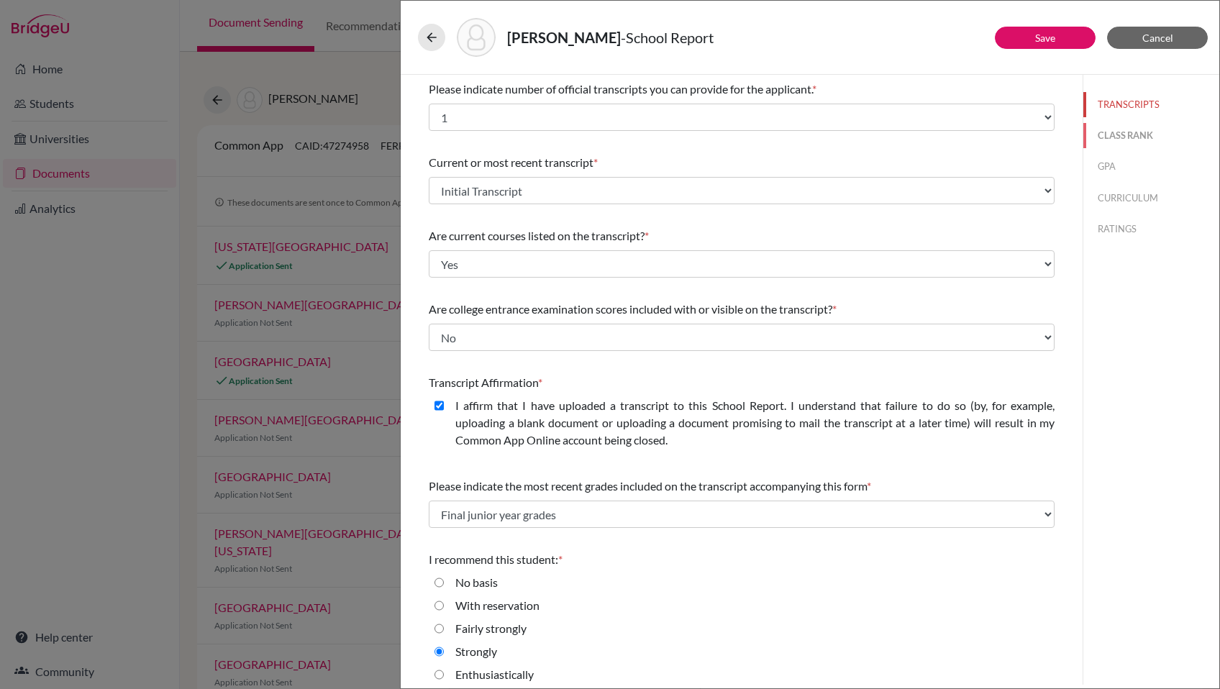
click at [1114, 135] on button "CLASS RANK" at bounding box center [1151, 135] width 136 height 25
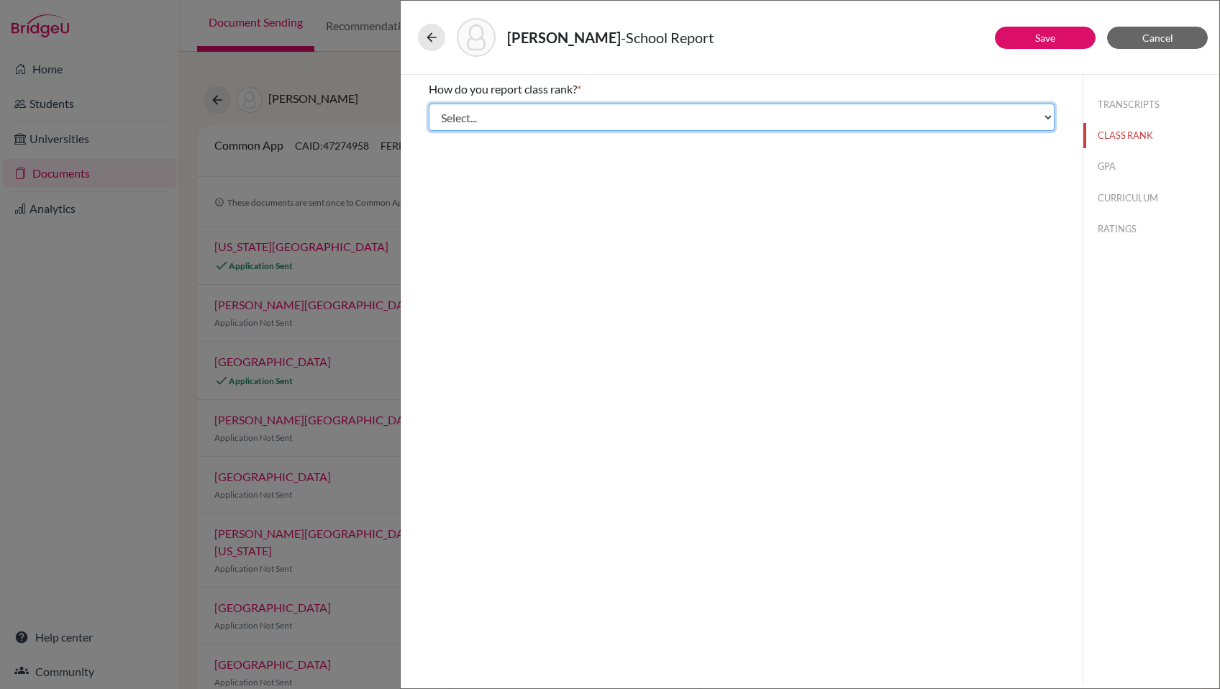
click at [506, 111] on select "Select... Exact Decile Quintile Quartile None" at bounding box center [742, 117] width 626 height 27
select select "5"
click at [429, 104] on select "Select... Exact Decile Quintile Quartile None" at bounding box center [742, 117] width 626 height 27
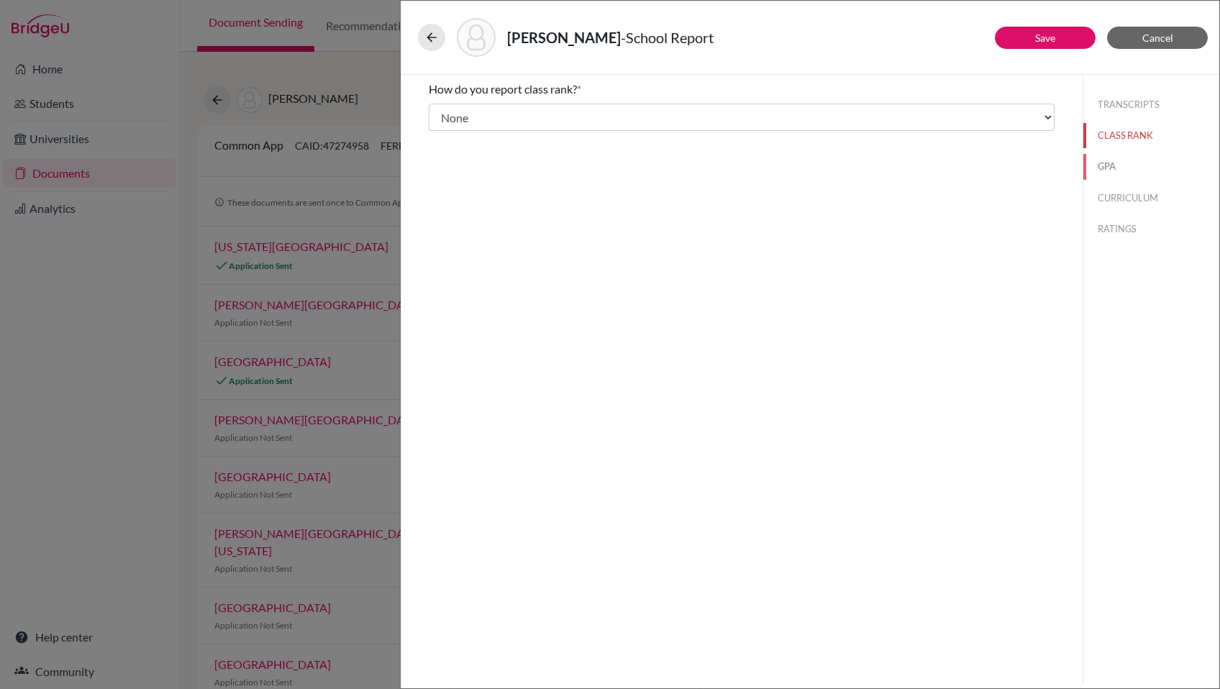
drag, startPoint x: 1111, startPoint y: 167, endPoint x: 1101, endPoint y: 165, distance: 10.2
click at [1110, 166] on button "GPA" at bounding box center [1151, 166] width 136 height 25
click at [439, 112] on input "Yes" at bounding box center [438, 112] width 9 height 17
radio input "true"
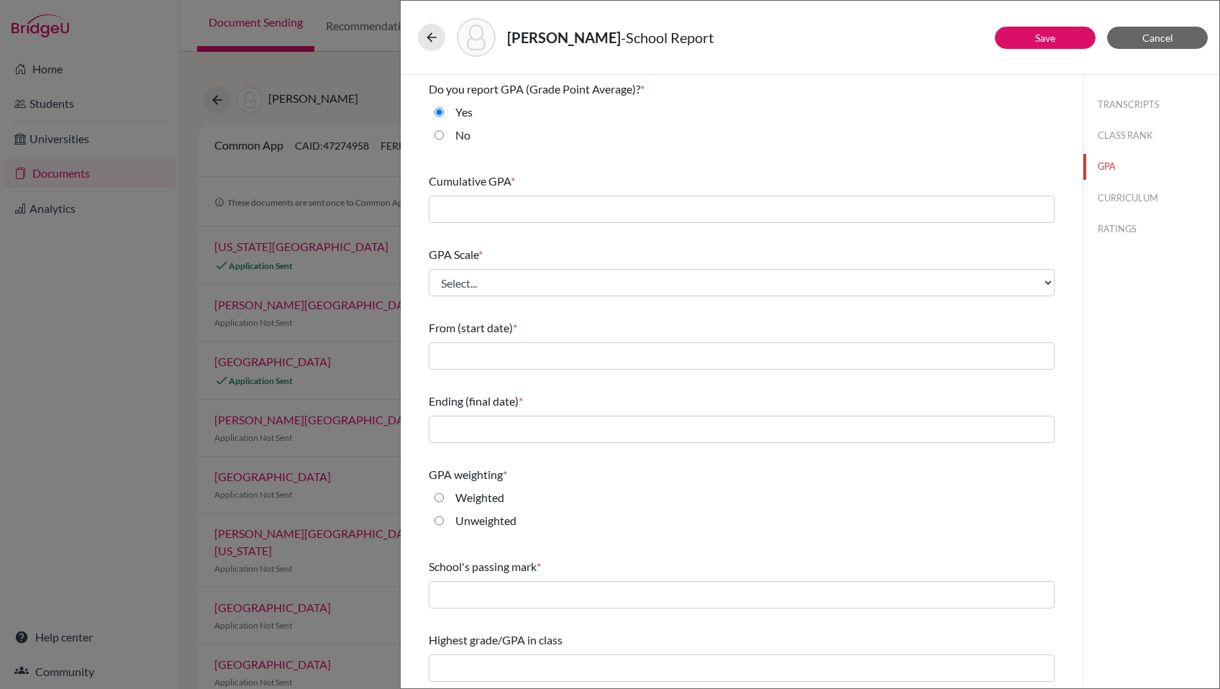
scroll to position [3, 0]
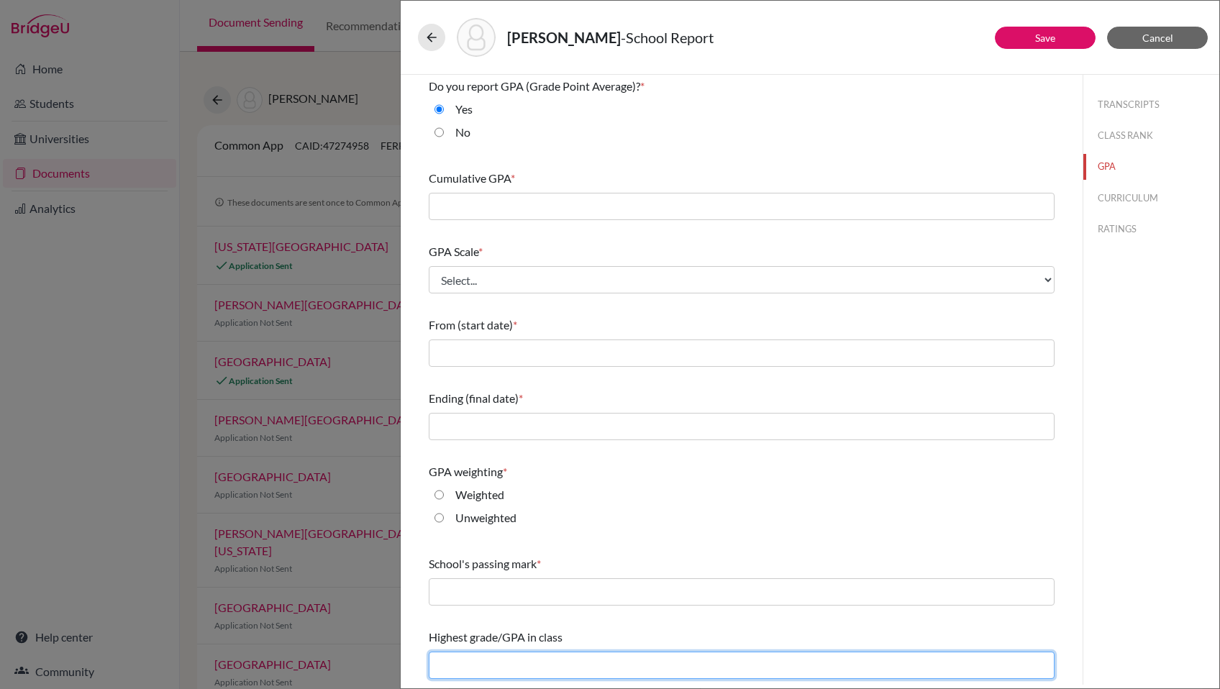
click at [498, 659] on input "text" at bounding box center [742, 665] width 626 height 27
type input "4.58"
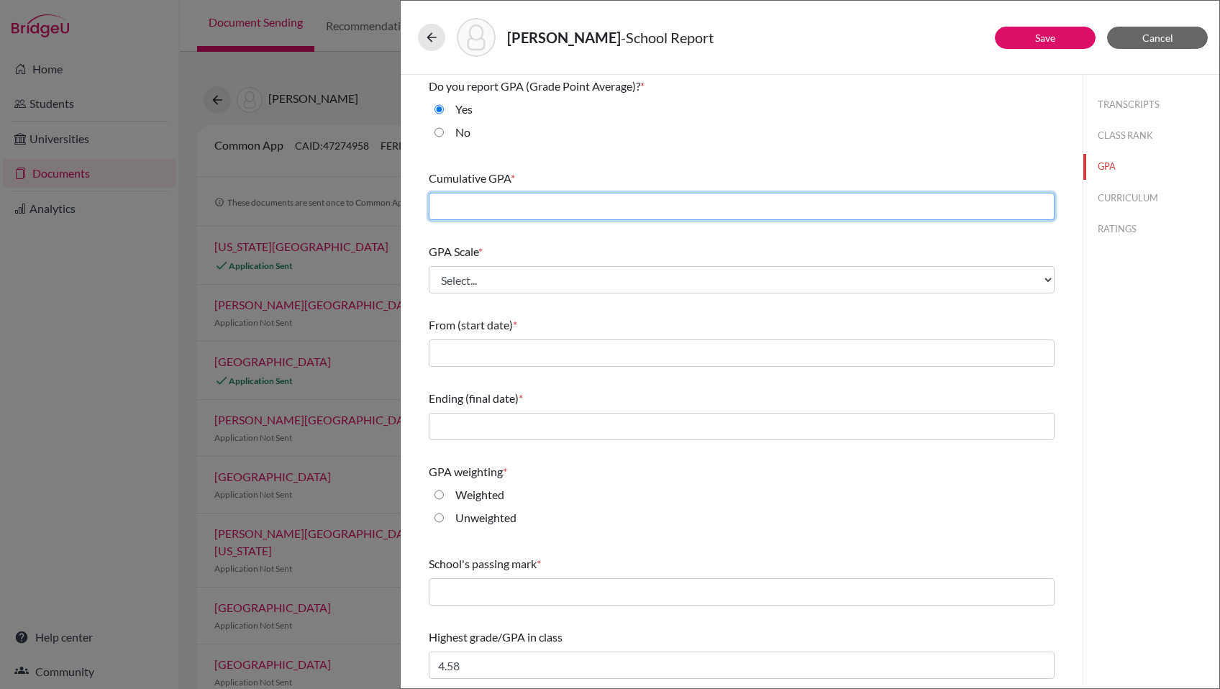
type input "4.60"
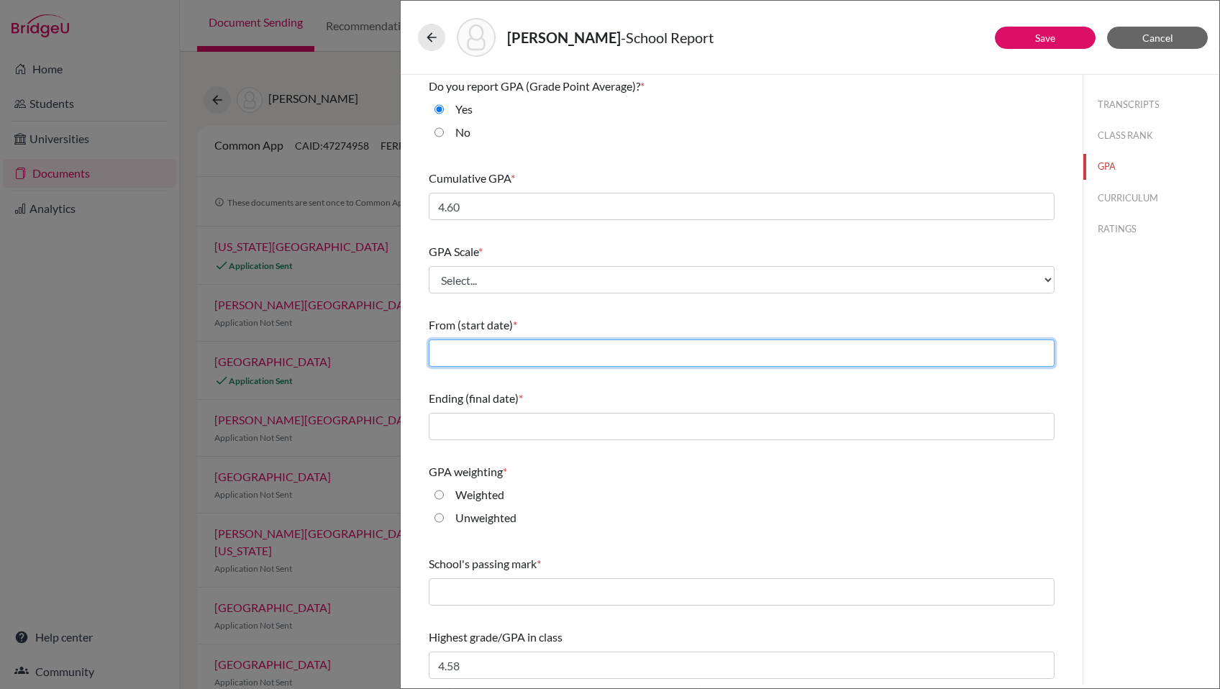
type input "01/2025"
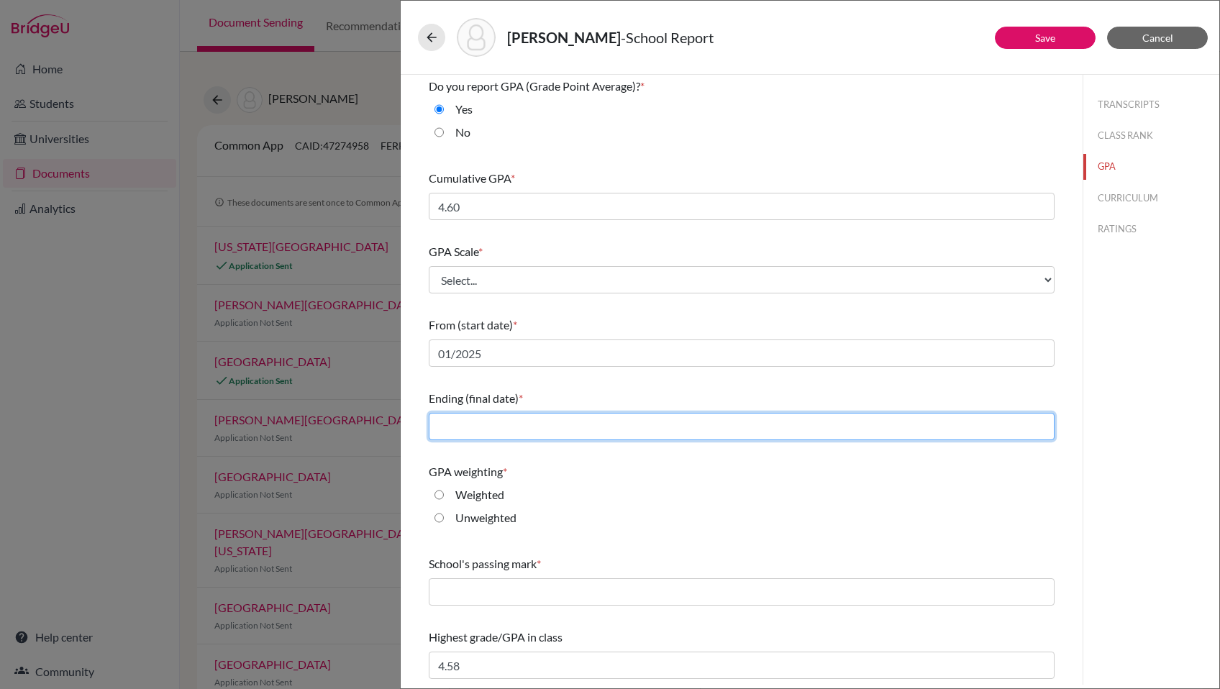
type input "06/2026"
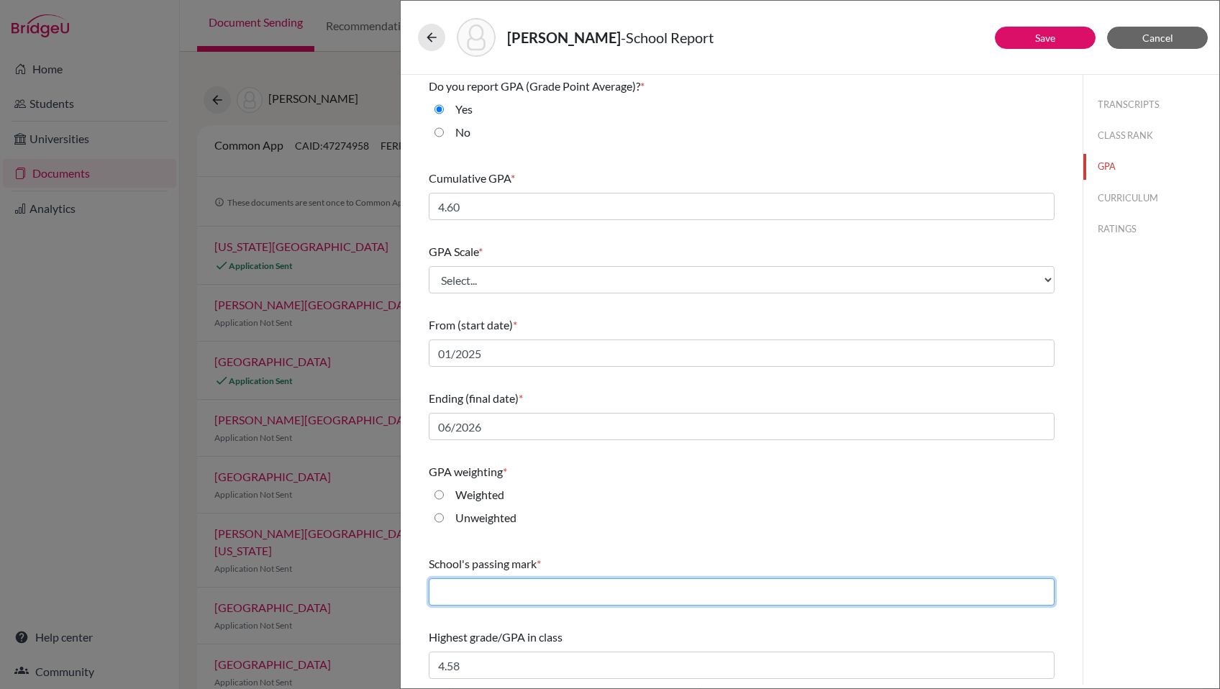
type input "60"
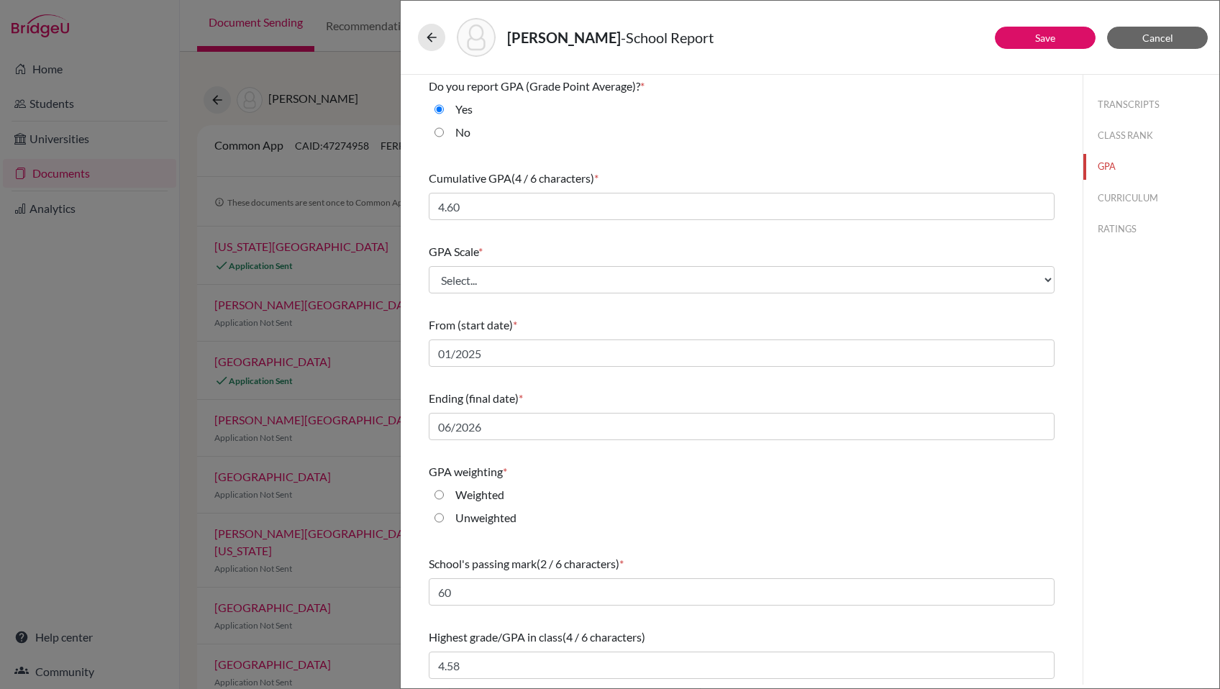
click at [435, 492] on input "Weighted" at bounding box center [438, 494] width 9 height 17
radio input "true"
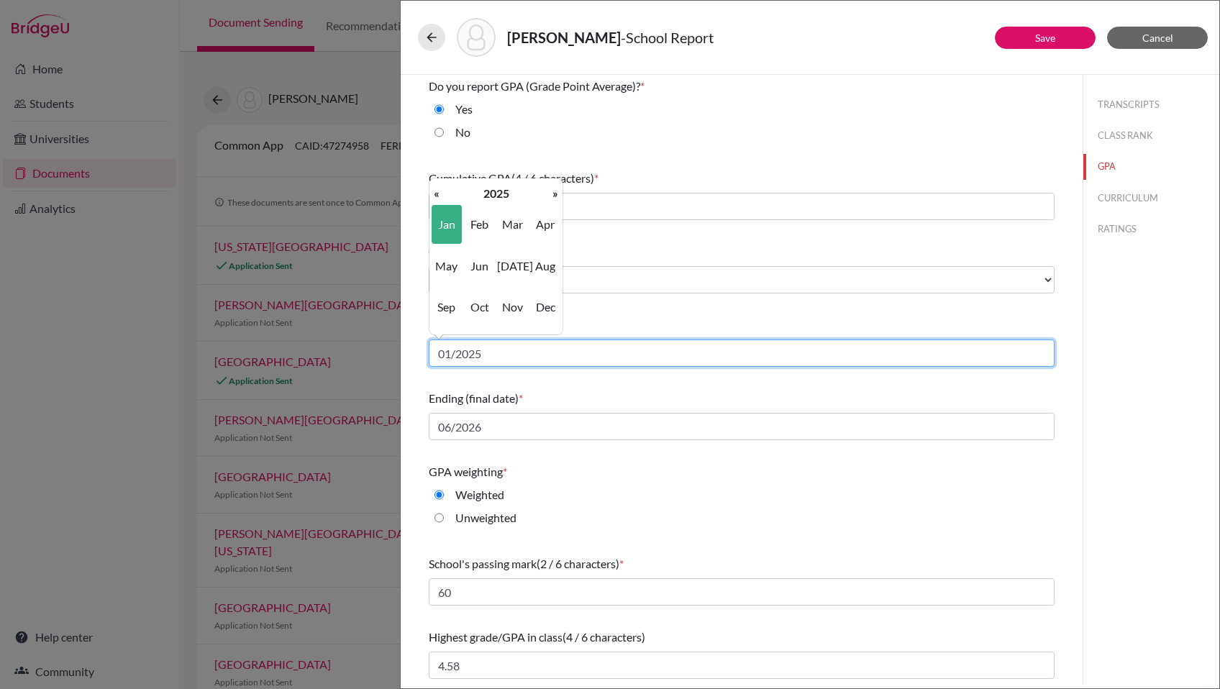
click at [487, 350] on input "01/2025" at bounding box center [742, 353] width 626 height 27
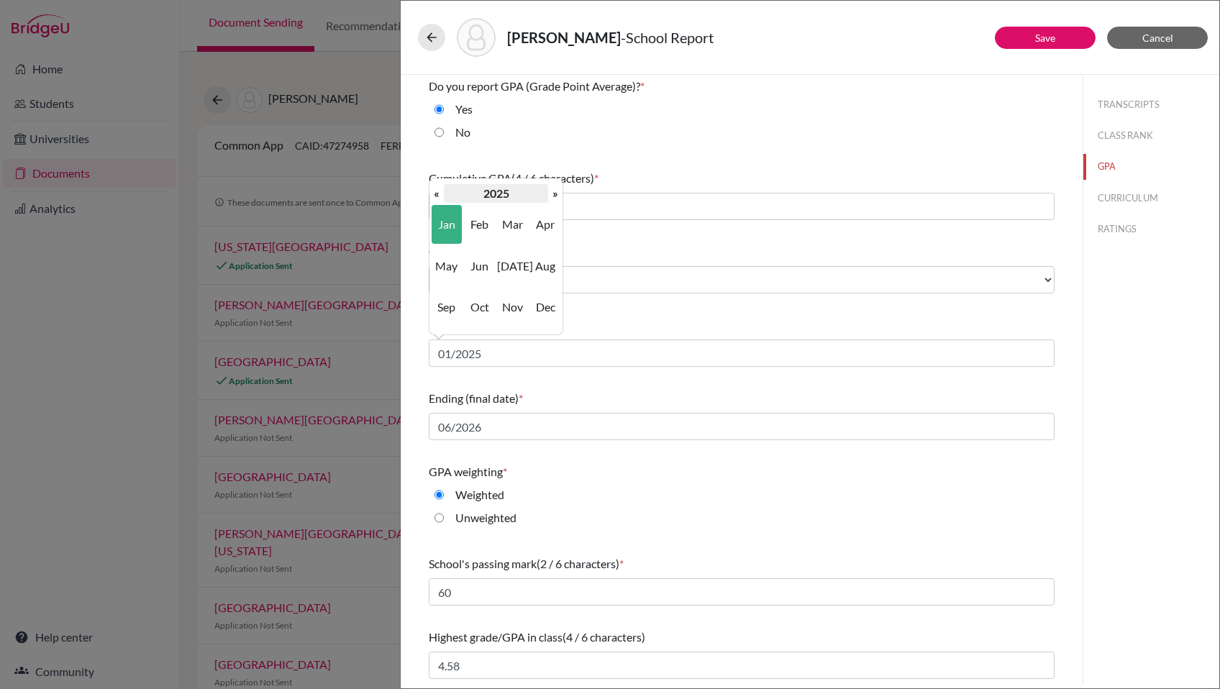
click at [496, 195] on th "2025" at bounding box center [496, 193] width 104 height 19
click at [547, 223] on span "2022" at bounding box center [545, 224] width 30 height 39
click at [543, 263] on span "Aug" at bounding box center [545, 266] width 30 height 39
type input "08/2022"
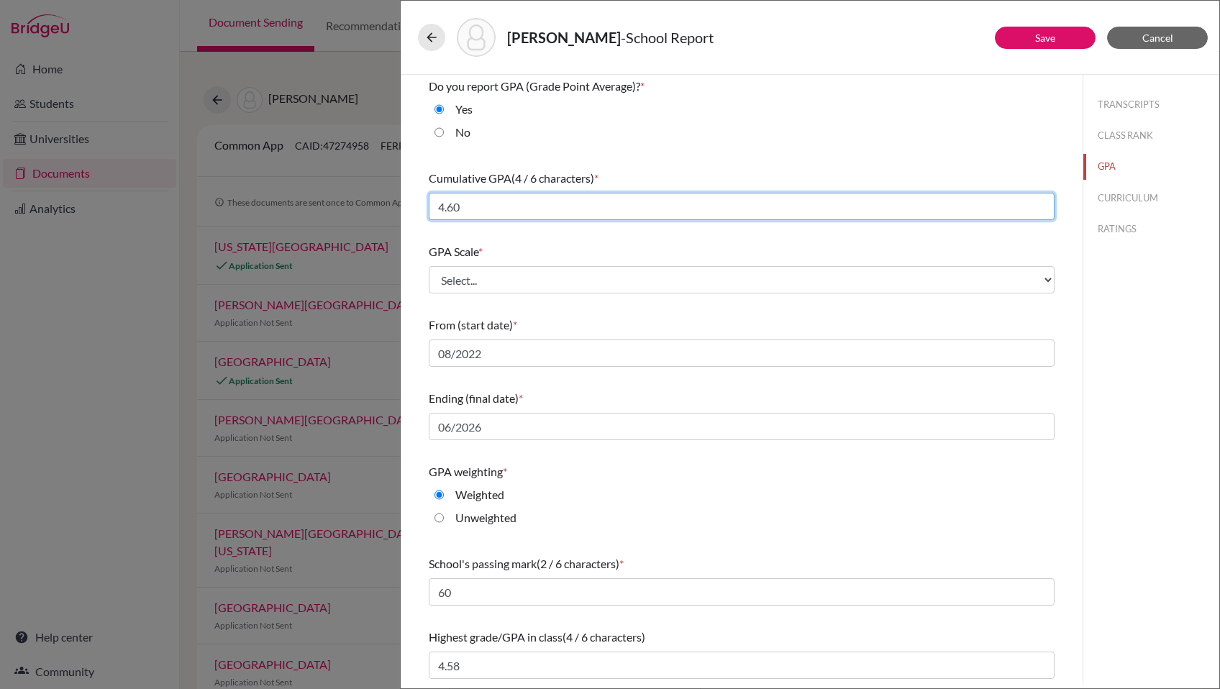
drag, startPoint x: 484, startPoint y: 206, endPoint x: 420, endPoint y: 207, distance: 64.0
click at [420, 207] on div "Do you report GPA (Grade Point Average)? * Yes No Cumulative GPA (4 / 6 charact…" at bounding box center [741, 378] width 660 height 613
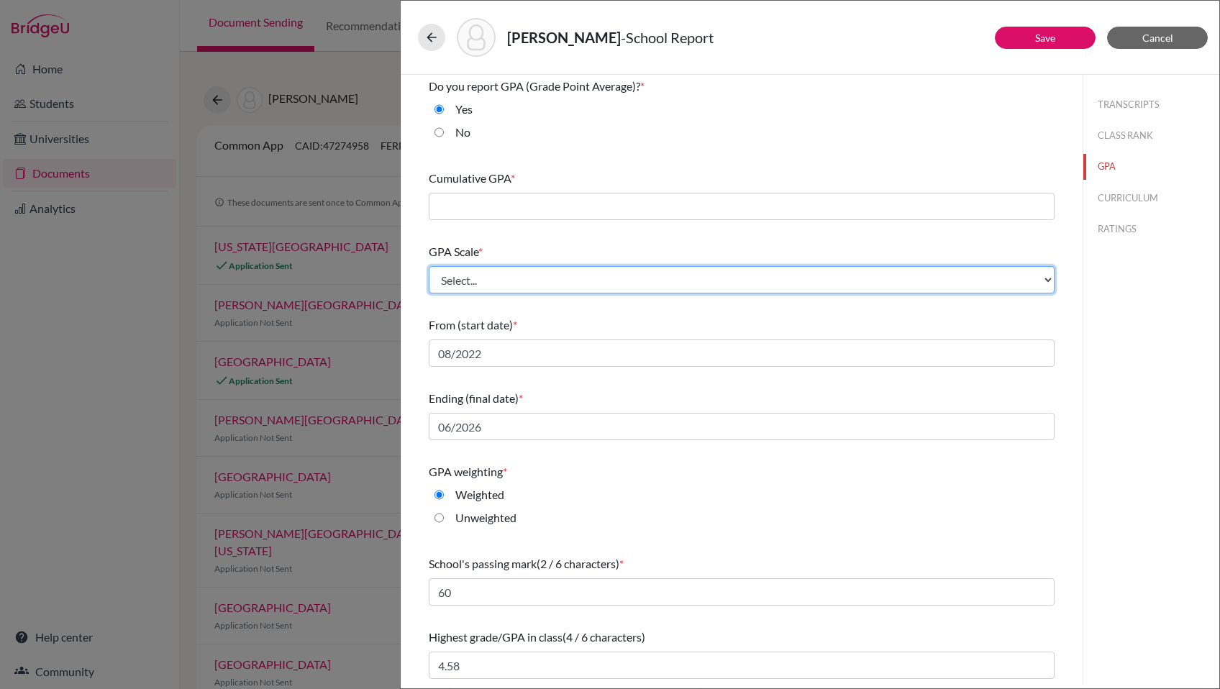
click at [480, 274] on select "Select... 4 5 6 7 8 9 10 11 12 13 14 15 16 17 18 19 20 100" at bounding box center [742, 279] width 626 height 27
select select "4"
click at [429, 266] on select "Select... 4 5 6 7 8 9 10 11 12 13 14 15 16 17 18 19 20 100" at bounding box center [742, 279] width 626 height 27
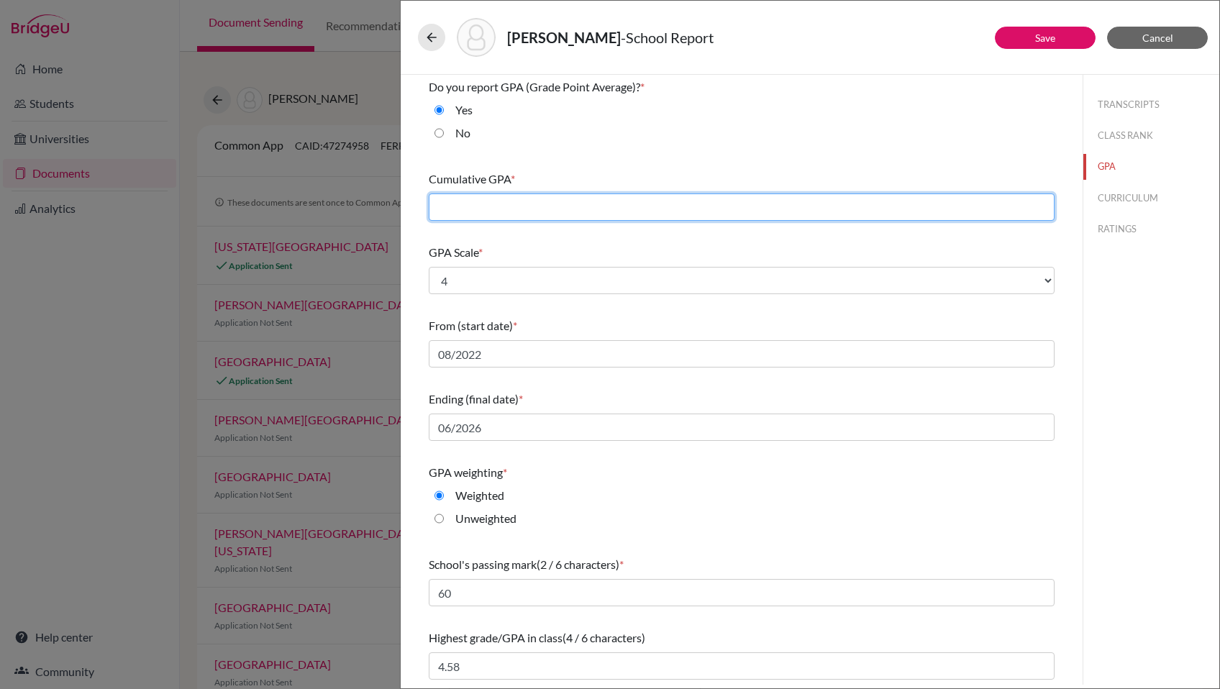
click at [520, 206] on input "text" at bounding box center [742, 206] width 626 height 27
type input "2.62"
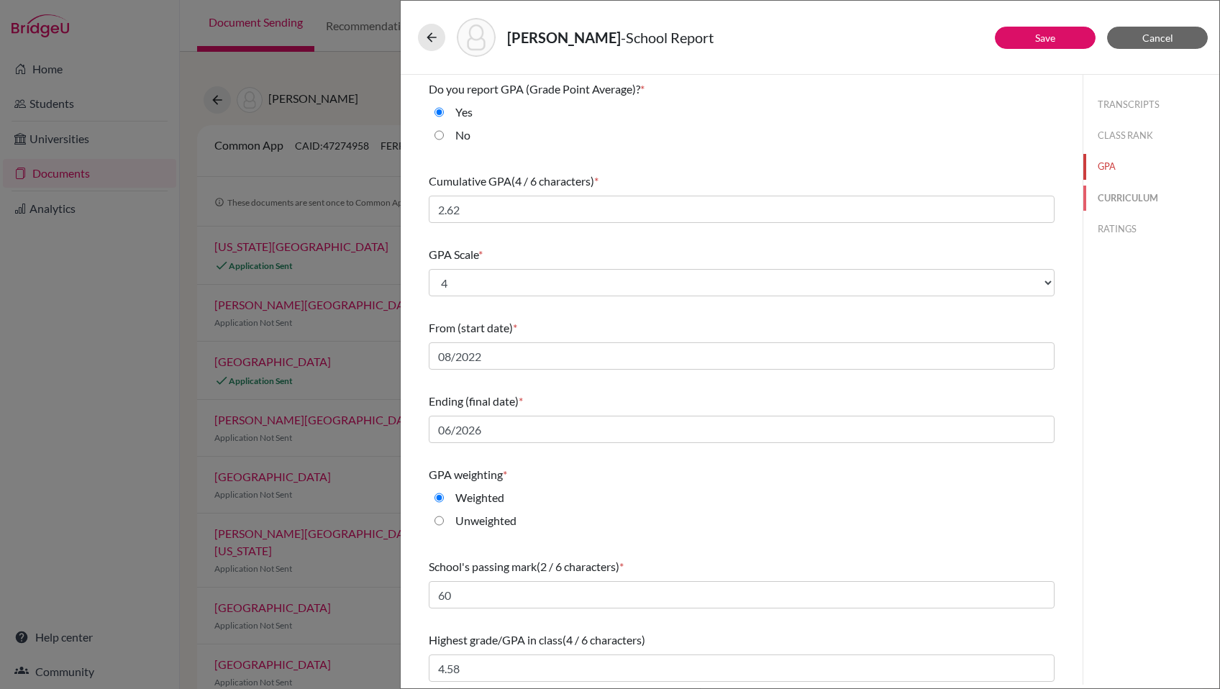
click at [1124, 197] on button "CURRICULUM" at bounding box center [1151, 198] width 136 height 25
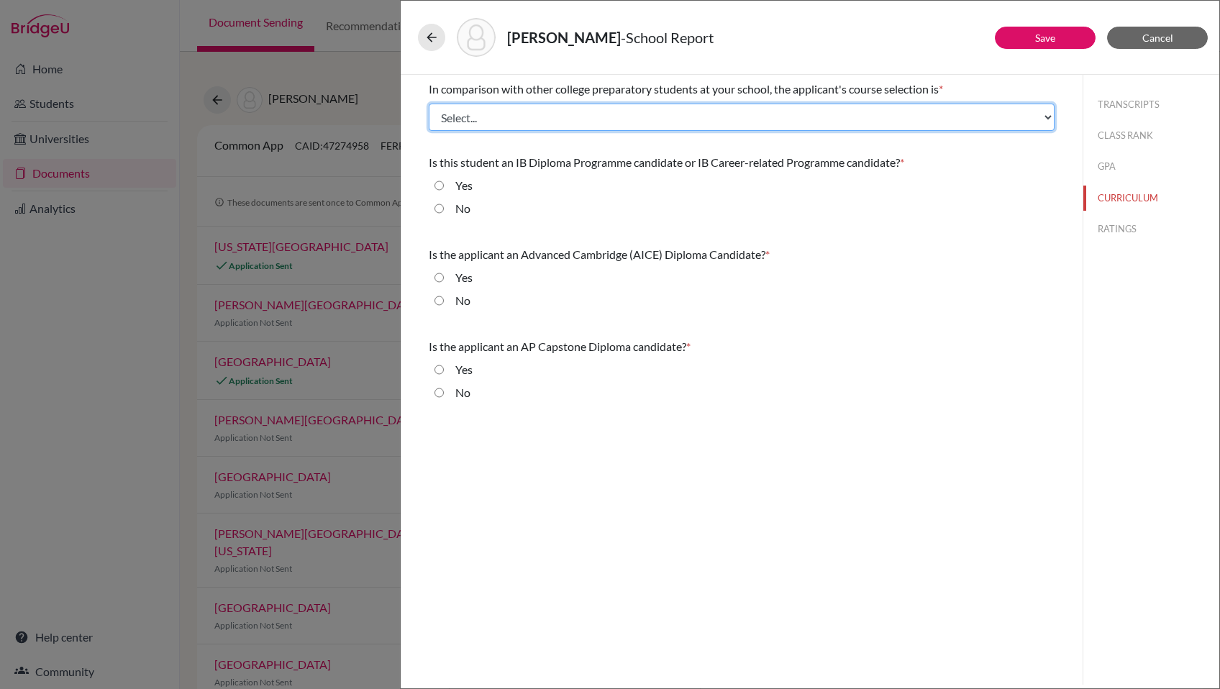
click at [583, 122] on select "Select... Less than demanding Average [PERSON_NAME] Very demanding Most demandi…" at bounding box center [742, 117] width 626 height 27
select select "2"
click at [429, 104] on select "Select... Less than demanding Average [PERSON_NAME] Very demanding Most demandi…" at bounding box center [742, 117] width 626 height 27
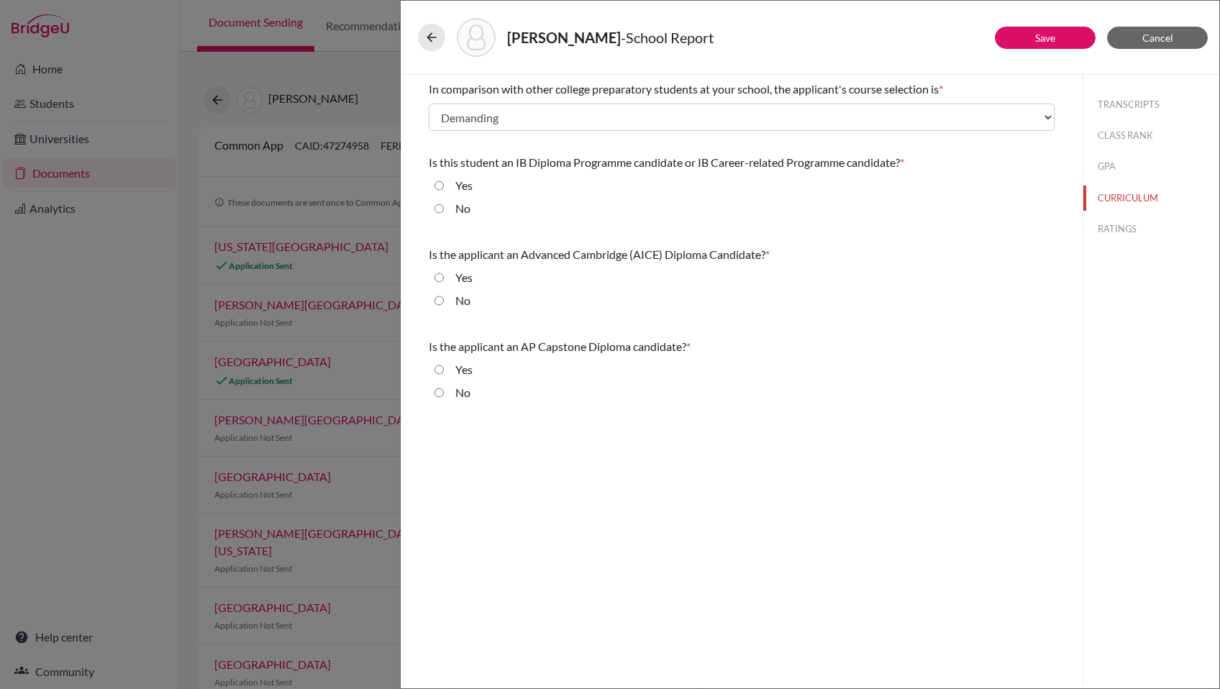
click at [442, 209] on input "No" at bounding box center [438, 208] width 9 height 17
radio input "true"
click at [438, 304] on input "No" at bounding box center [438, 300] width 9 height 17
radio input "true"
click at [437, 396] on input "No" at bounding box center [438, 392] width 9 height 17
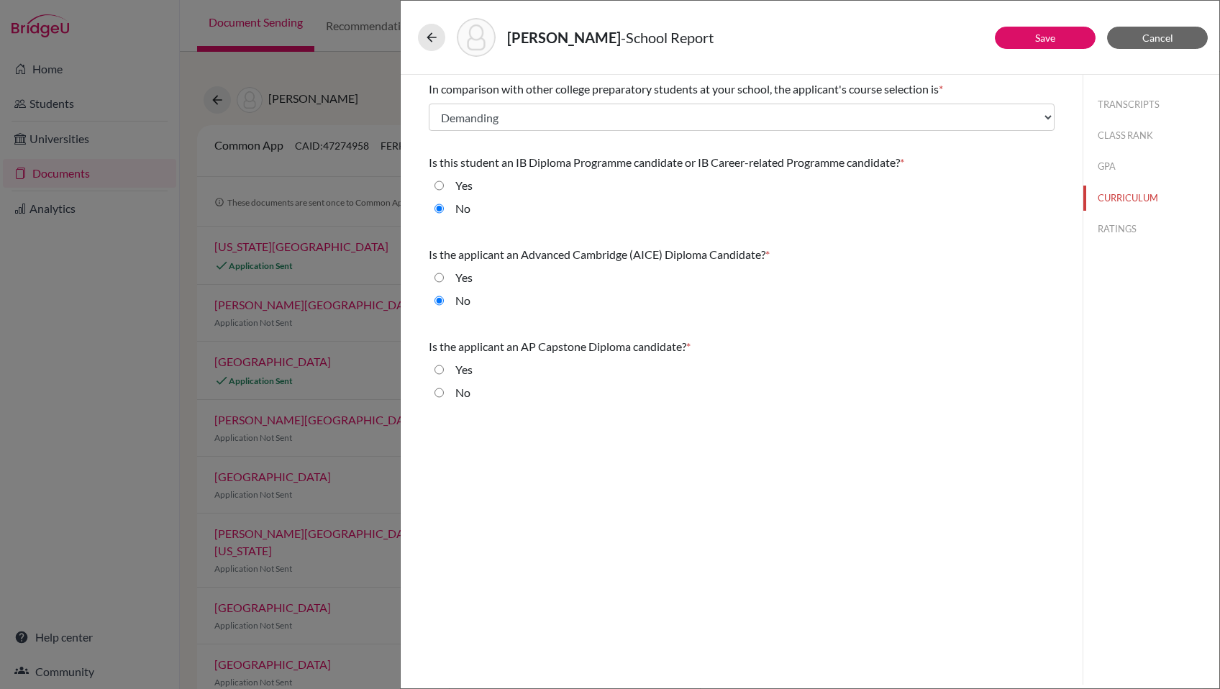
radio input "true"
click at [1120, 231] on button "RATINGS" at bounding box center [1151, 229] width 136 height 25
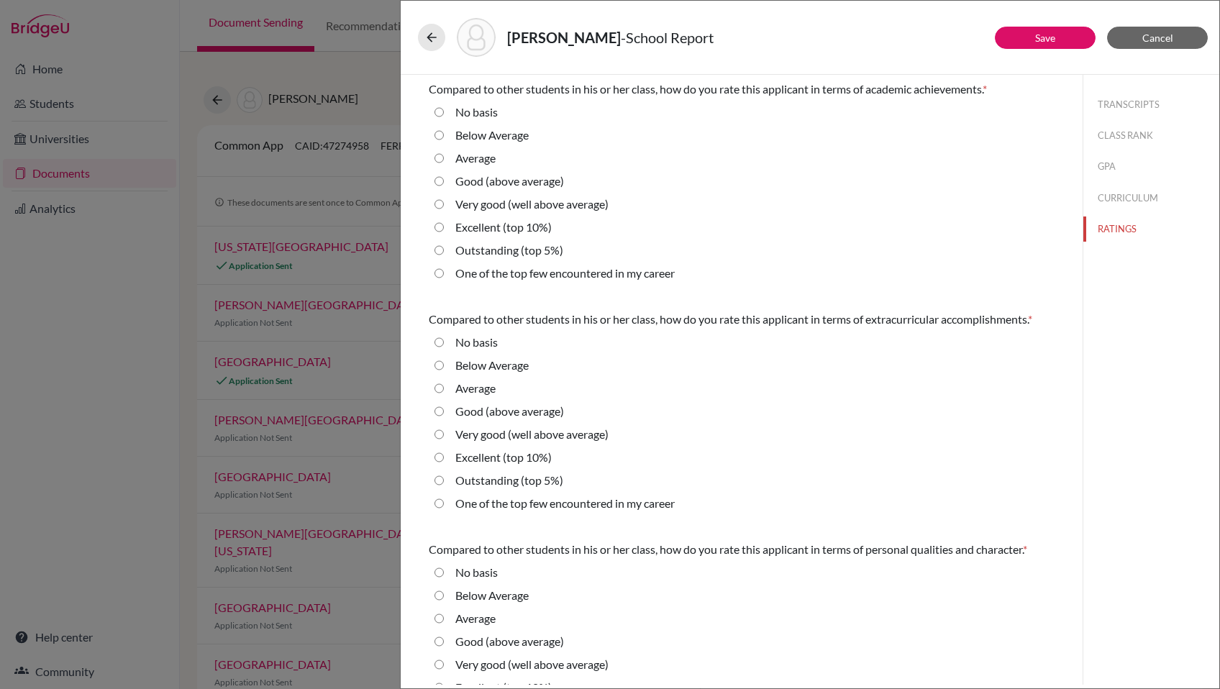
click at [438, 159] on input "Average" at bounding box center [438, 158] width 9 height 17
radio input "true"
click at [439, 413] on average\) "Good (above average)" at bounding box center [438, 411] width 9 height 17
radio average\) "true"
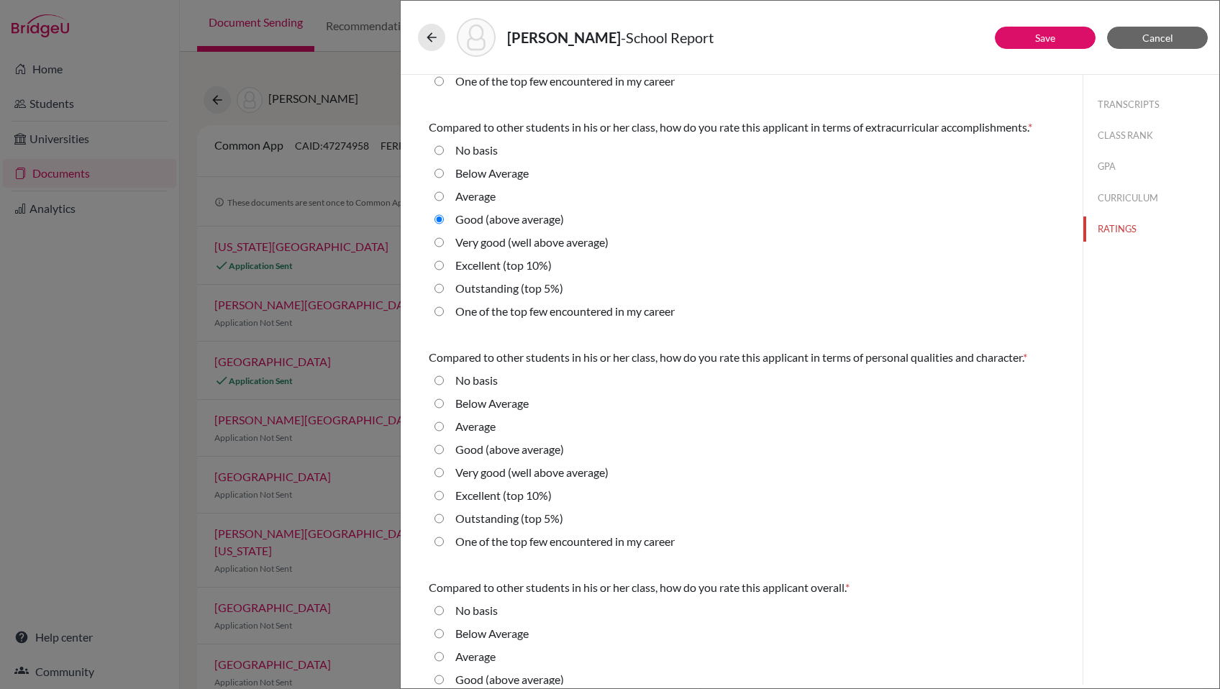
scroll to position [193, 0]
click at [439, 470] on average\) "Very good (well above average)" at bounding box center [438, 471] width 9 height 17
radio average\) "true"
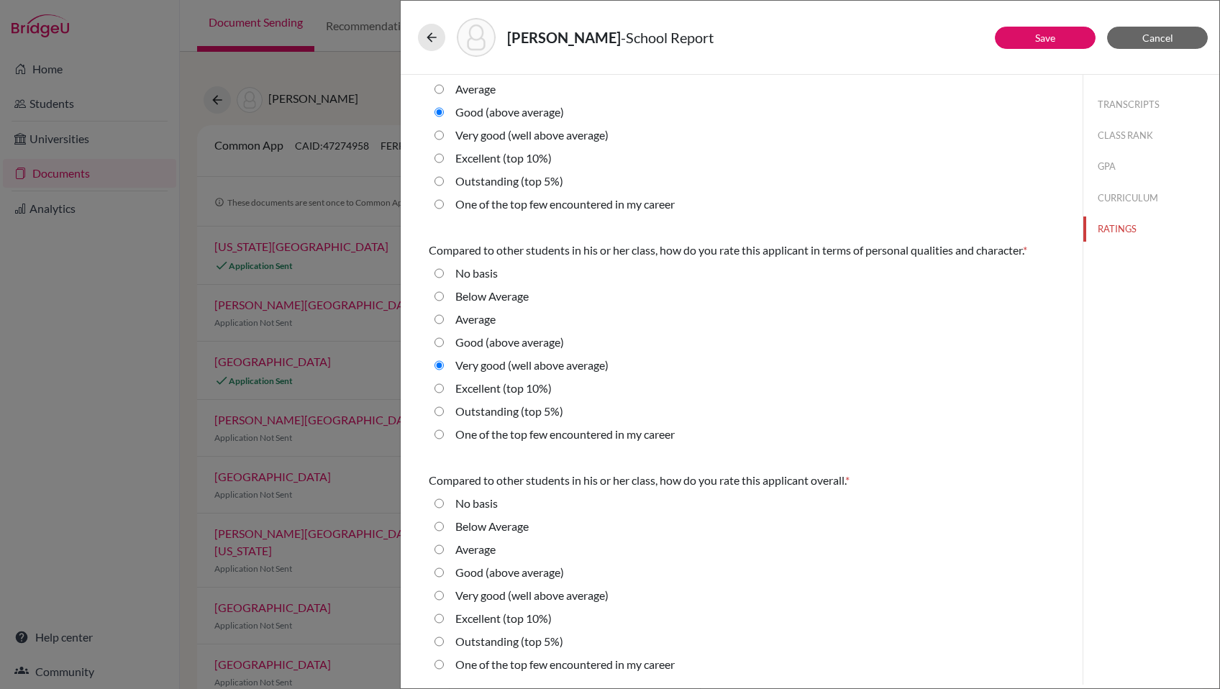
click at [443, 572] on average\) "Good (above average)" at bounding box center [438, 572] width 9 height 17
radio average\) "true"
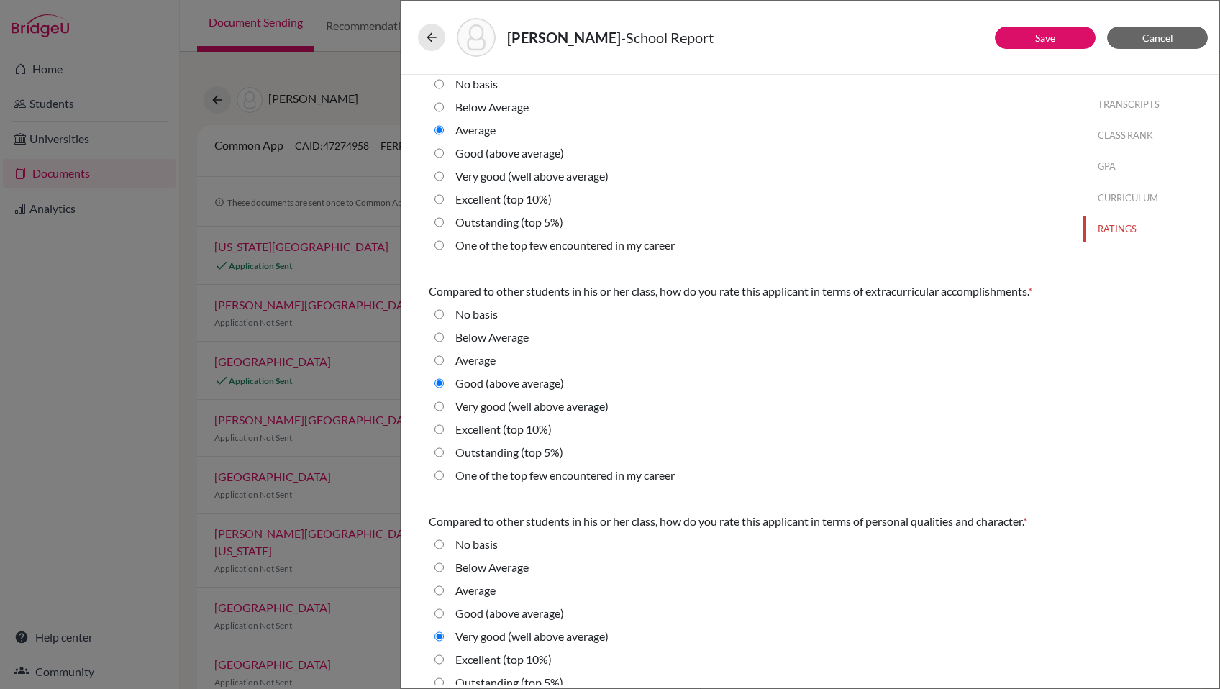
scroll to position [0, 0]
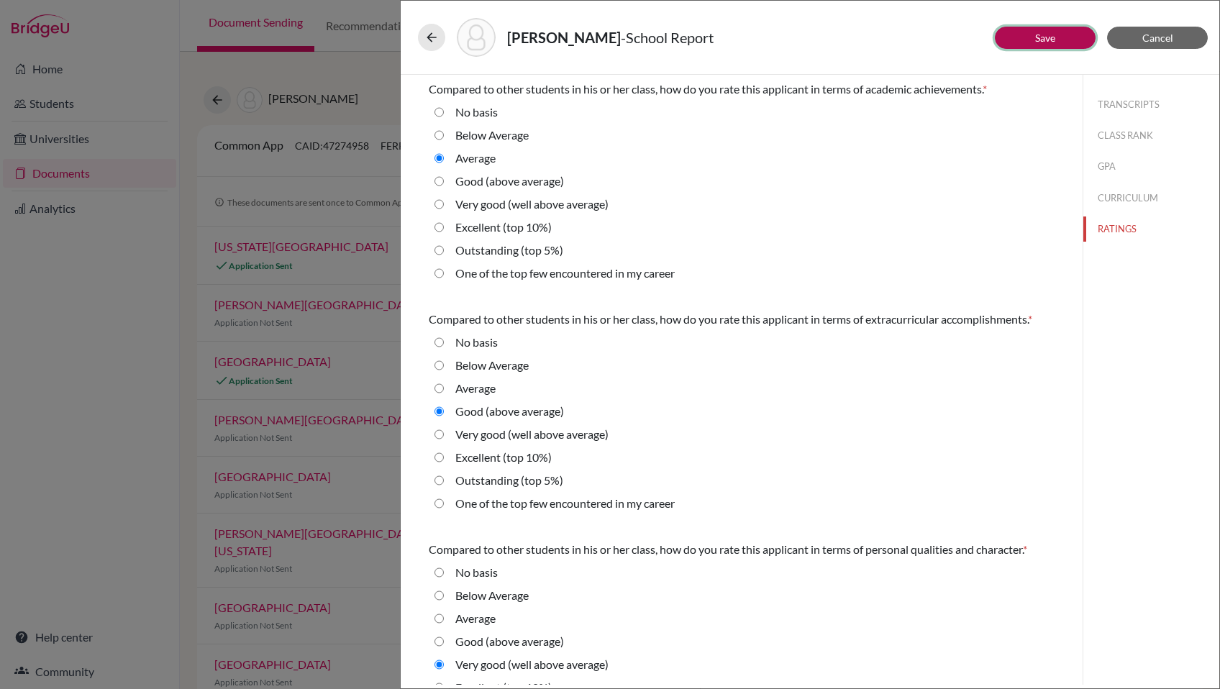
click at [1044, 37] on link "Save" at bounding box center [1045, 38] width 20 height 12
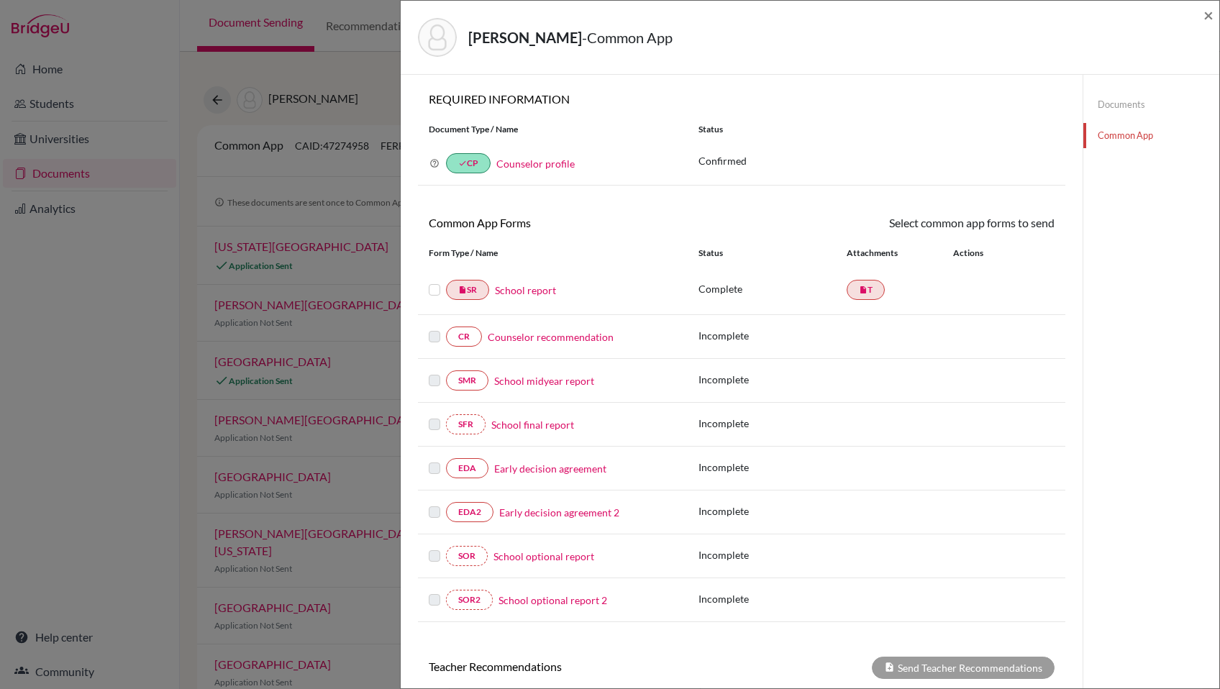
click at [437, 281] on label at bounding box center [435, 281] width 12 height 0
click at [0, 0] on input "checkbox" at bounding box center [0, 0] width 0 height 0
click at [1026, 225] on link "Send" at bounding box center [1025, 225] width 60 height 22
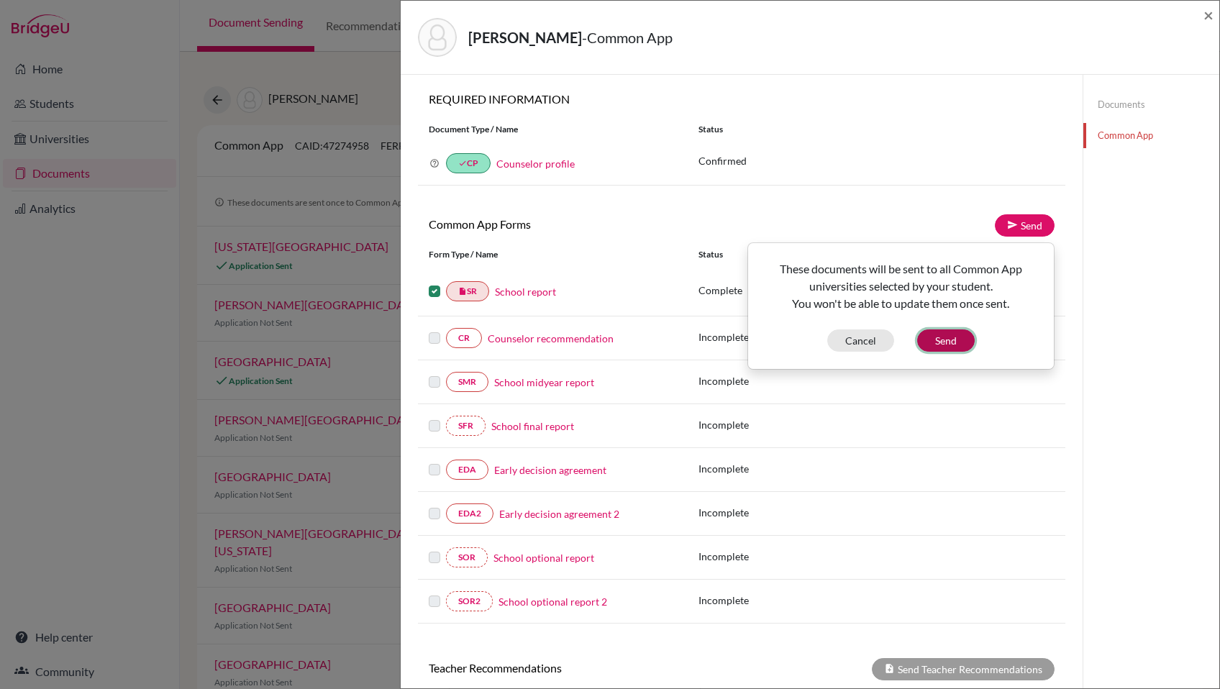
click at [948, 345] on button "Send" at bounding box center [946, 340] width 58 height 22
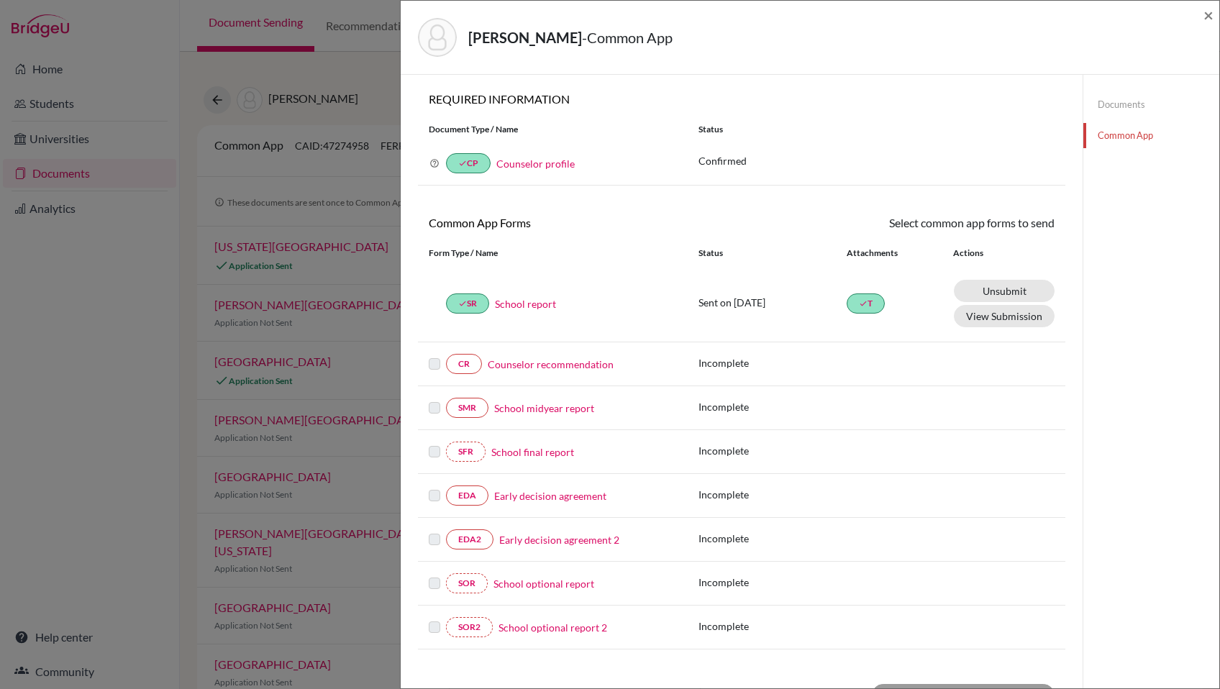
click at [564, 368] on link "Counselor recommendation" at bounding box center [551, 364] width 126 height 15
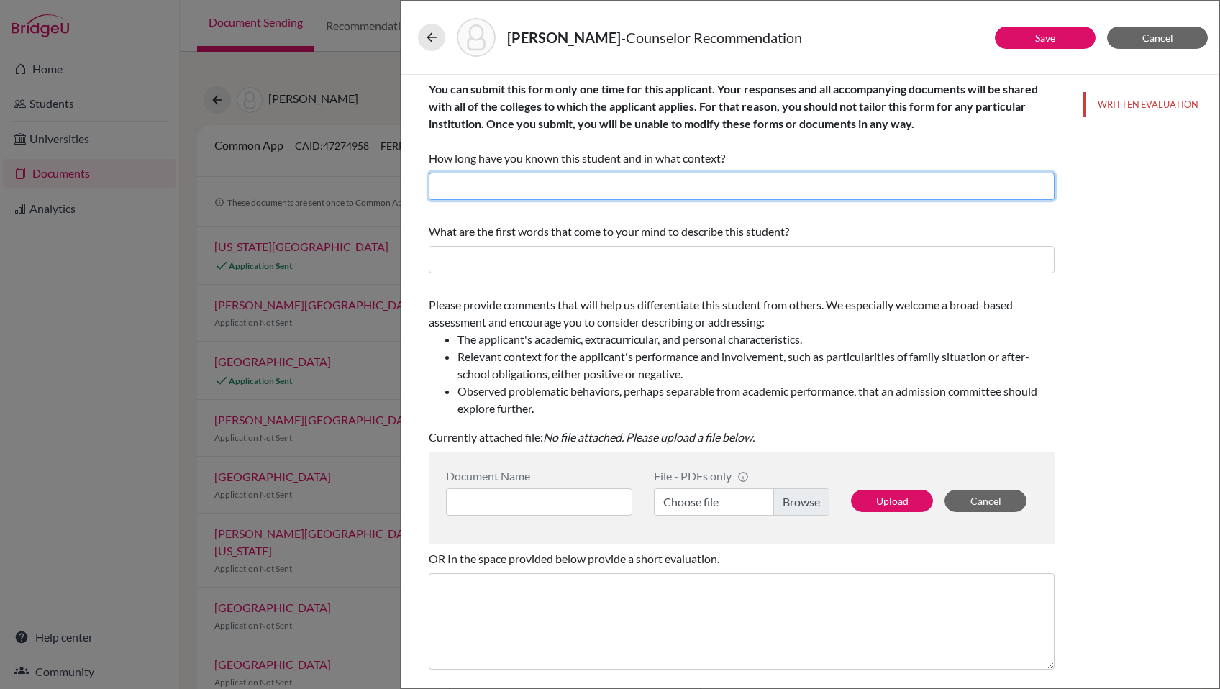
click at [620, 186] on input "text" at bounding box center [742, 186] width 626 height 27
type input "i"
type input "I´ve known him for over three years now as his college counselor"
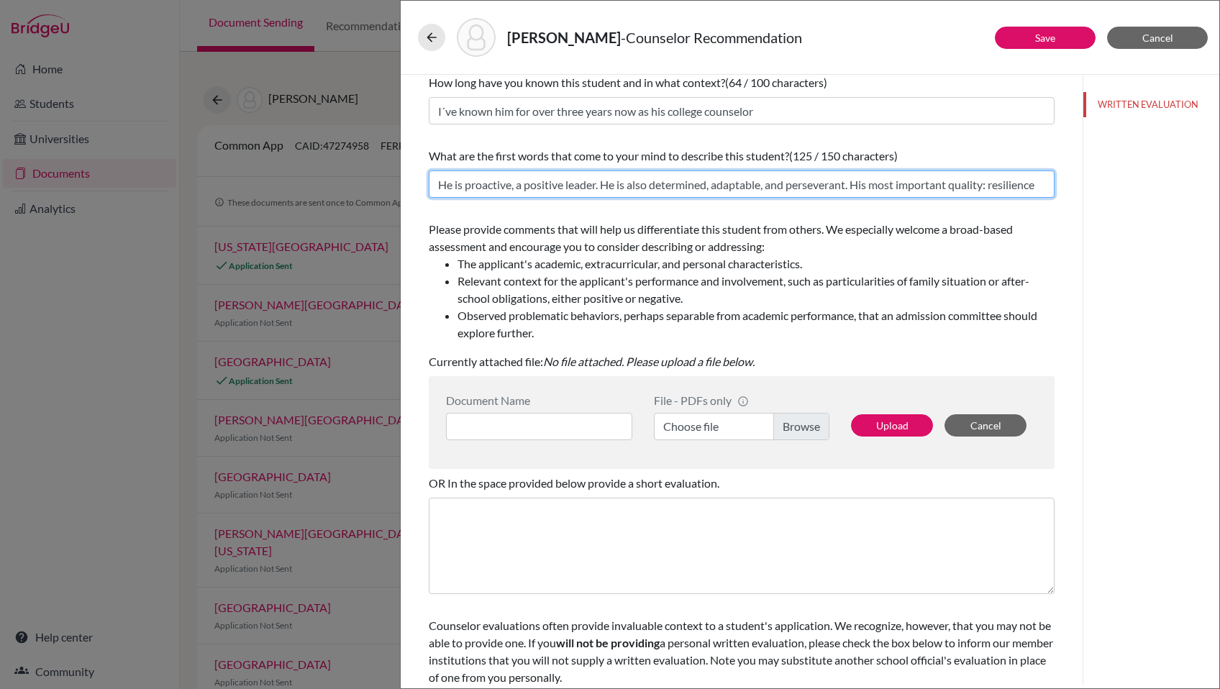
scroll to position [84, 0]
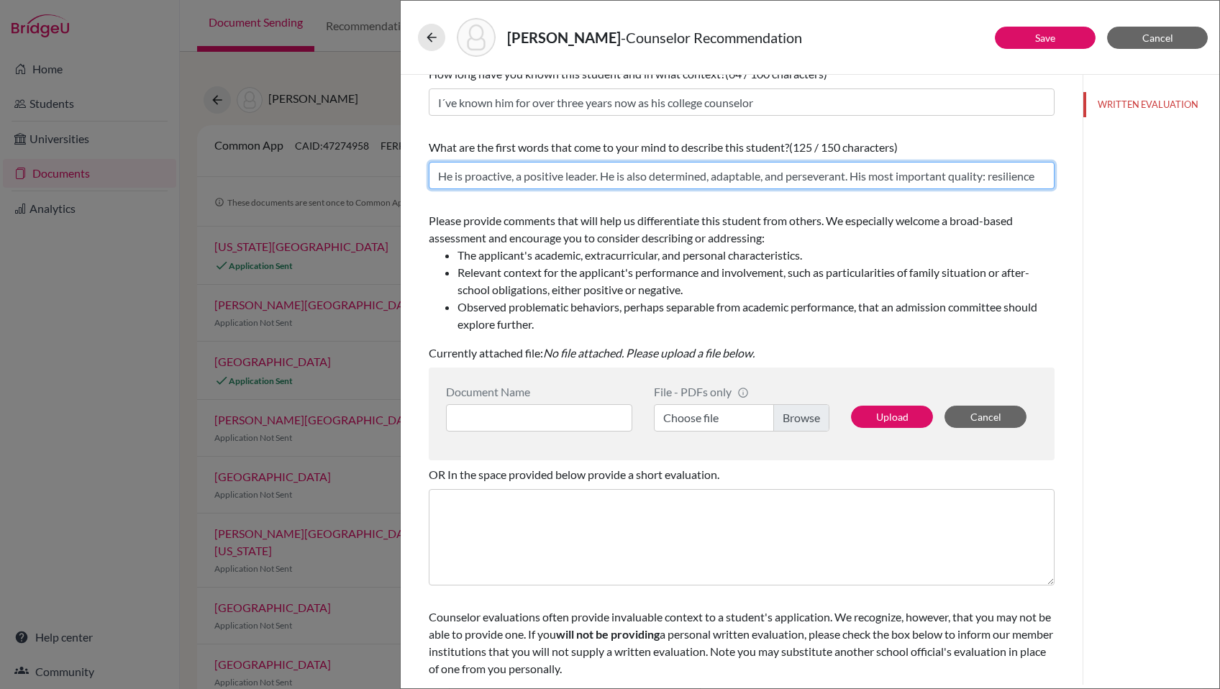
type input "He is proactive, a positive leader. He is also determined, adaptable, and perse…"
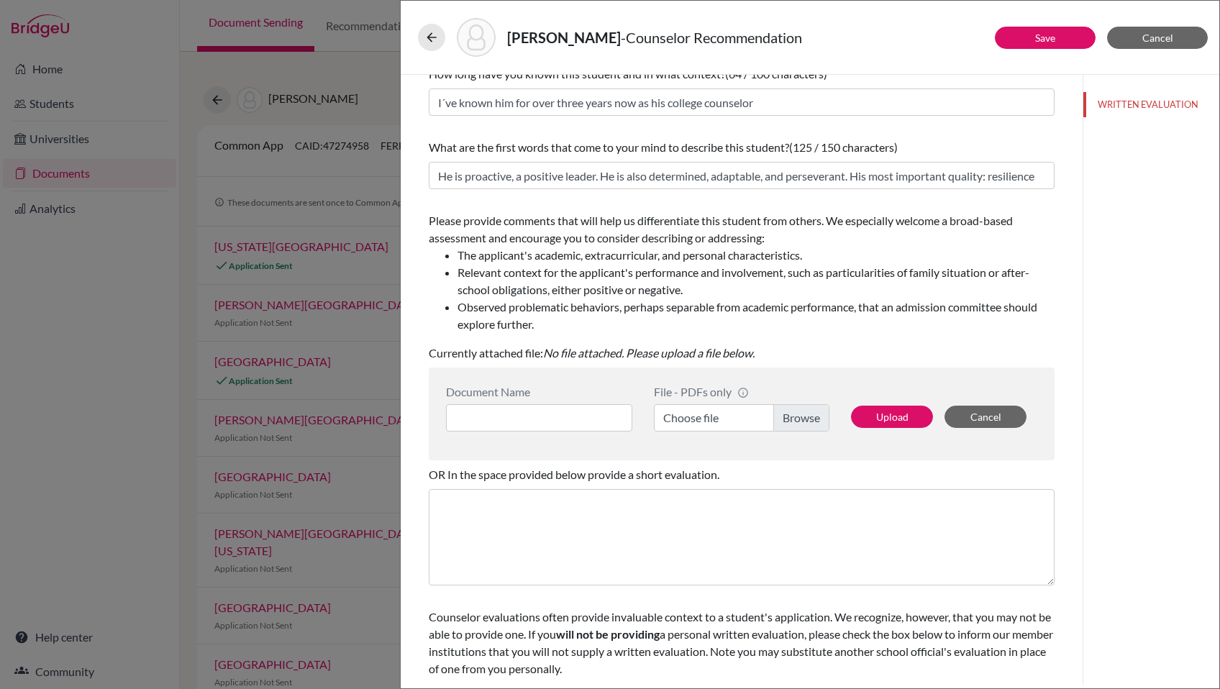
click at [1124, 258] on div "WRITTEN EVALUATION" at bounding box center [1151, 380] width 137 height 610
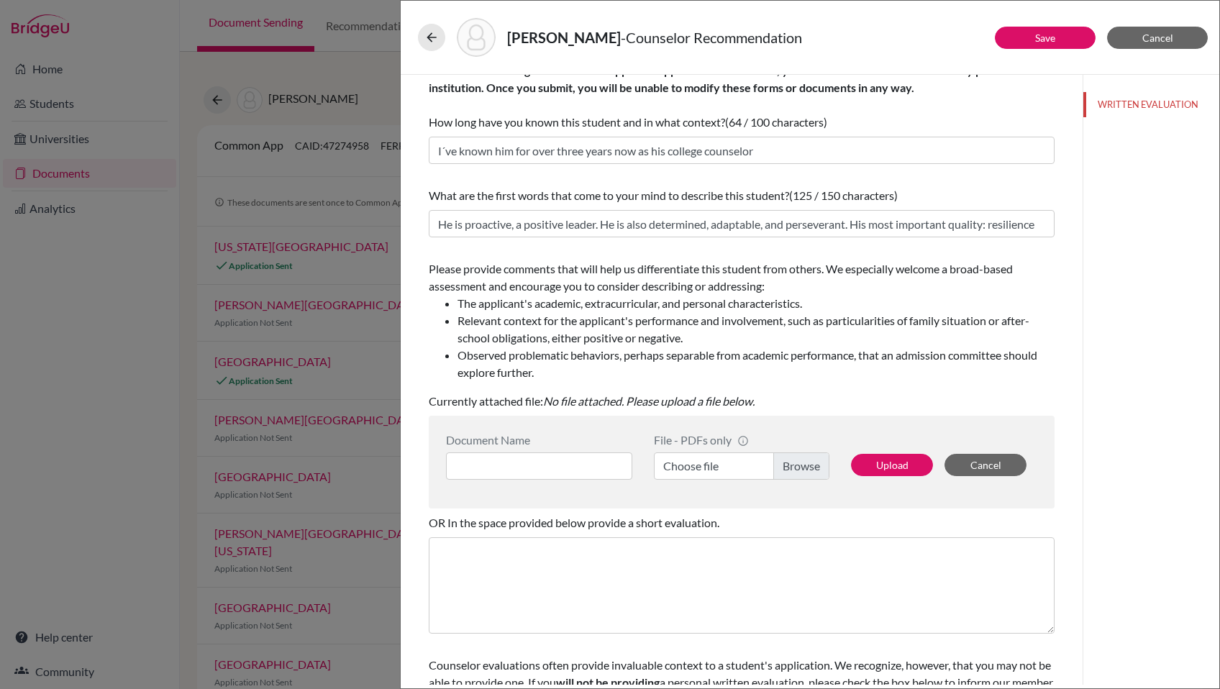
scroll to position [111, 0]
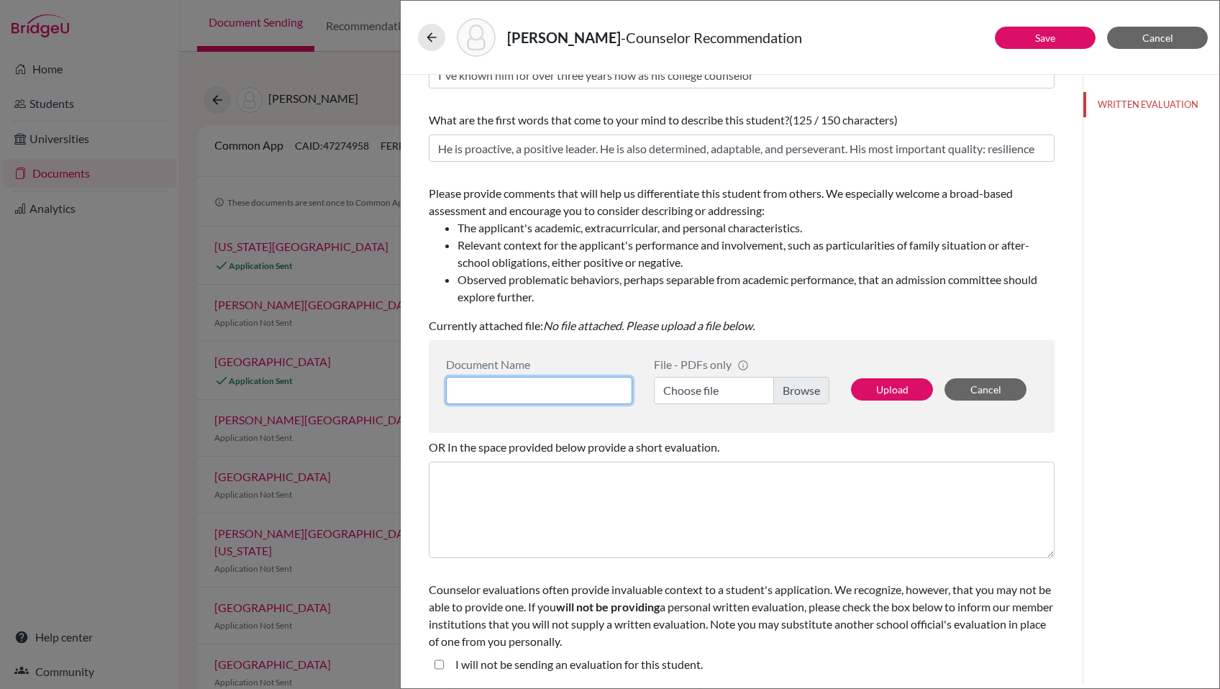
click at [508, 390] on input at bounding box center [539, 390] width 186 height 27
type input "Counselor LOR"
click at [795, 388] on label "Choose file" at bounding box center [742, 390] width 176 height 27
click at [795, 388] on input "Choose file" at bounding box center [742, 390] width 176 height 27
click at [885, 388] on button "Upload" at bounding box center [892, 389] width 82 height 22
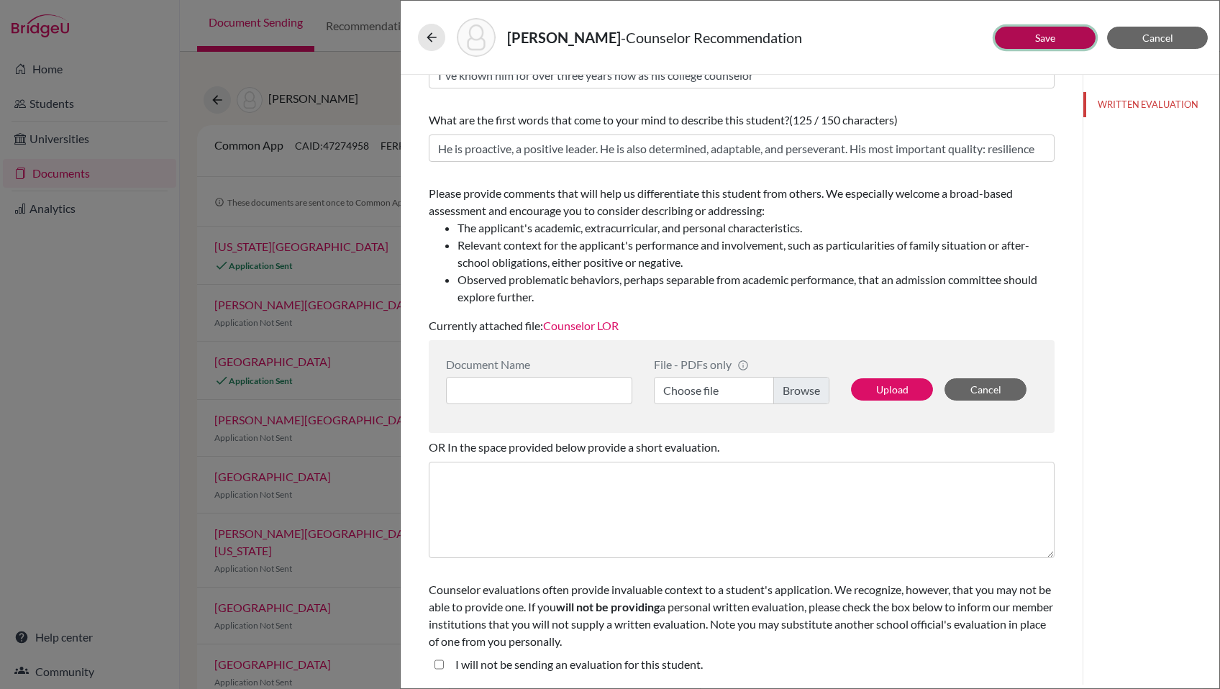
click at [1049, 41] on link "Save" at bounding box center [1045, 38] width 20 height 12
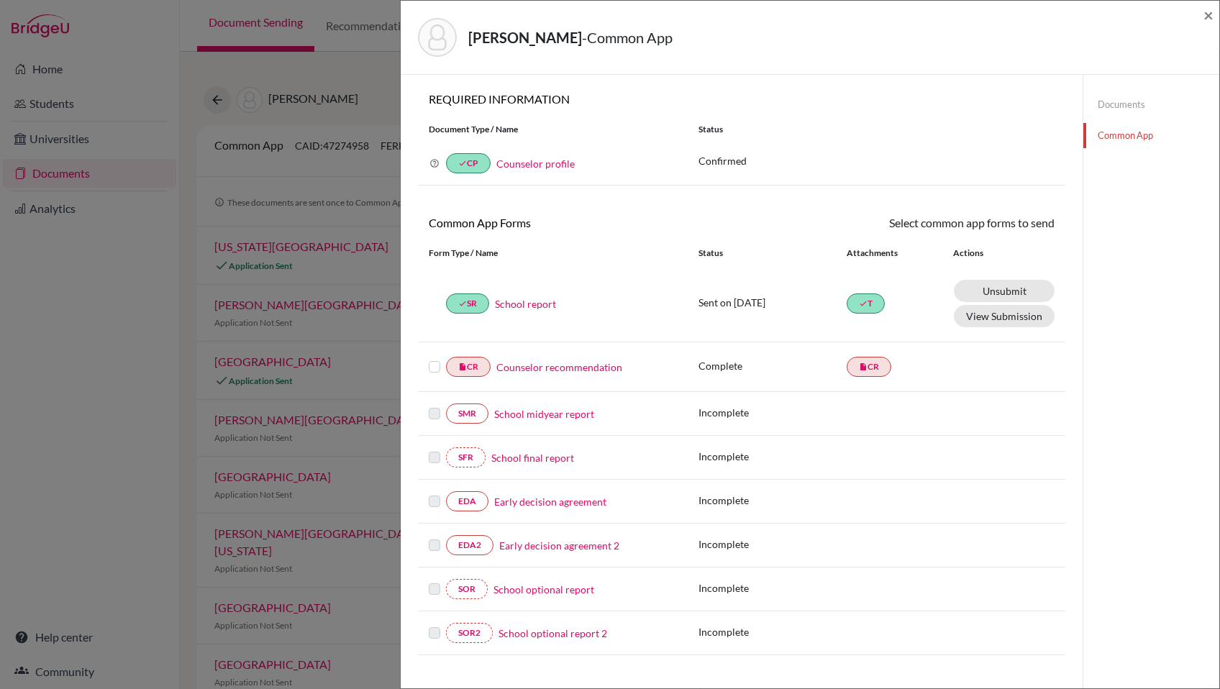
click at [434, 358] on label at bounding box center [435, 358] width 12 height 0
click at [0, 0] on input "checkbox" at bounding box center [0, 0] width 0 height 0
click at [1033, 227] on link "Send" at bounding box center [1025, 225] width 60 height 22
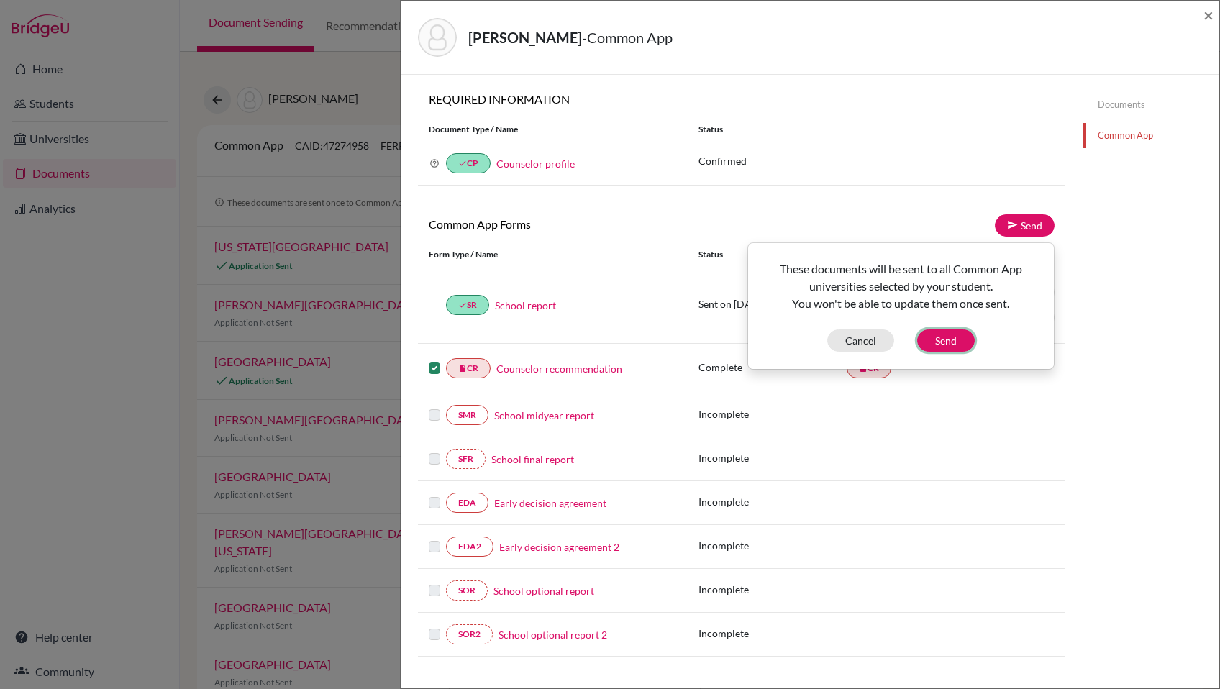
click at [956, 347] on button "Send" at bounding box center [946, 340] width 58 height 22
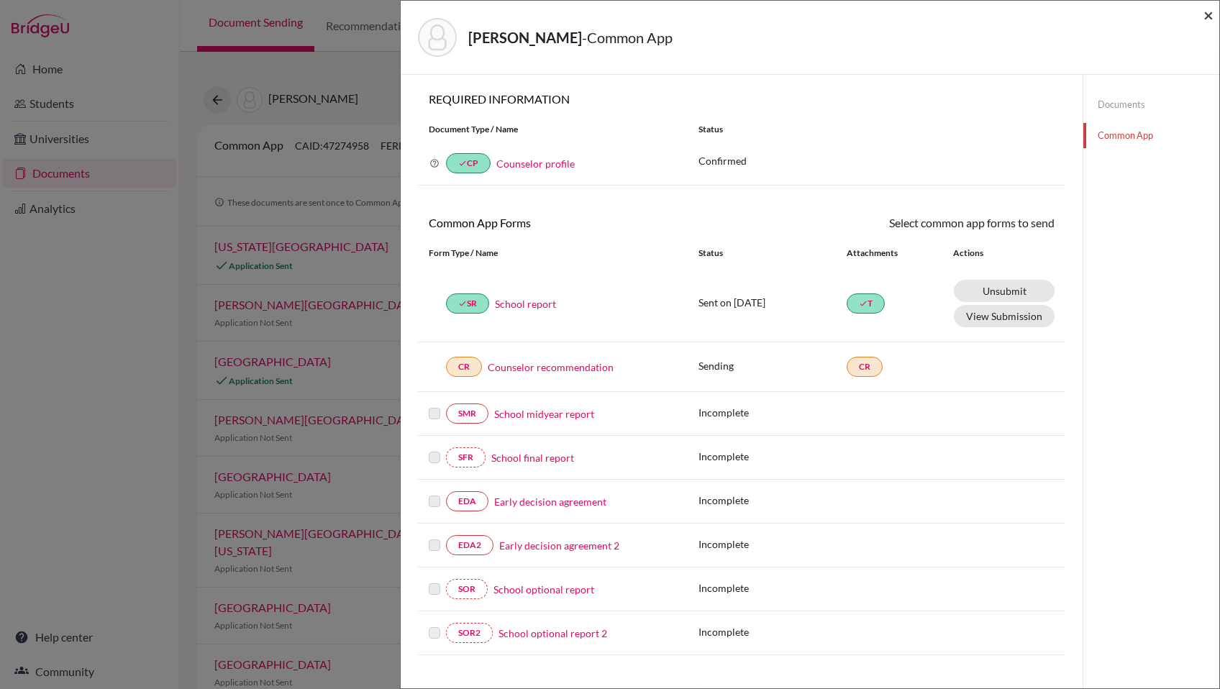
click at [1207, 14] on span "×" at bounding box center [1208, 14] width 10 height 21
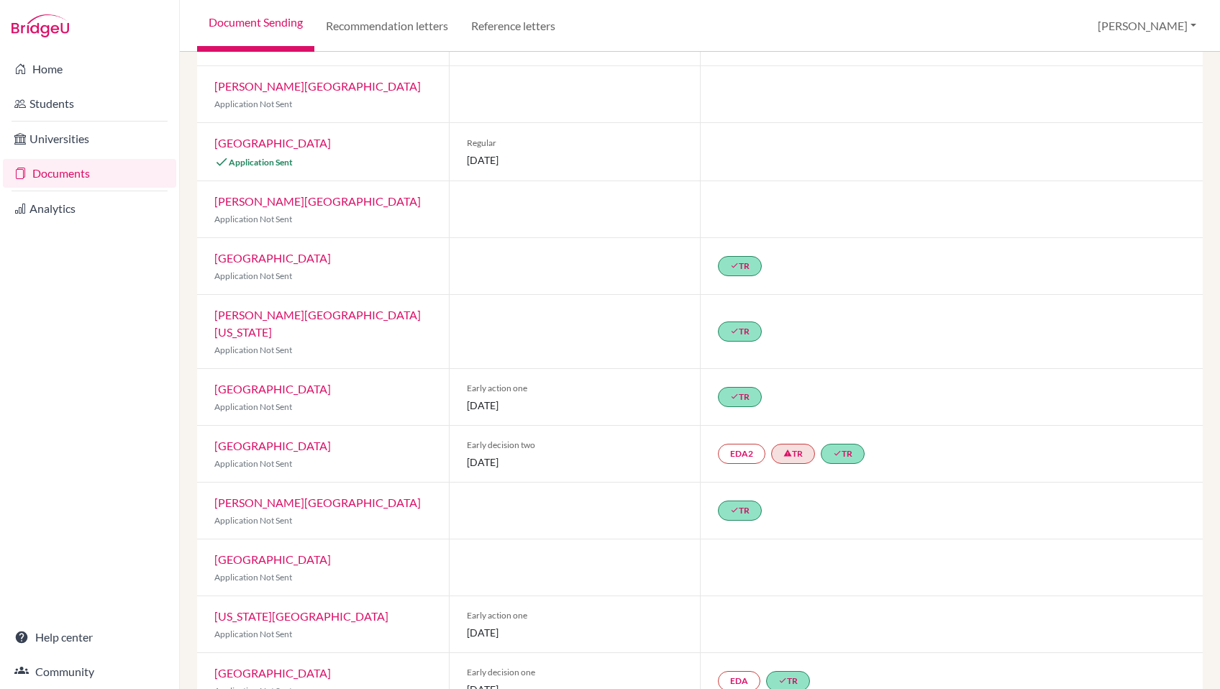
scroll to position [254, 0]
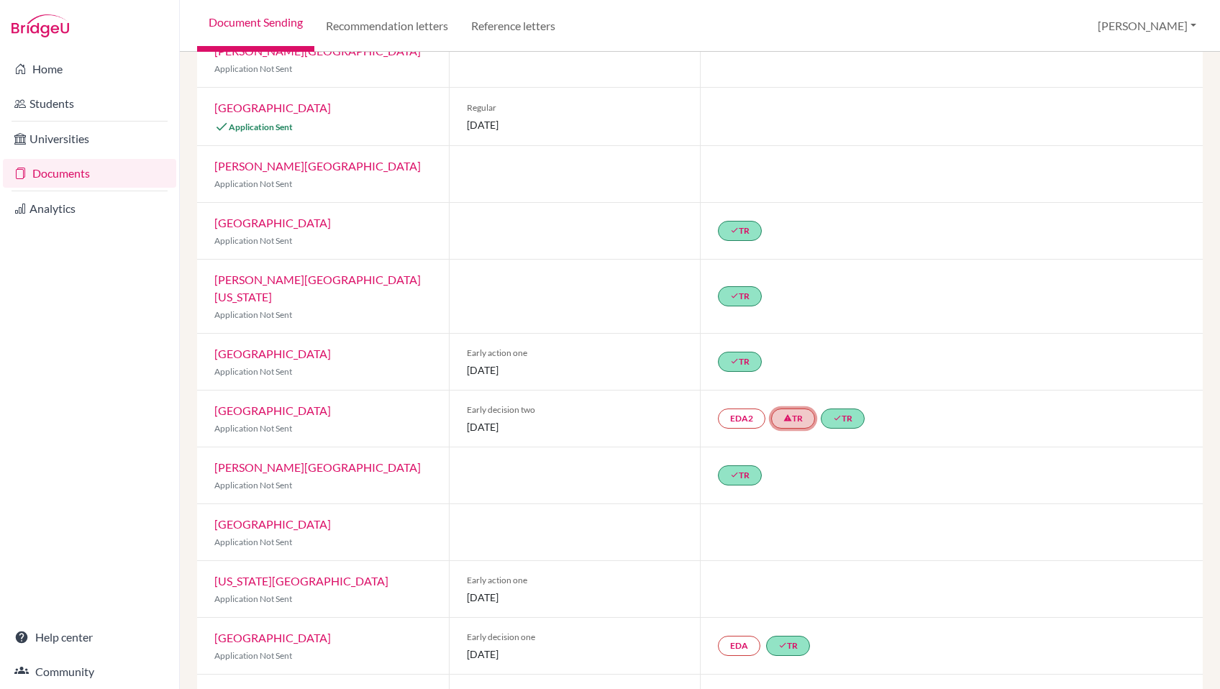
click at [801, 409] on link "warning TR" at bounding box center [793, 419] width 44 height 20
click at [881, 374] on div "[PERSON_NAME] Recommendation Failed" at bounding box center [796, 382] width 197 height 40
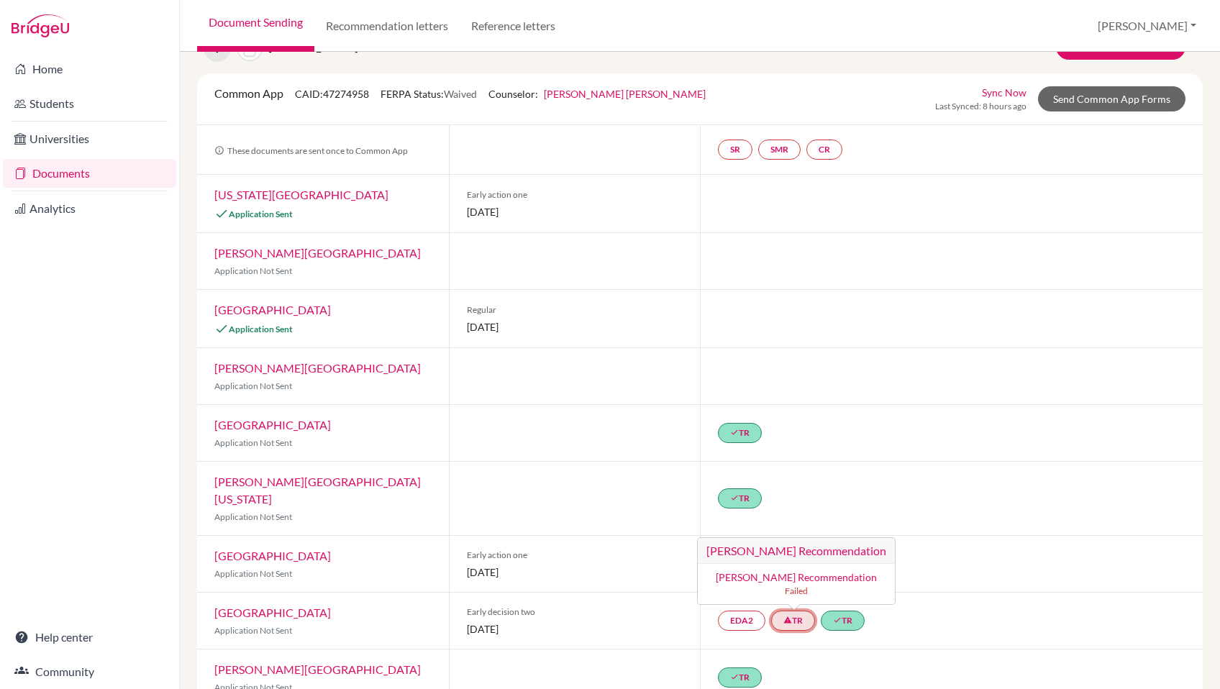
scroll to position [0, 0]
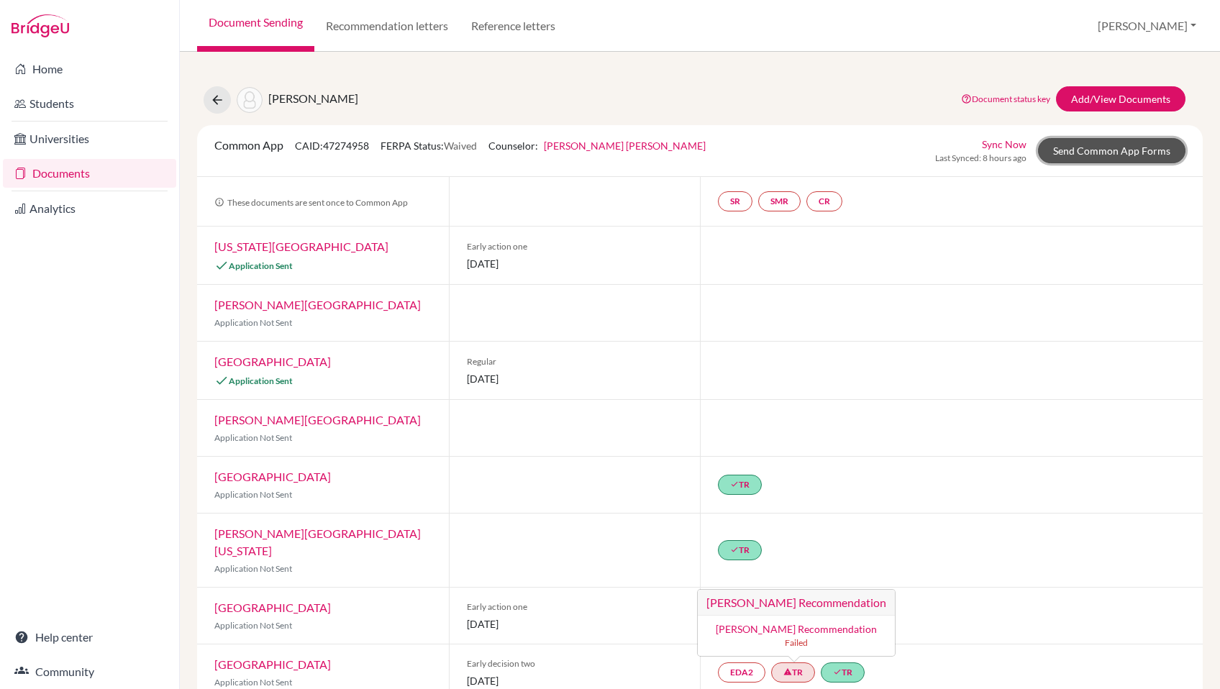
click at [1117, 150] on link "Send Common App Forms" at bounding box center [1111, 150] width 147 height 25
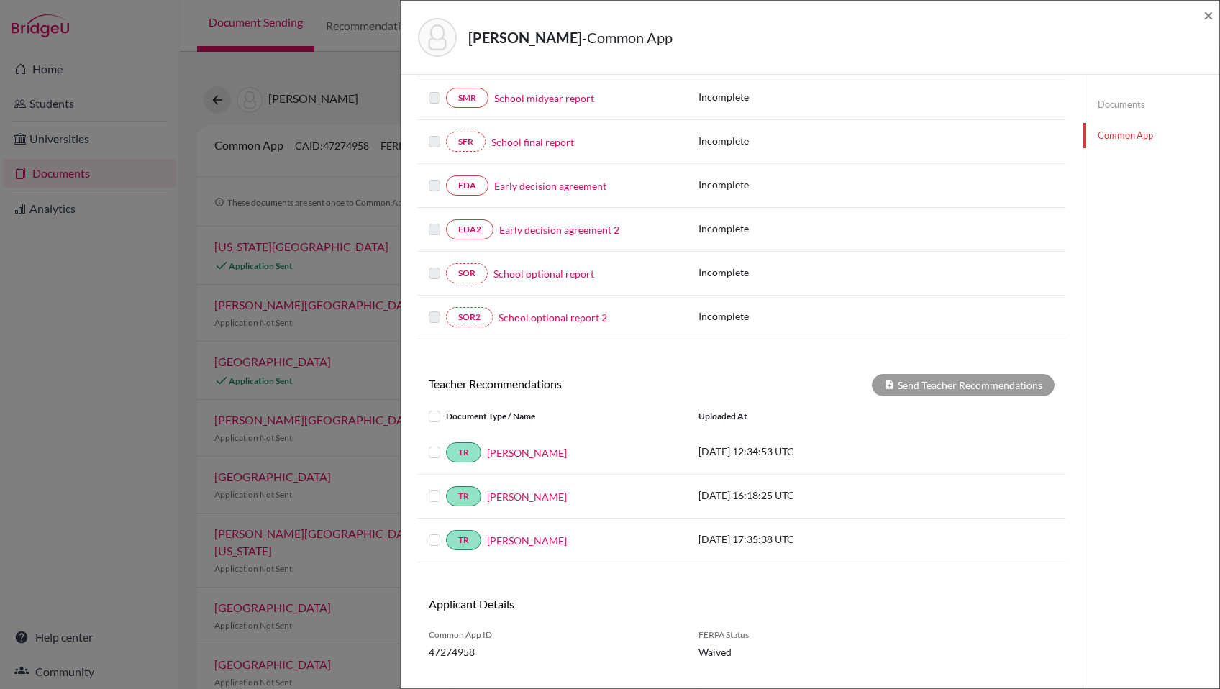
scroll to position [347, 0]
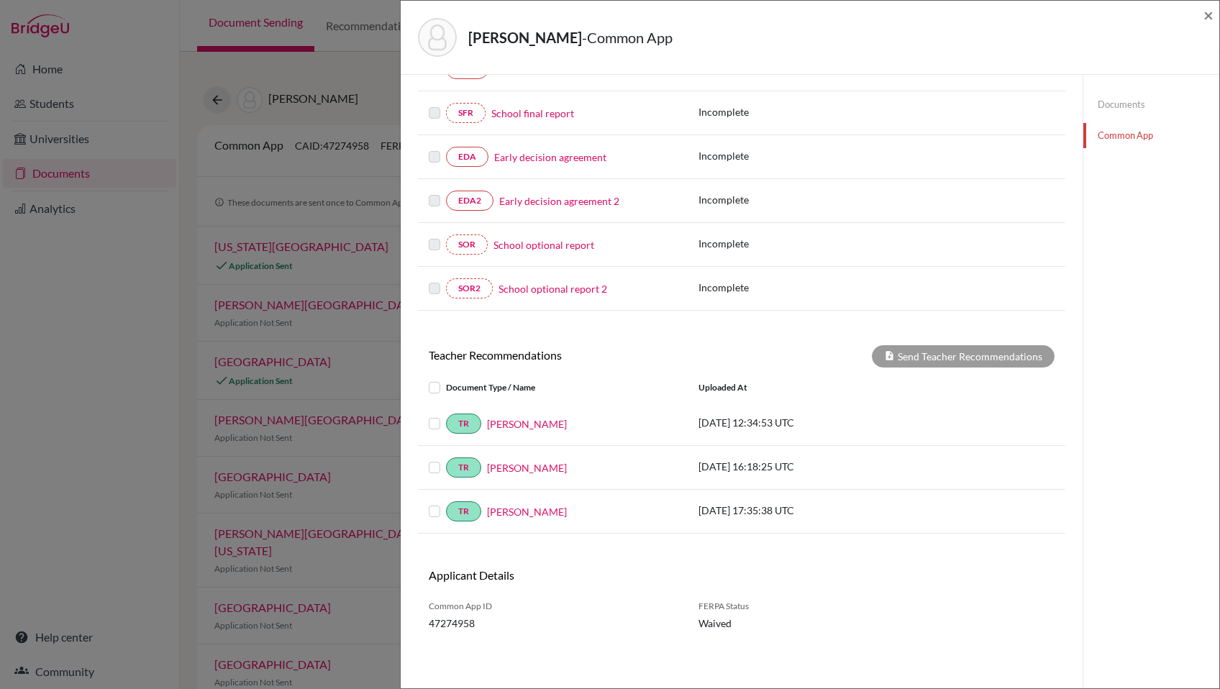
click at [446, 379] on label at bounding box center [446, 379] width 0 height 0
click at [0, 0] on input "checkbox" at bounding box center [0, 0] width 0 height 0
click at [943, 356] on button "Send Teacher Recommendations" at bounding box center [963, 356] width 183 height 22
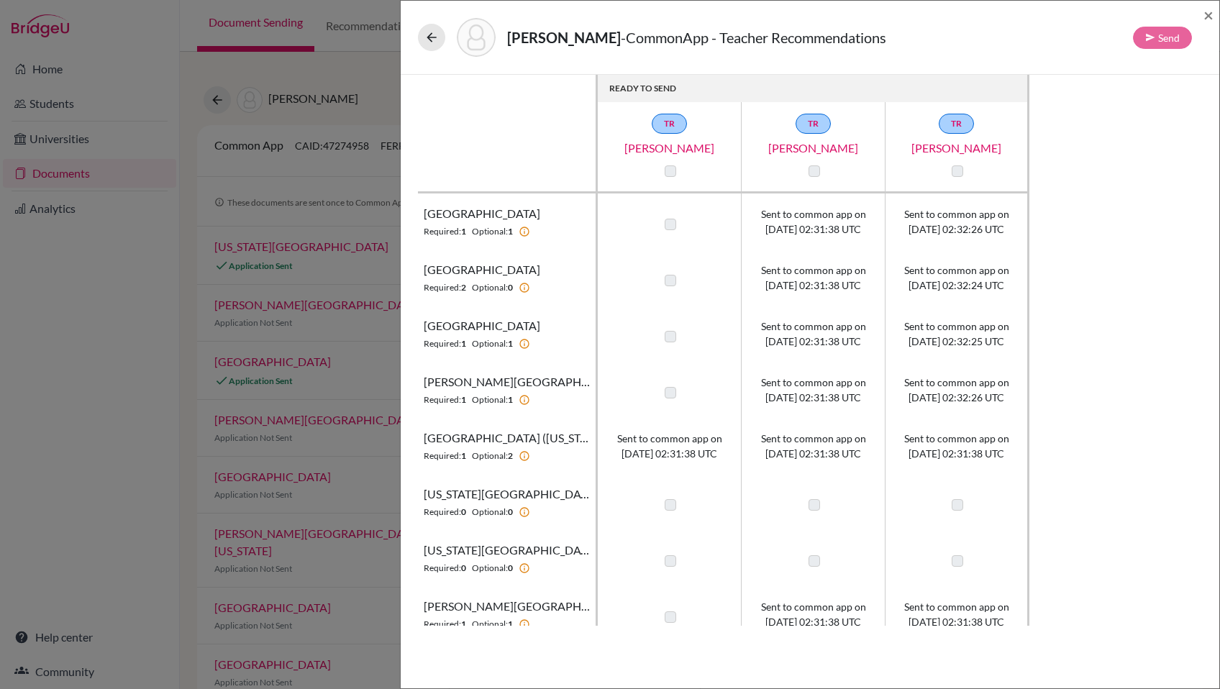
click at [956, 170] on label at bounding box center [958, 171] width 12 height 12
click at [816, 170] on label at bounding box center [814, 171] width 12 height 12
click at [673, 170] on label at bounding box center [671, 171] width 12 height 12
click at [1206, 19] on span "×" at bounding box center [1208, 14] width 10 height 21
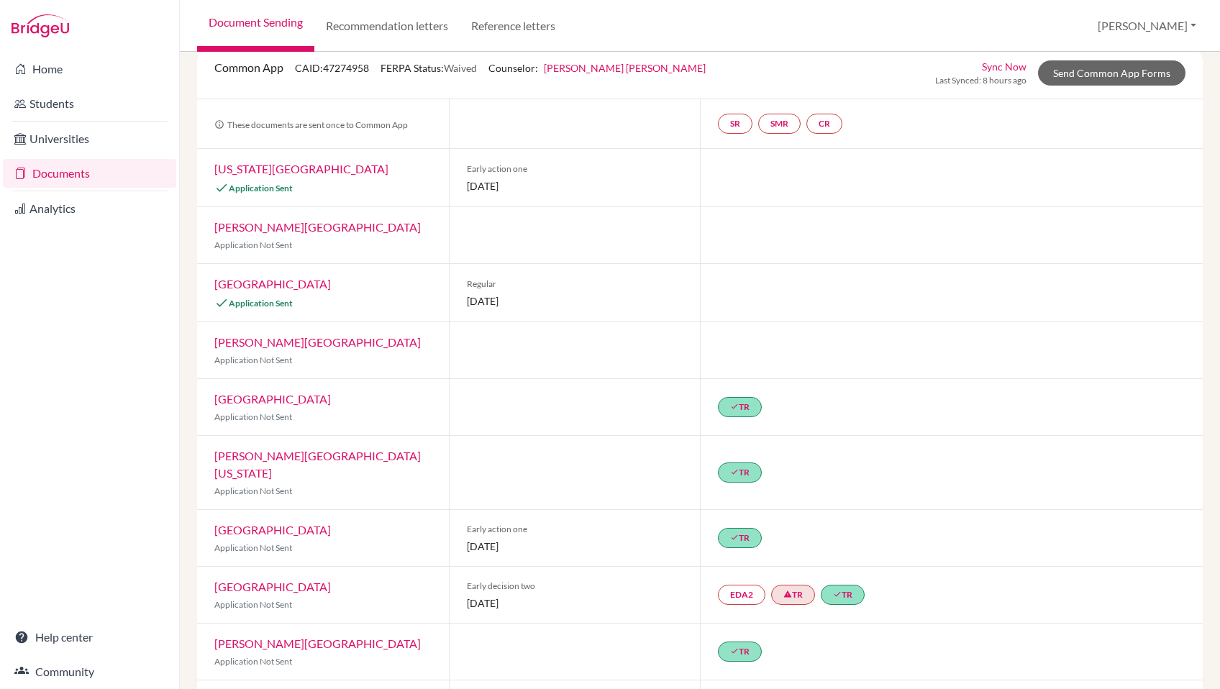
scroll to position [140, 0]
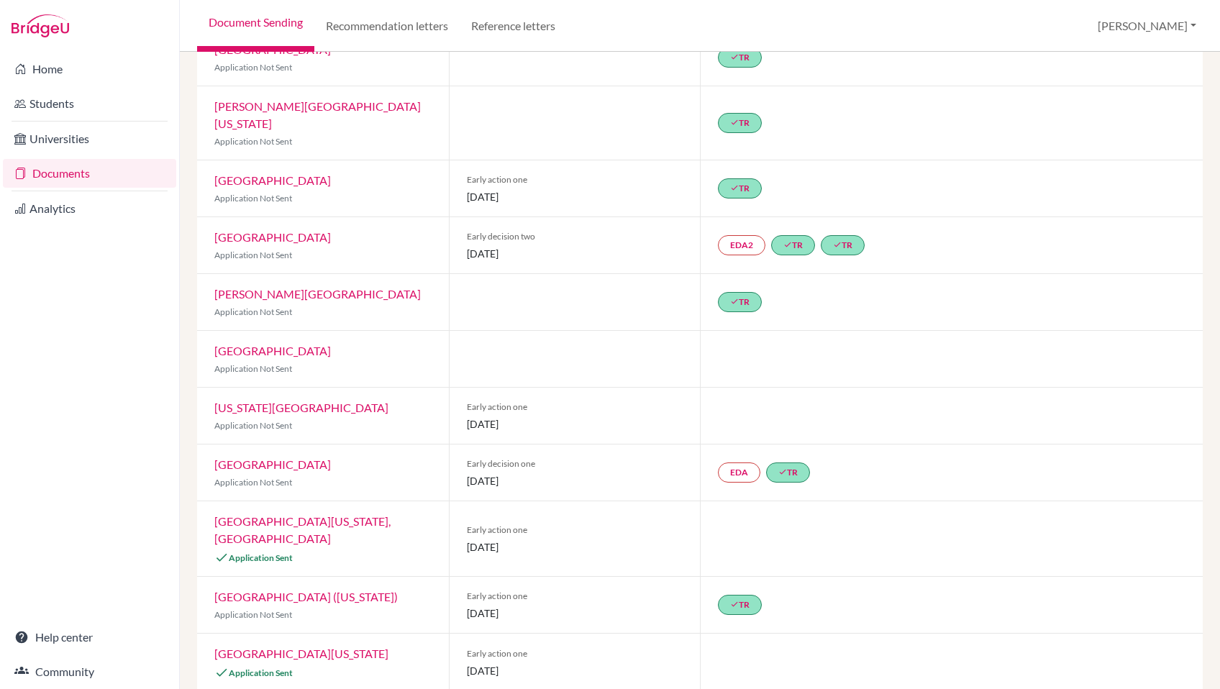
scroll to position [526, 0]
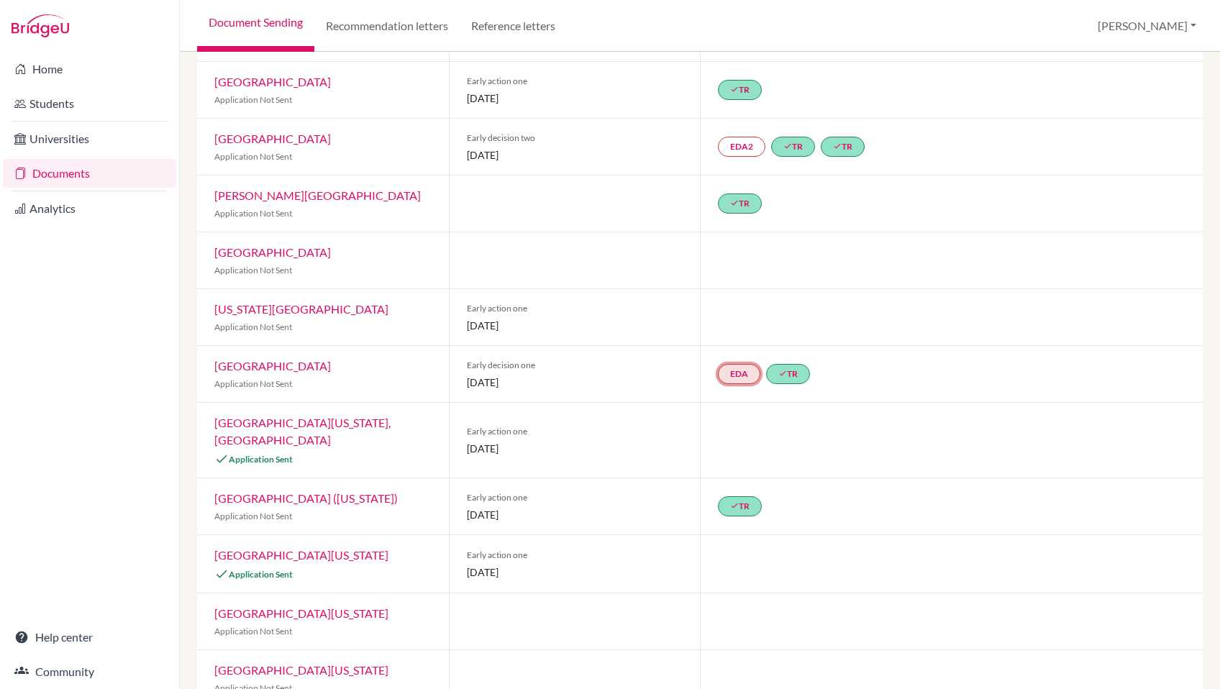
click at [739, 364] on link "EDA" at bounding box center [739, 374] width 42 height 20
click at [734, 324] on link "Early decision agreement" at bounding box center [738, 330] width 112 height 12
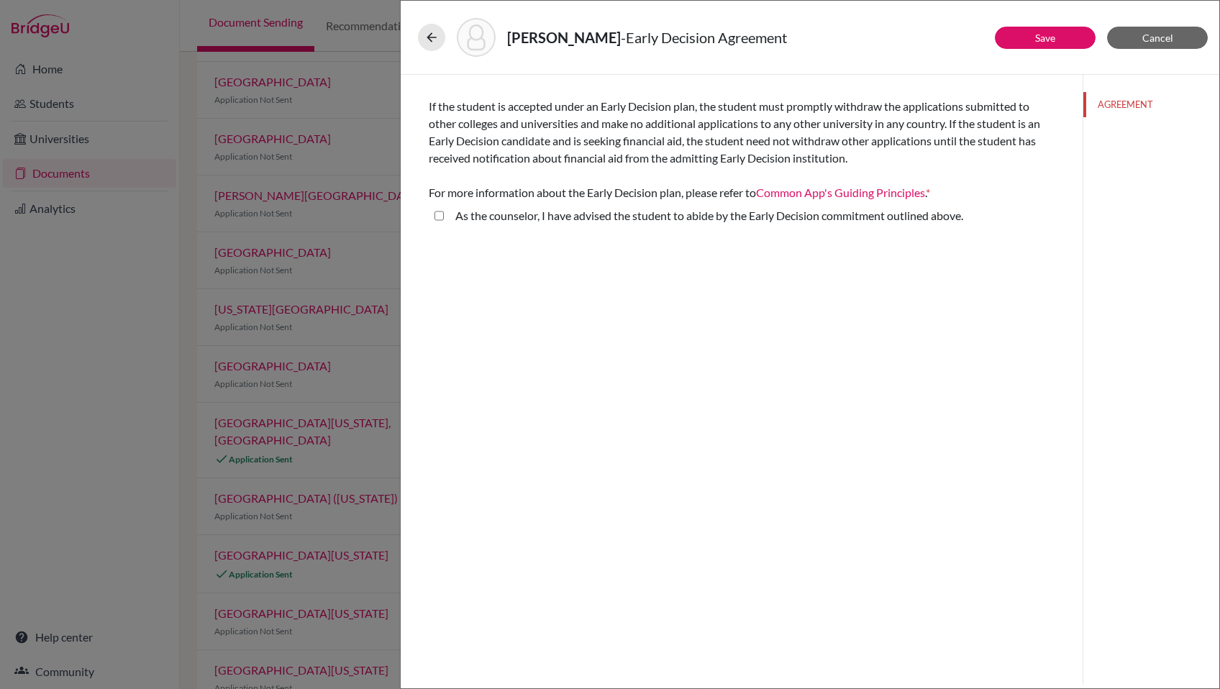
click at [440, 215] on above\ "As the counselor, I have advised the student to abide by the Early Decision com…" at bounding box center [438, 215] width 9 height 17
checkbox above\ "true"
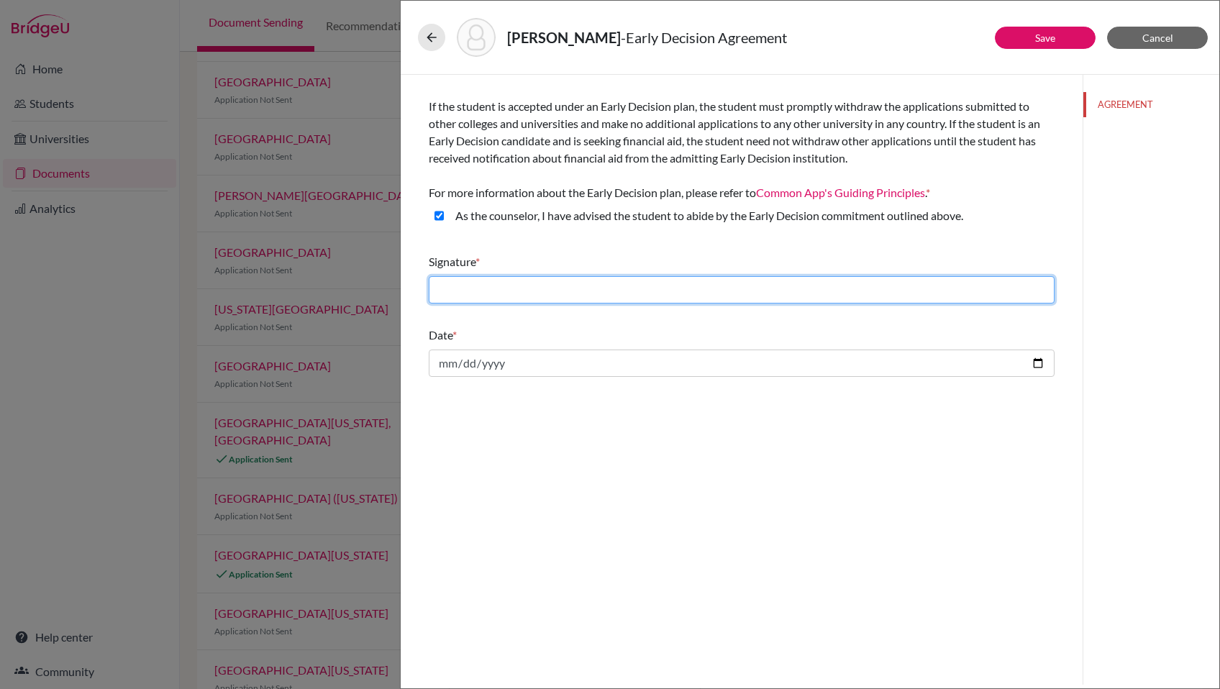
click at [504, 292] on input "text" at bounding box center [742, 289] width 626 height 27
type input "[PERSON_NAME] [PERSON_NAME]"
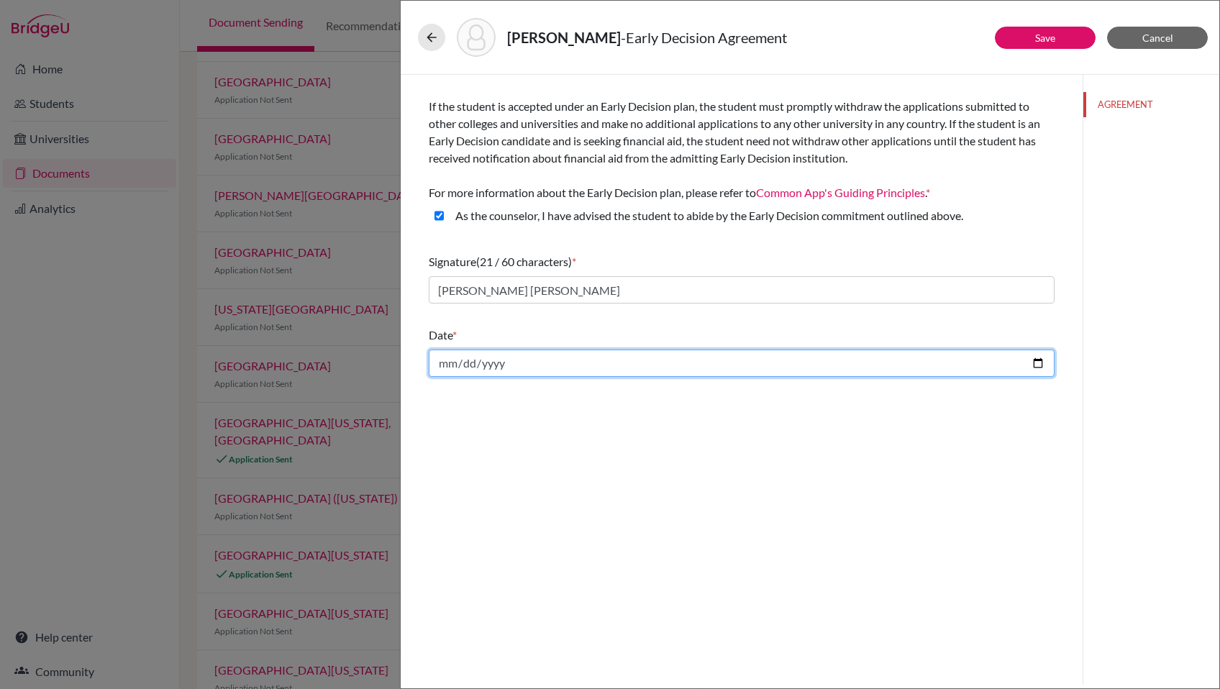
click at [1036, 366] on input "date" at bounding box center [742, 363] width 626 height 27
type input "2025-10-10"
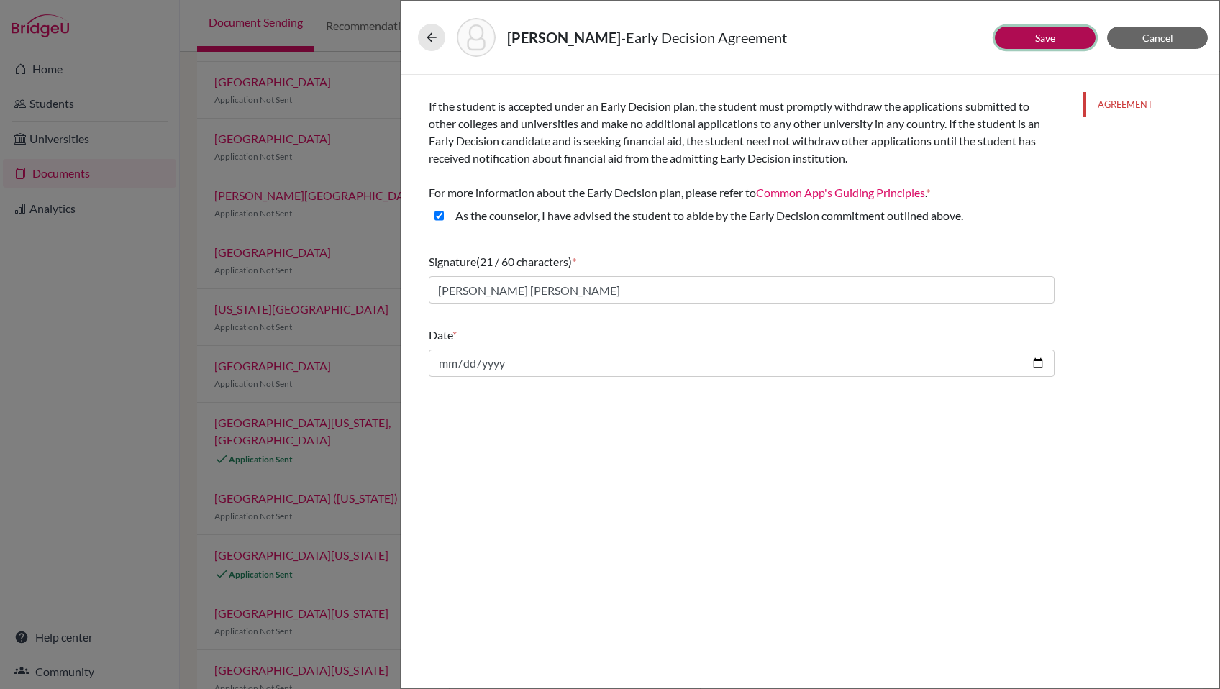
click at [1051, 39] on link "Save" at bounding box center [1045, 38] width 20 height 12
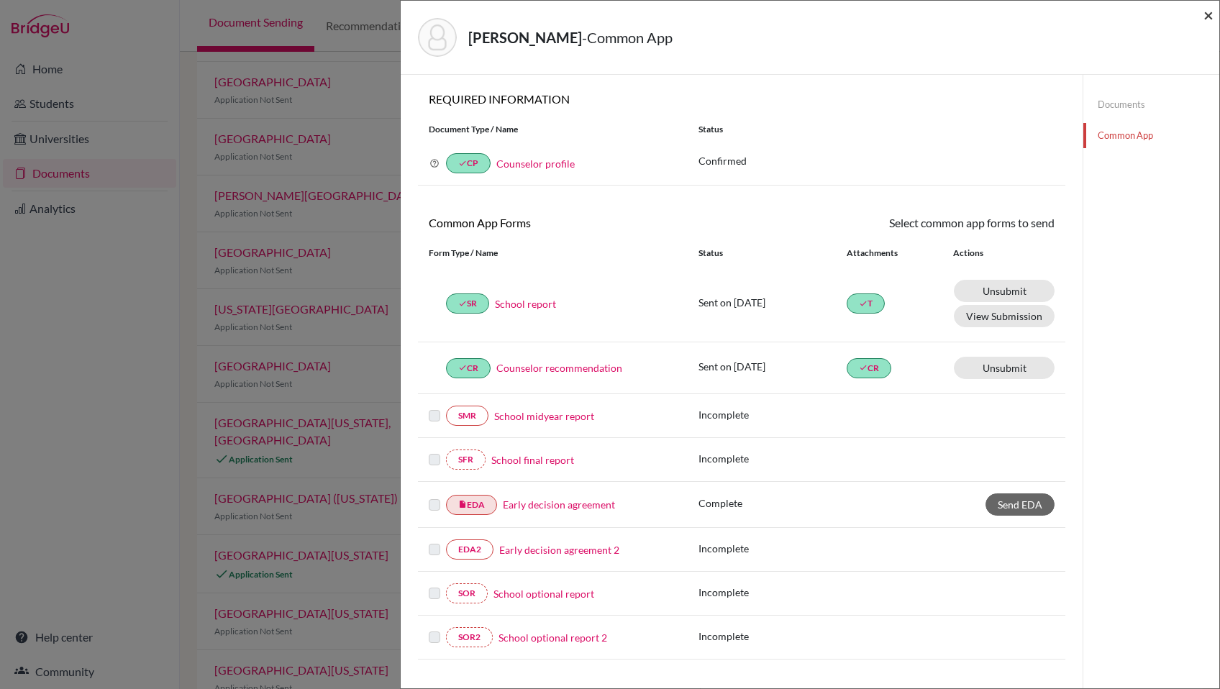
click at [1208, 17] on span "×" at bounding box center [1208, 14] width 10 height 21
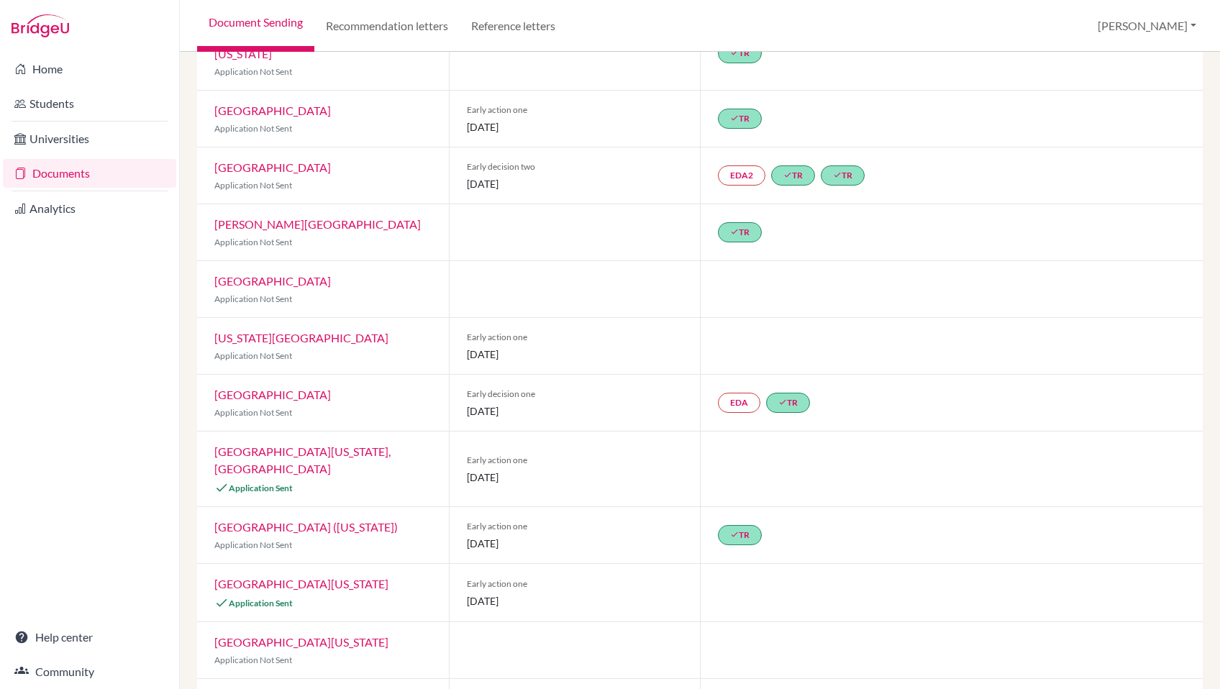
scroll to position [526, 0]
